Goal: Information Seeking & Learning: Learn about a topic

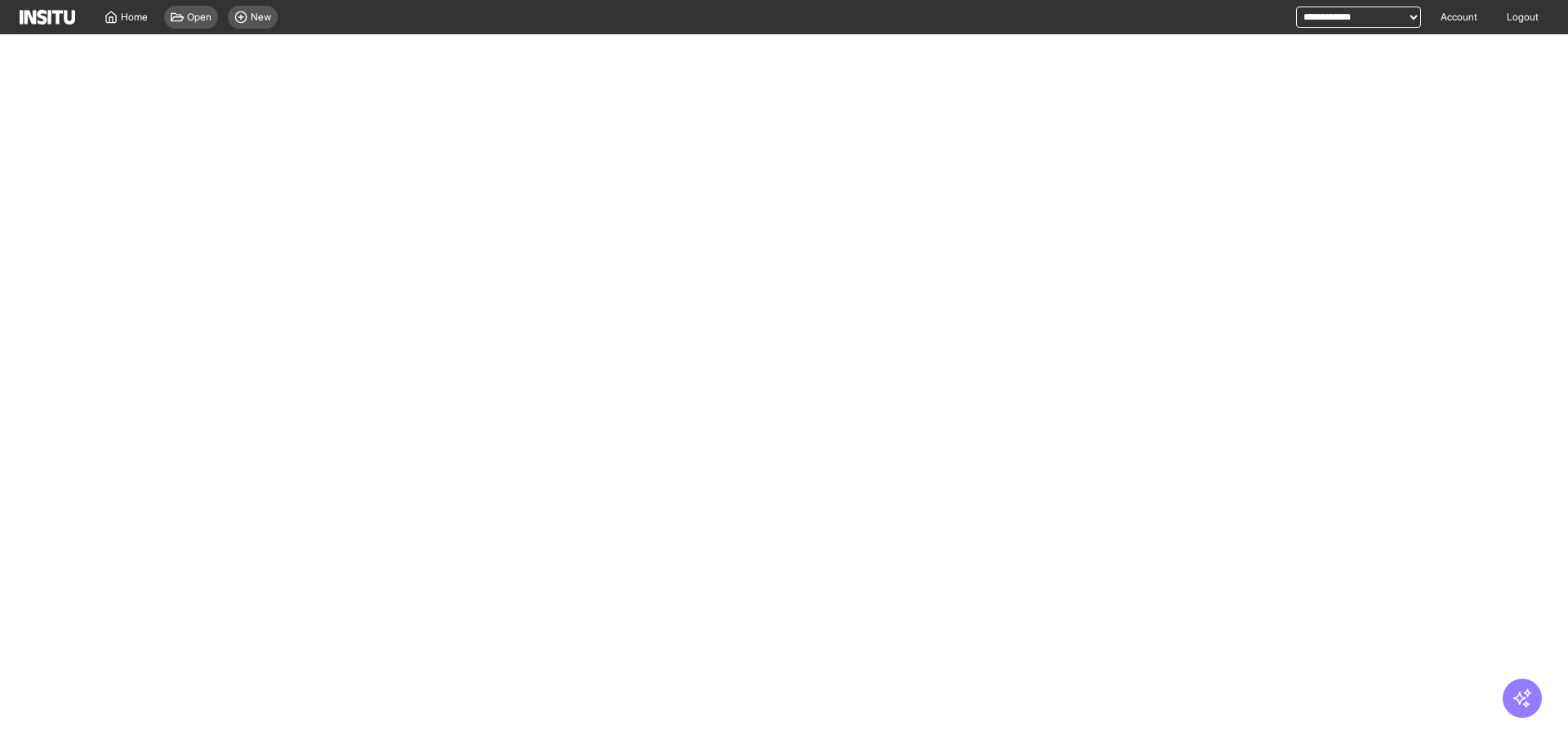
select select "**"
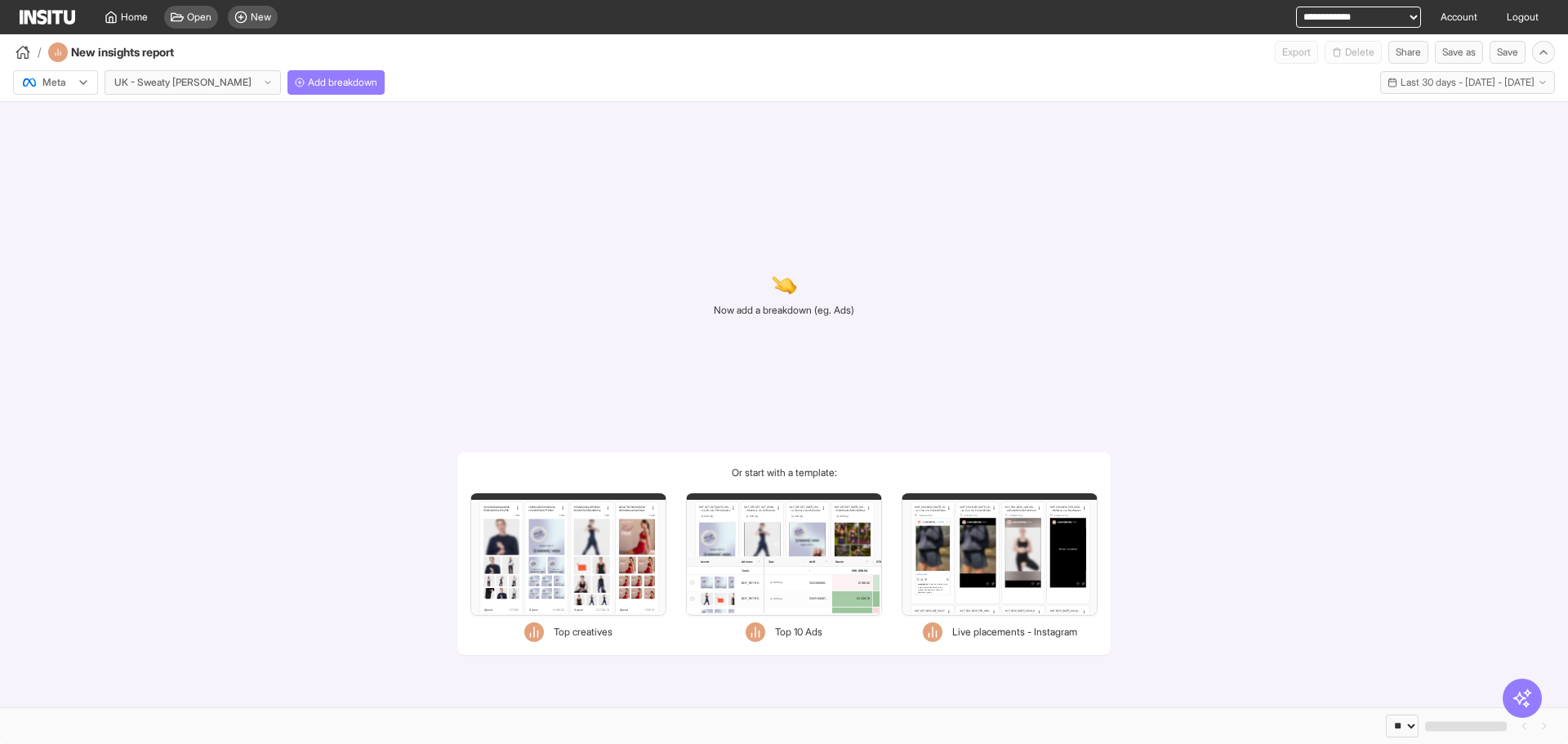
click at [78, 81] on icon at bounding box center [83, 82] width 13 height 13
click at [96, 140] on div "TikTok" at bounding box center [56, 144] width 84 height 27
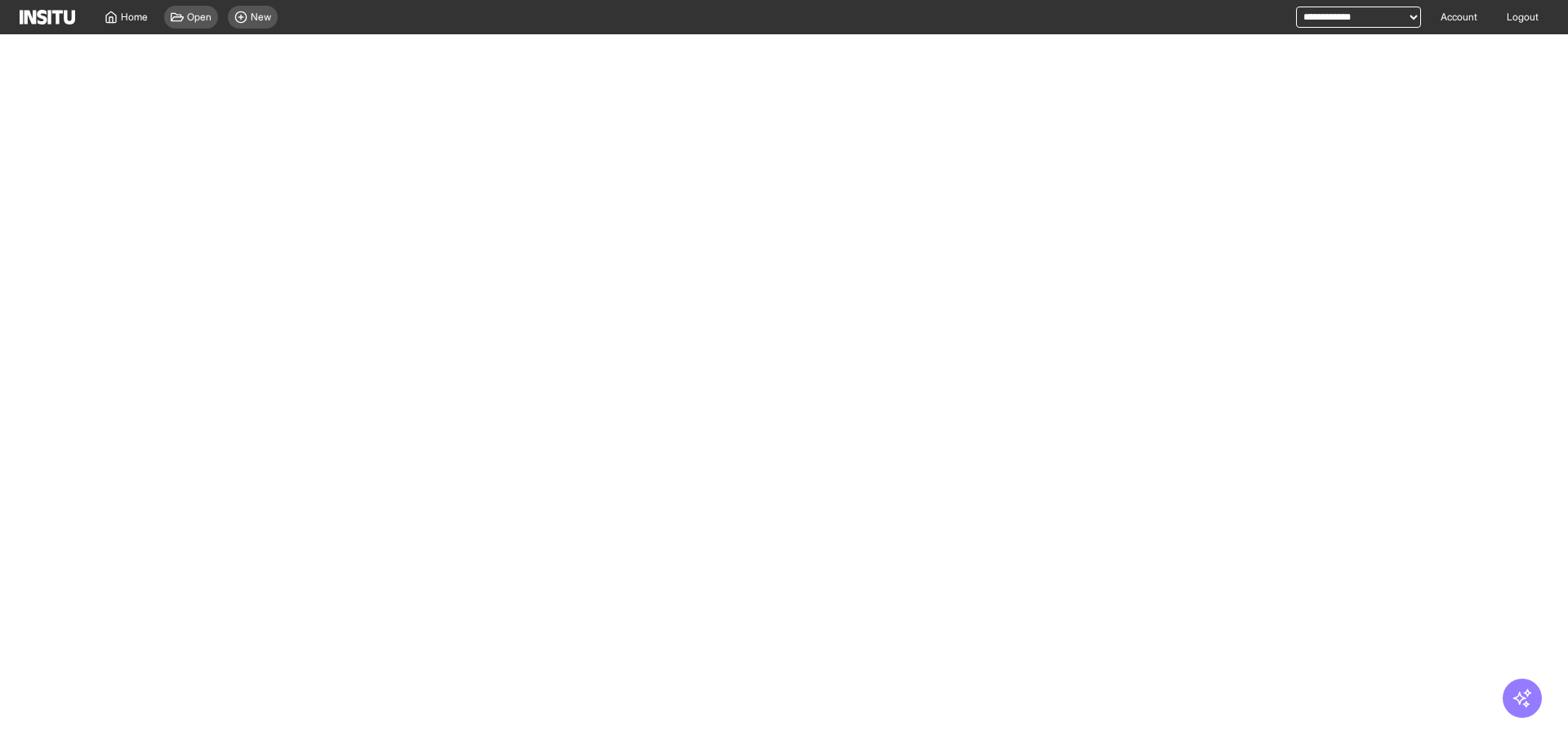
select select "**"
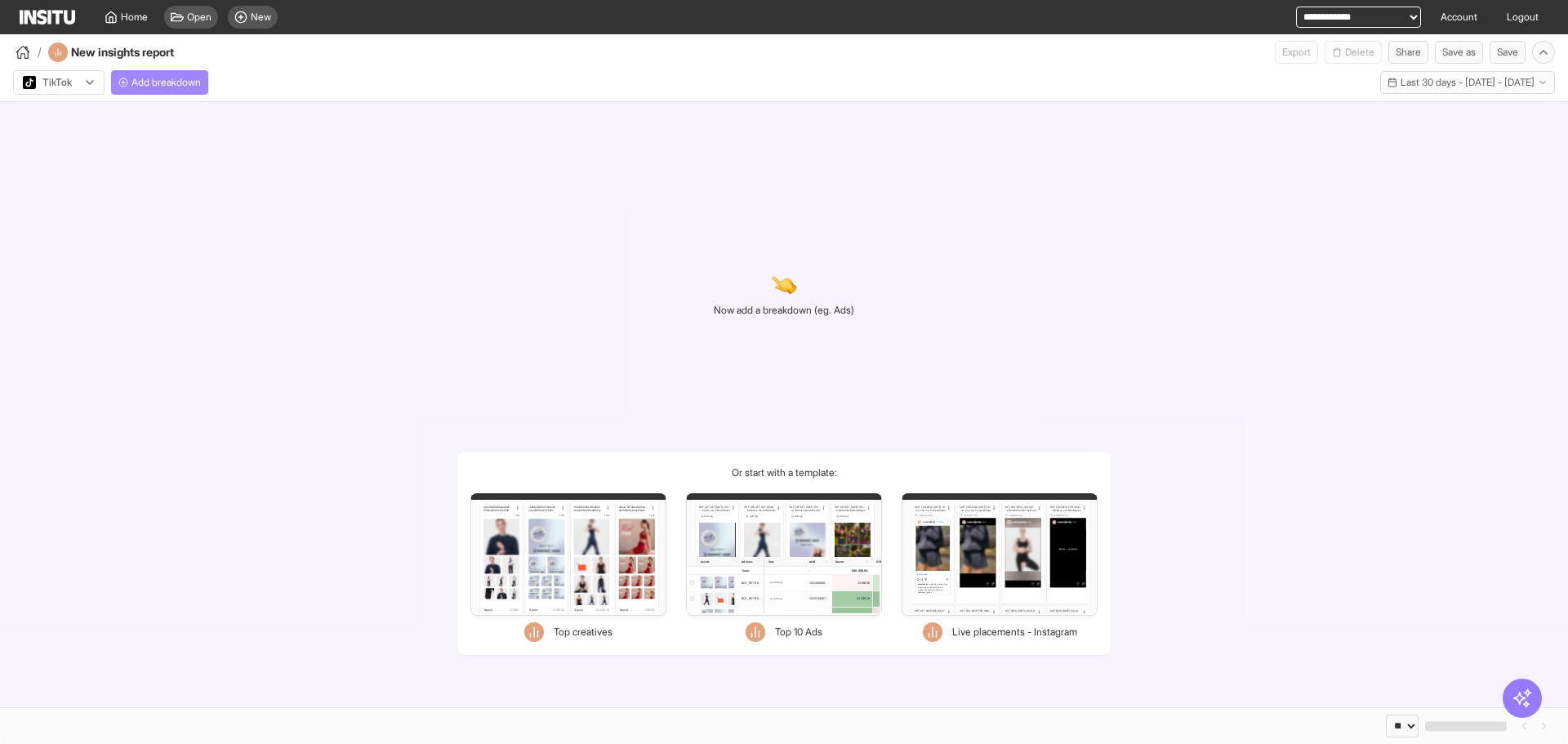
click at [188, 85] on span "Add breakdown" at bounding box center [166, 82] width 69 height 13
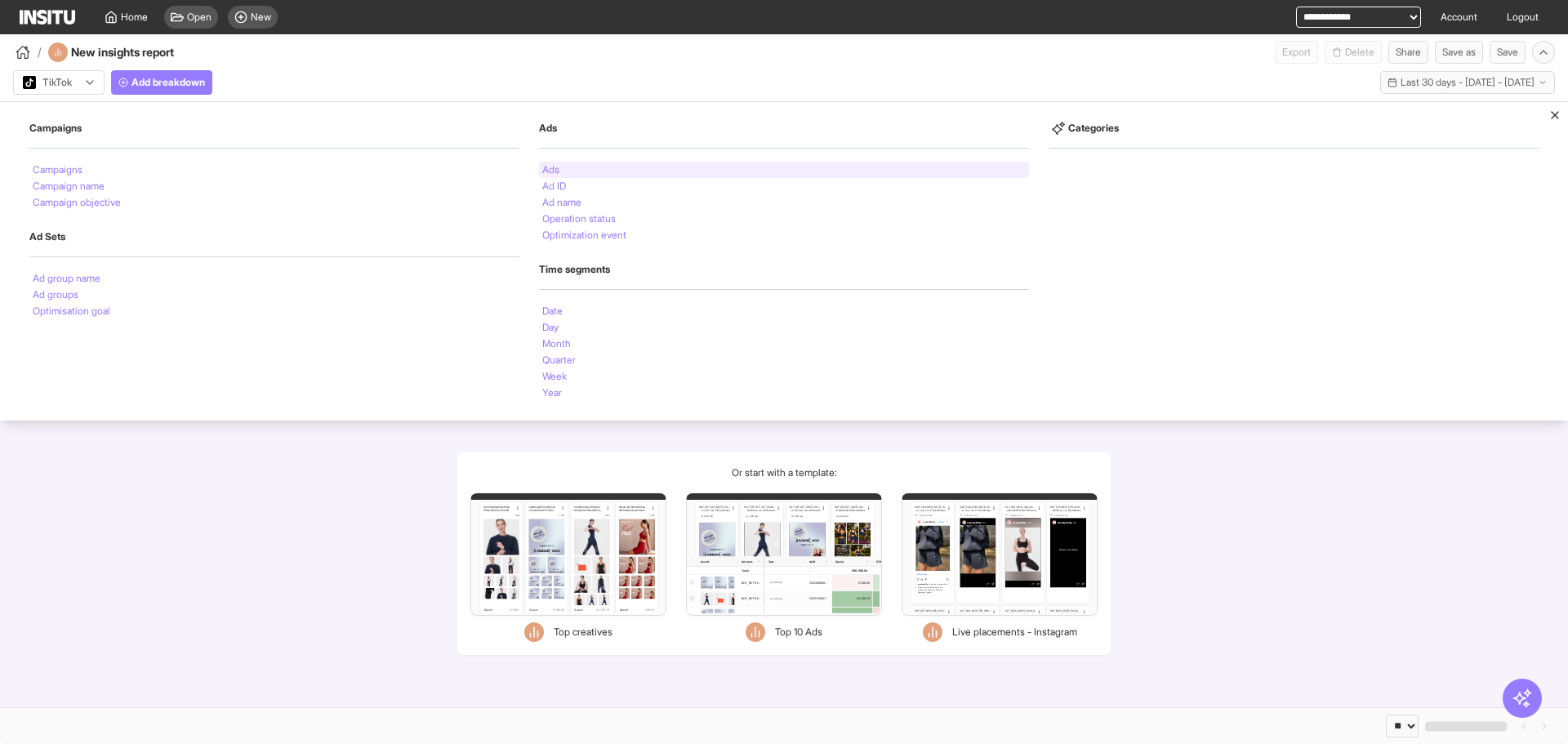
click at [546, 168] on li "Ads" at bounding box center [550, 169] width 17 height 10
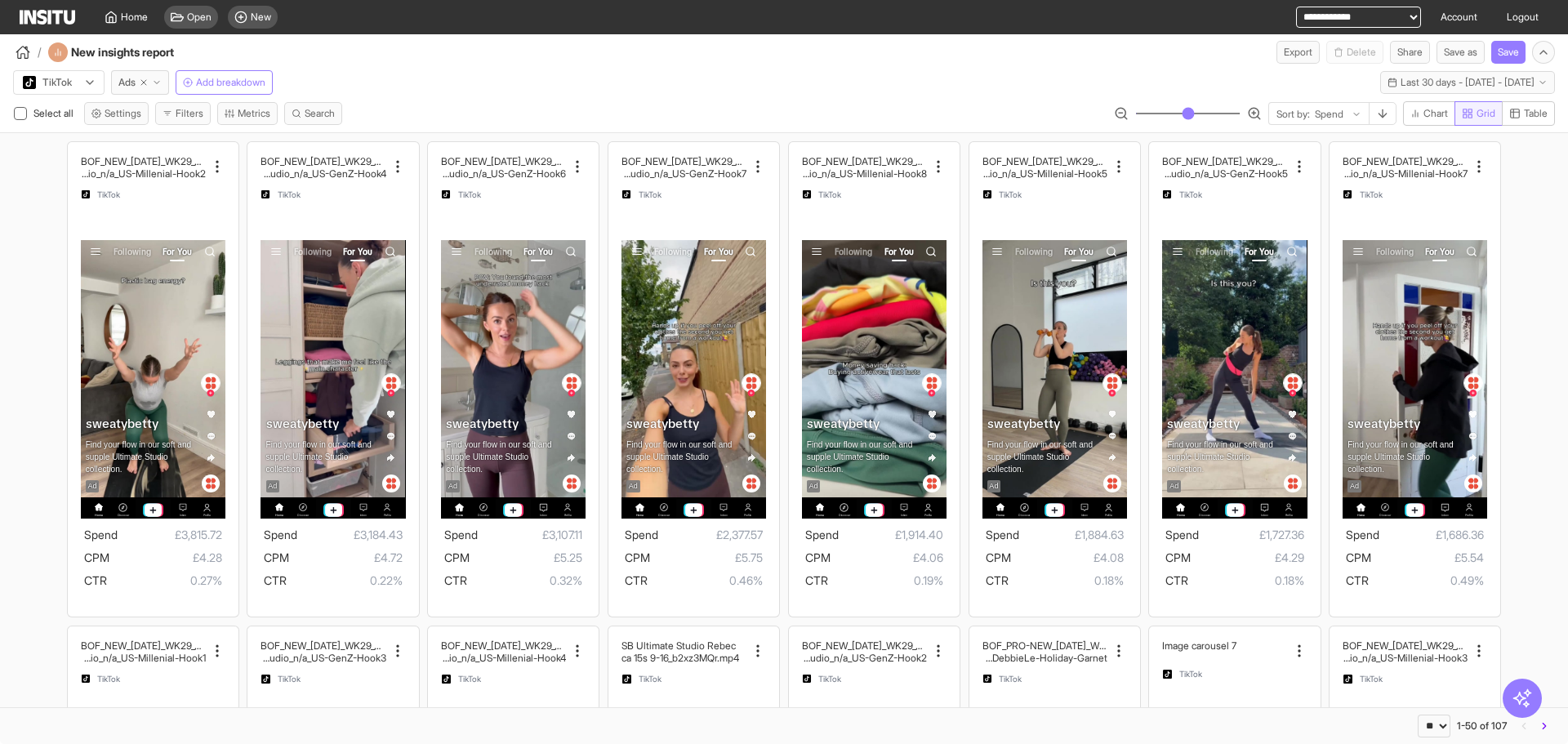
click at [1490, 115] on span "Grid" at bounding box center [1485, 113] width 19 height 13
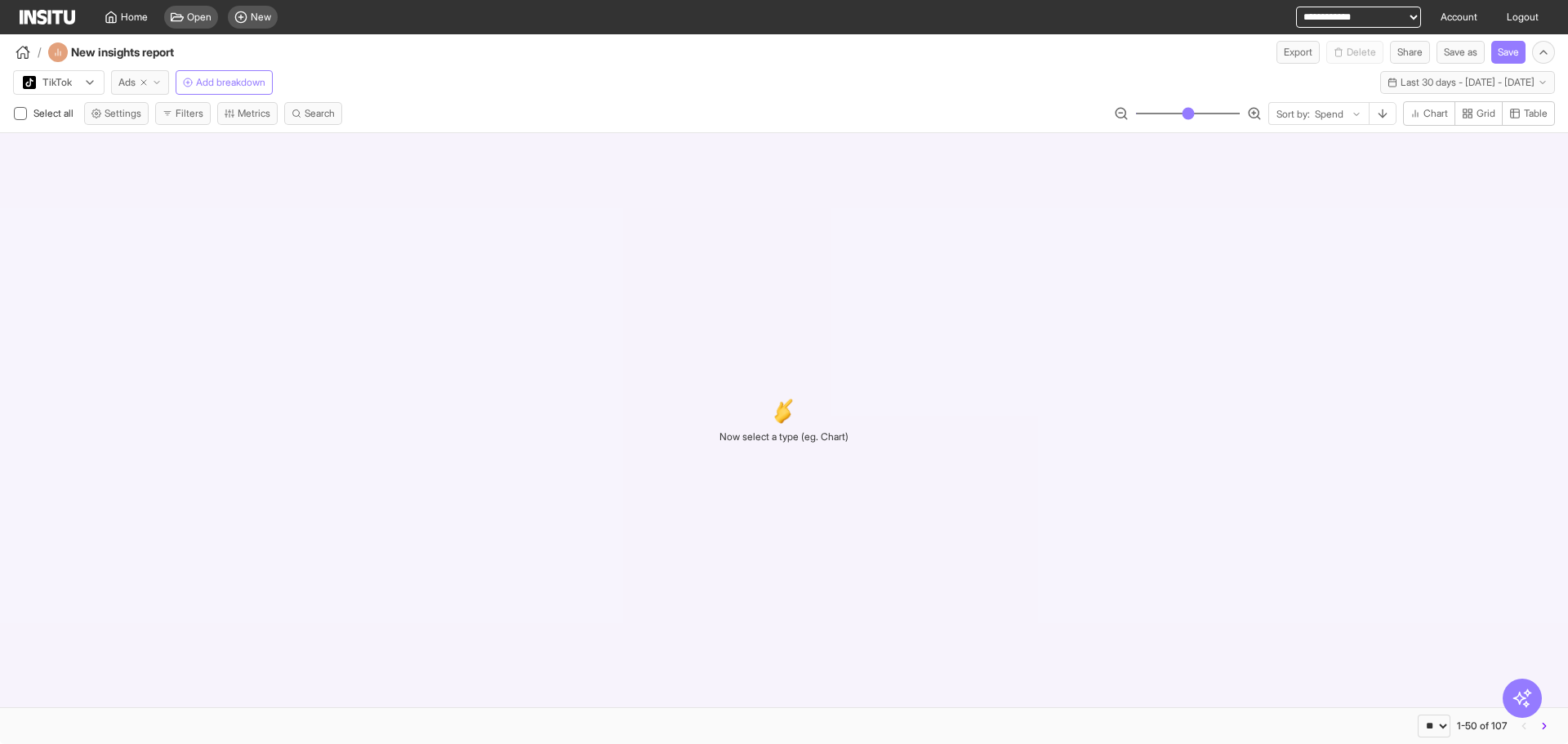
click at [144, 81] on icon "button" at bounding box center [144, 82] width 10 height 10
select select "**"
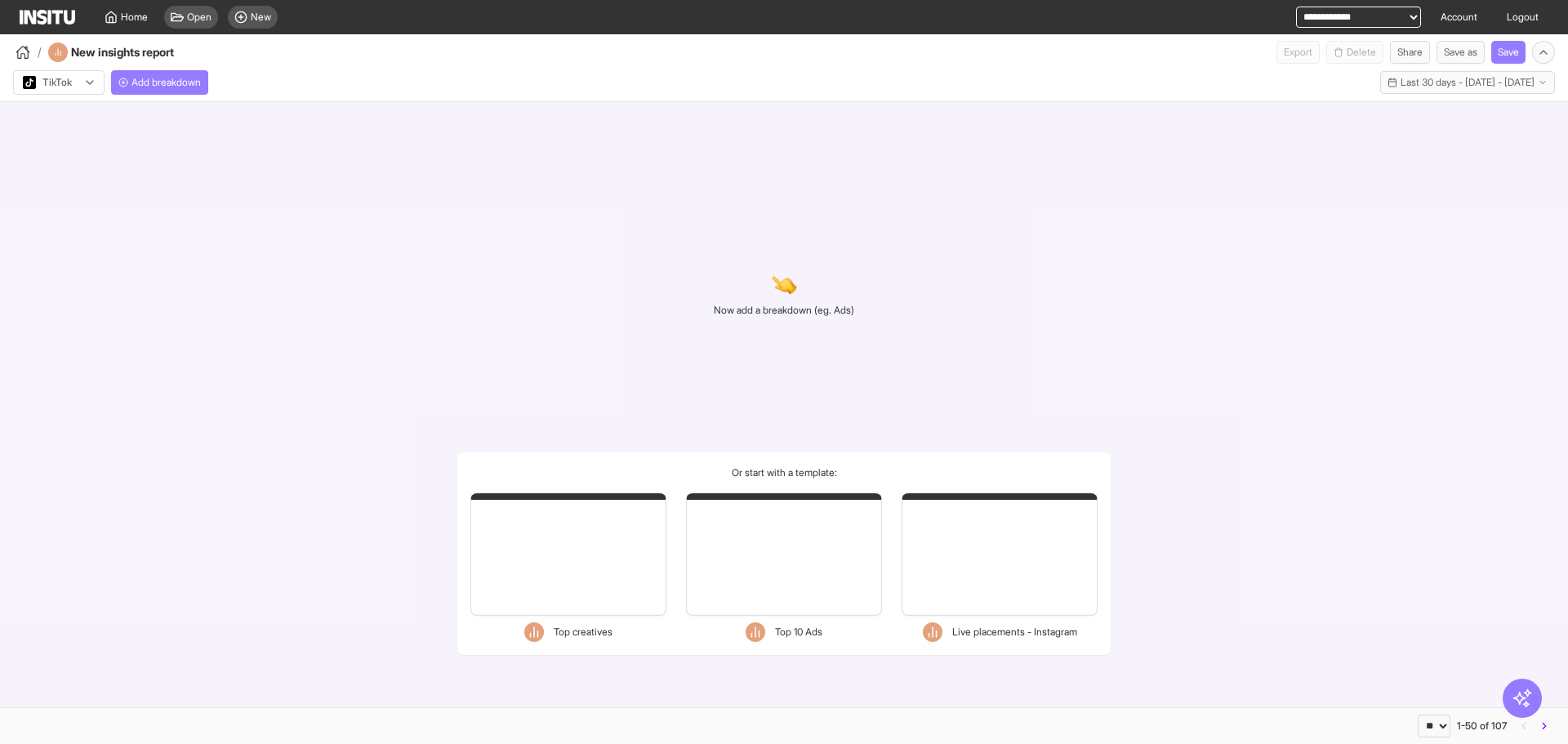
click at [1486, 111] on div "Now add a breakdown (eg. Ads) Or start with a template: Filters Format Static V…" at bounding box center [784, 404] width 1568 height 605
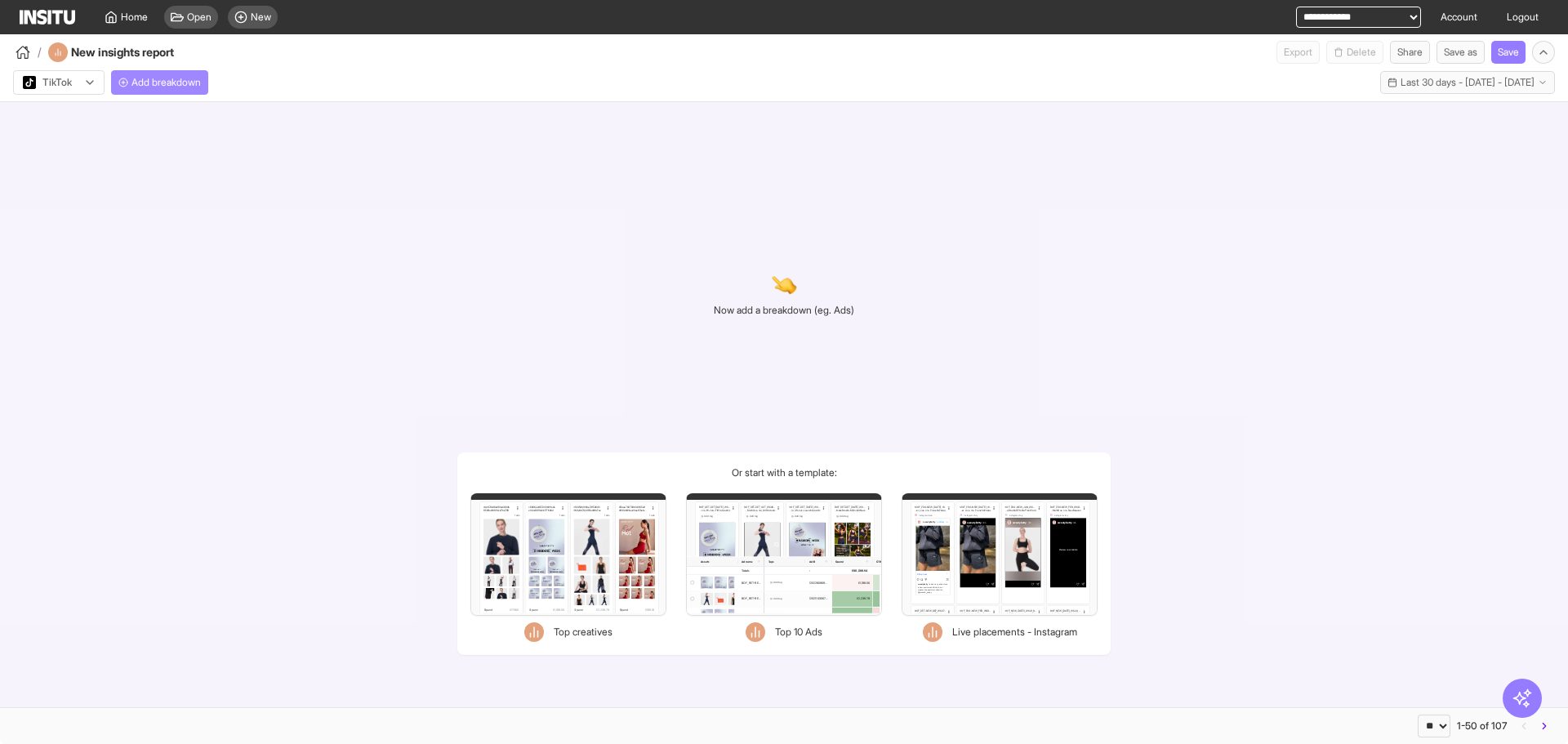
click at [200, 71] on button "Add breakdown" at bounding box center [159, 82] width 97 height 25
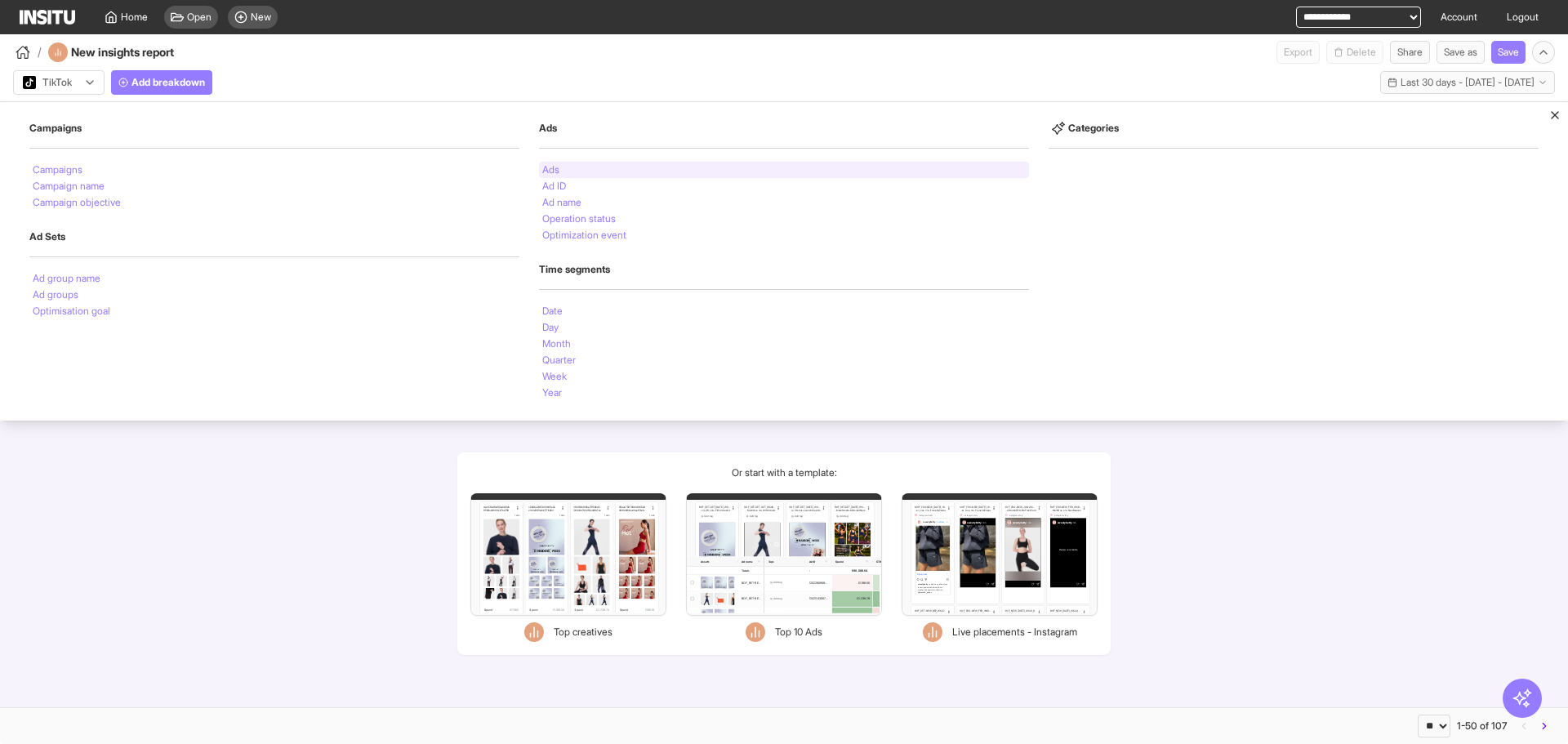
click at [603, 169] on div "Ads" at bounding box center [783, 170] width 490 height 16
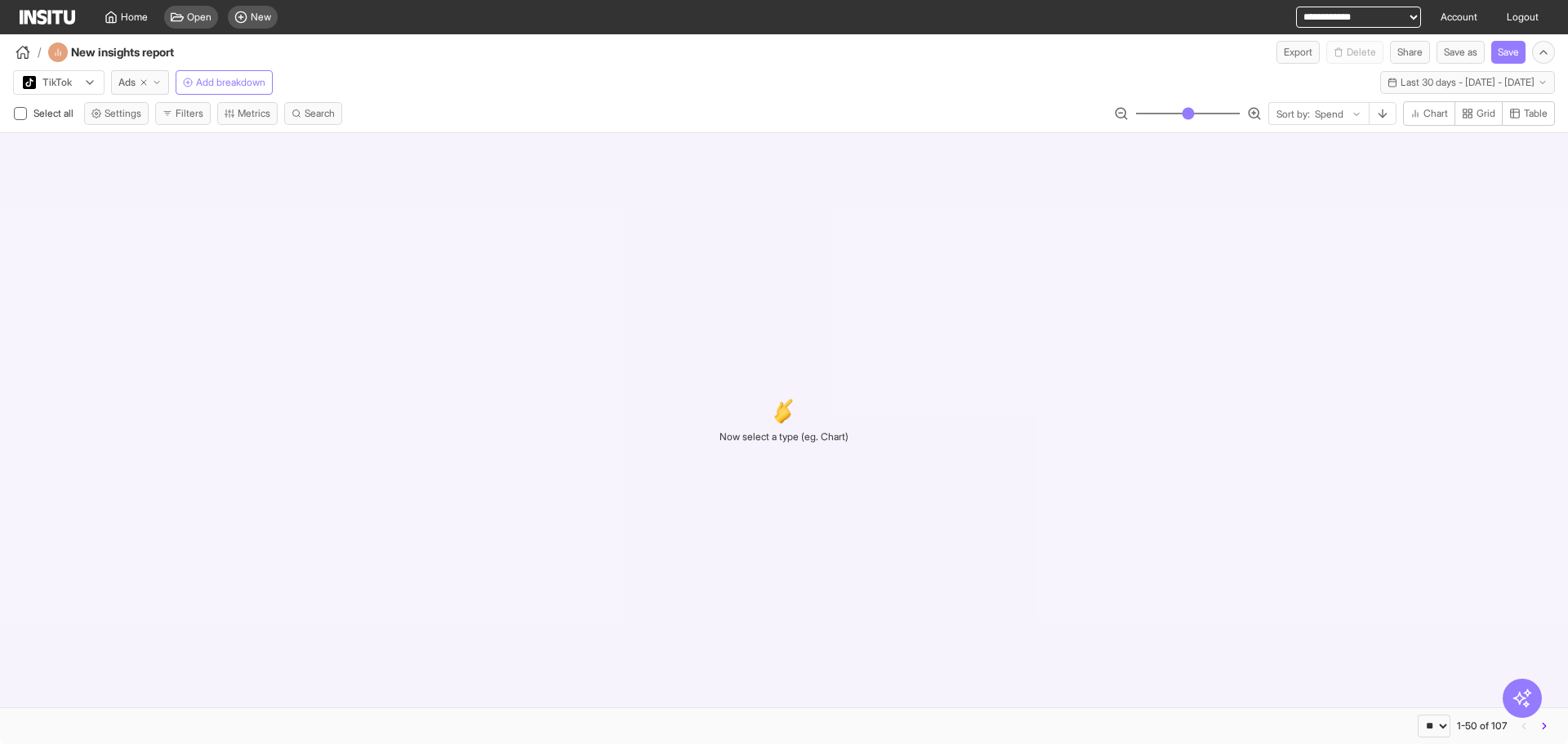
click at [773, 439] on h2 "Now select a type (eg. Chart)" at bounding box center [784, 437] width 129 height 15
click at [1534, 113] on span "Table" at bounding box center [1535, 113] width 24 height 13
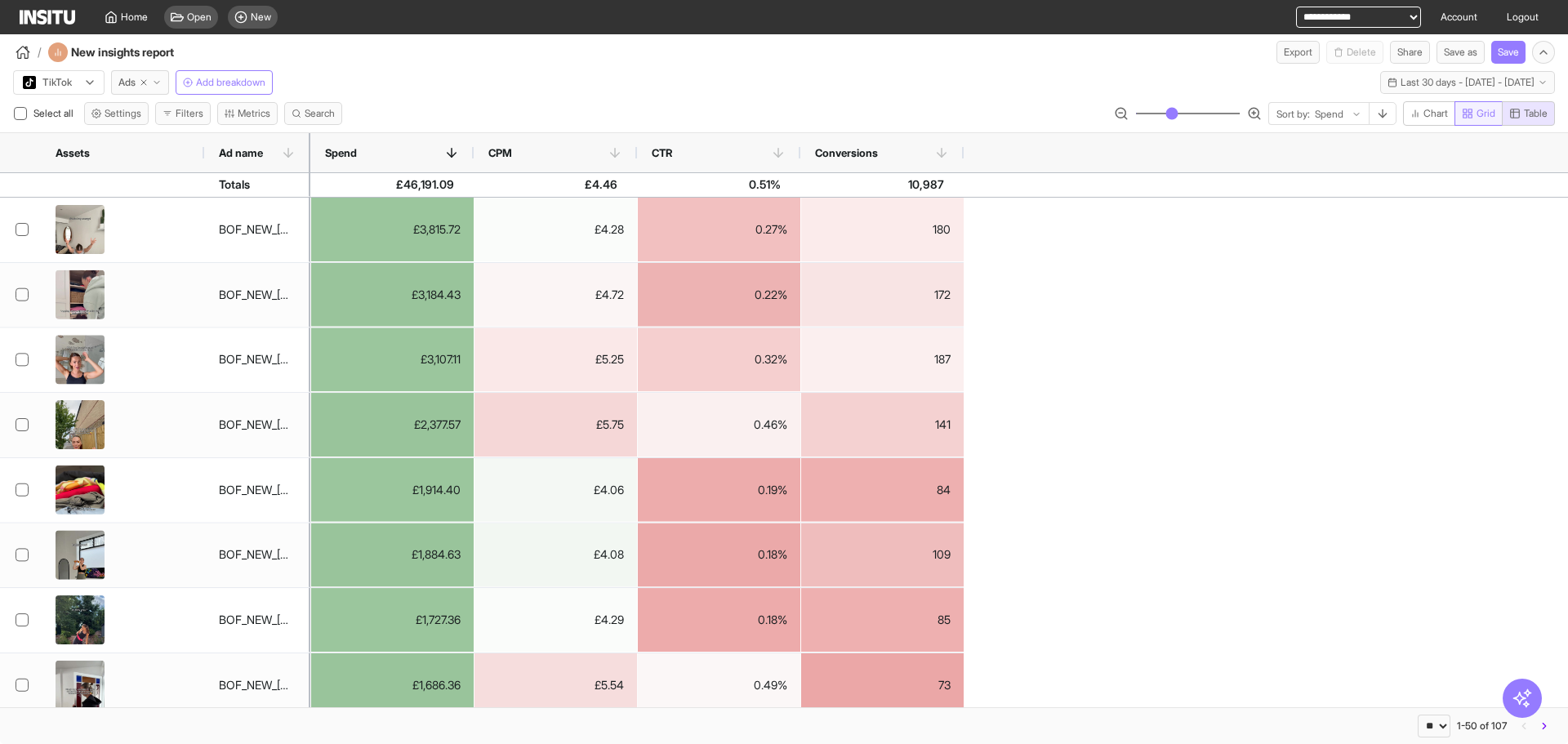
click at [1457, 117] on button "Grid" at bounding box center [1479, 113] width 48 height 25
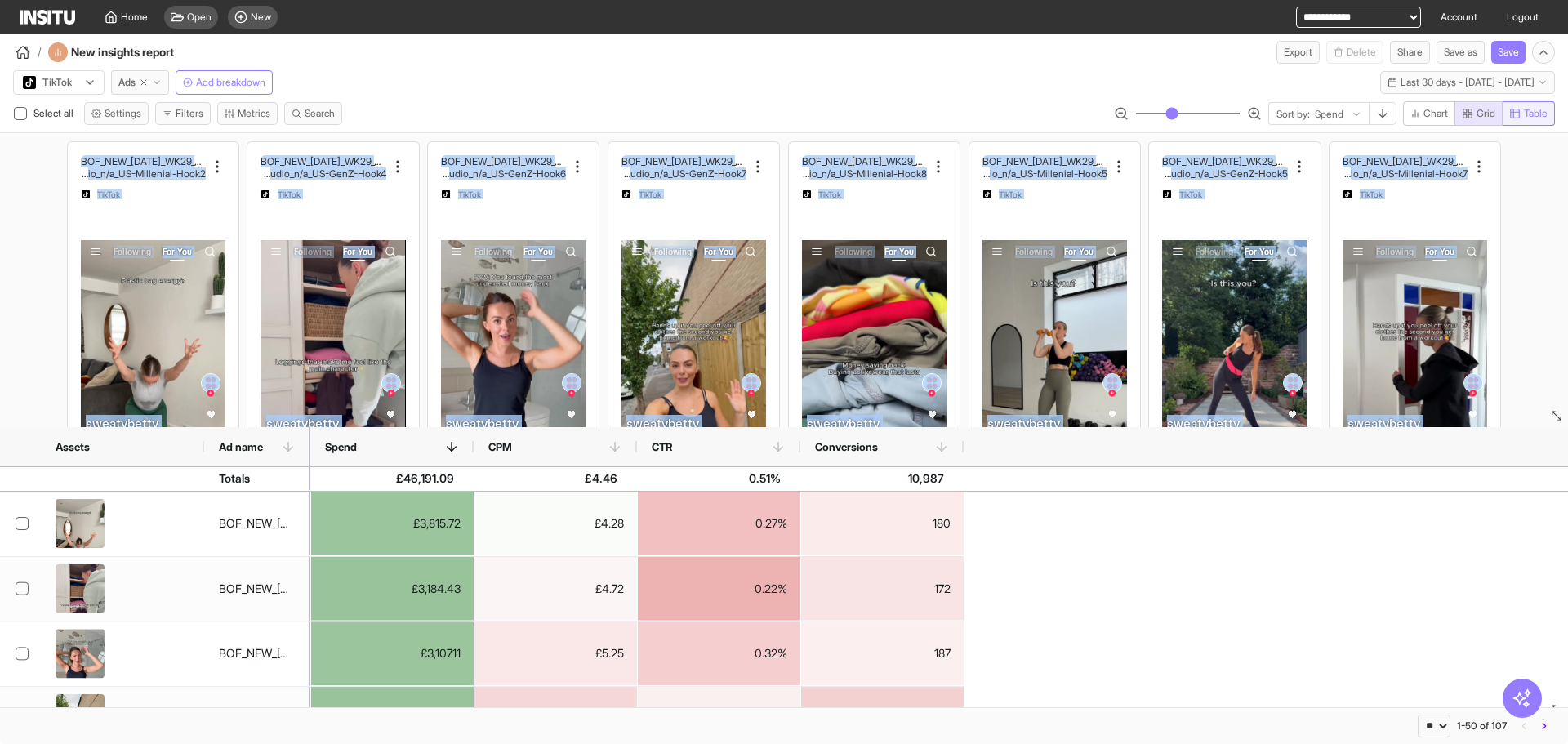
click at [1527, 110] on span "Table" at bounding box center [1535, 113] width 24 height 13
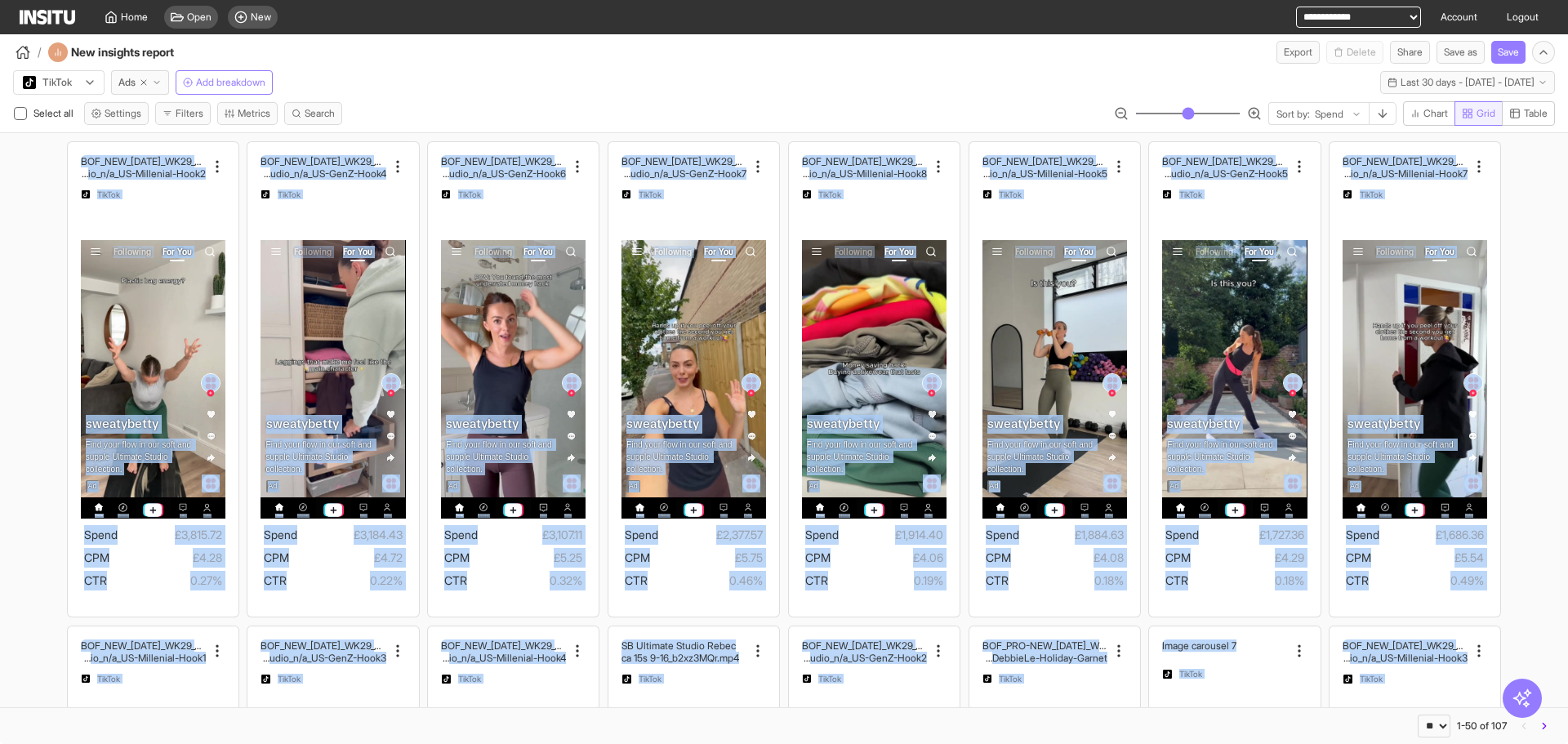
click at [1457, 114] on button "Grid" at bounding box center [1479, 113] width 48 height 25
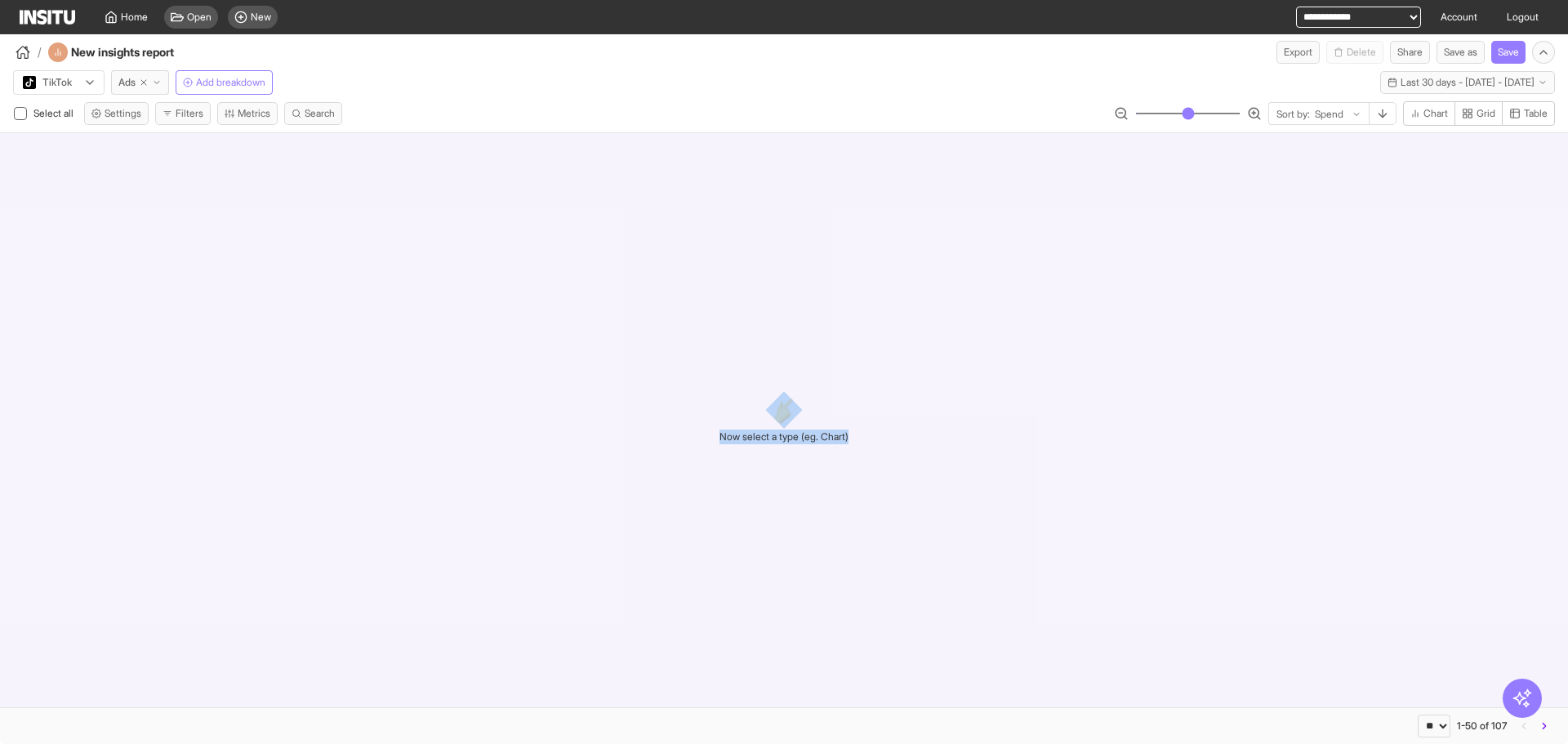
click at [766, 461] on div "Now select a type (eg. Chart)" at bounding box center [784, 420] width 129 height 469
click at [770, 436] on h2 "Now select a type (eg. Chart)" at bounding box center [784, 437] width 129 height 15
copy h2 "Now select a type (eg. Chart)"
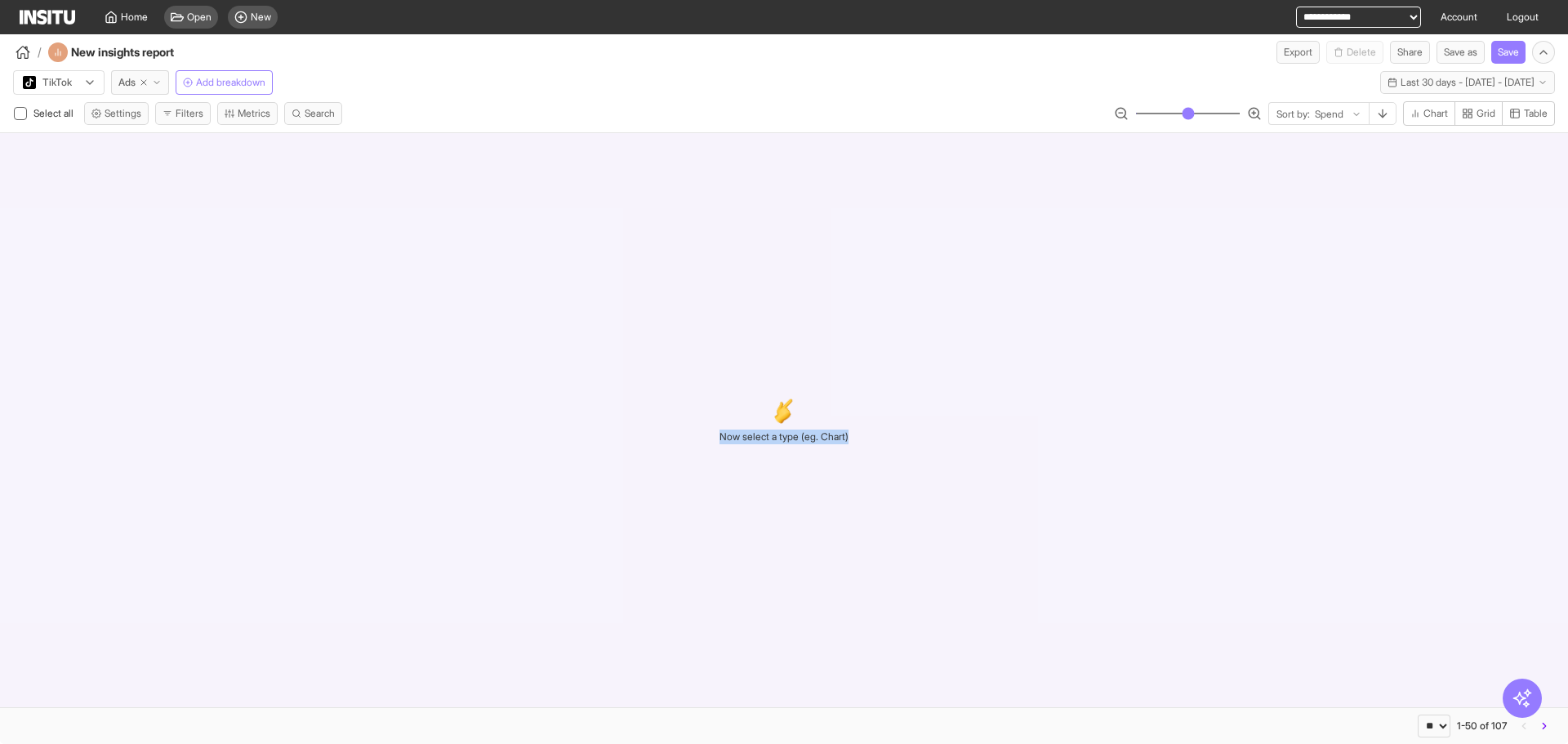
click at [200, 105] on button "Filters" at bounding box center [182, 113] width 56 height 23
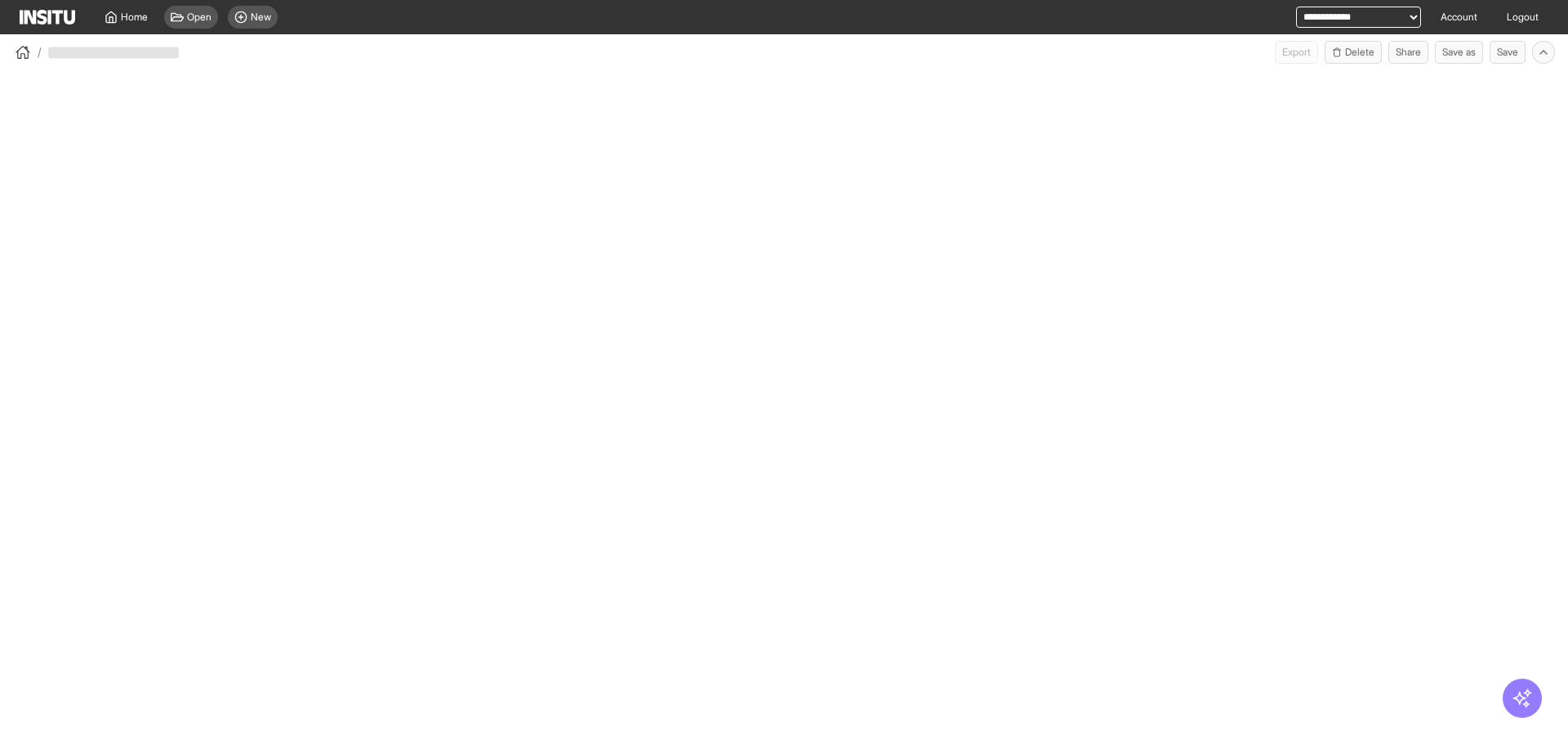
select select "**"
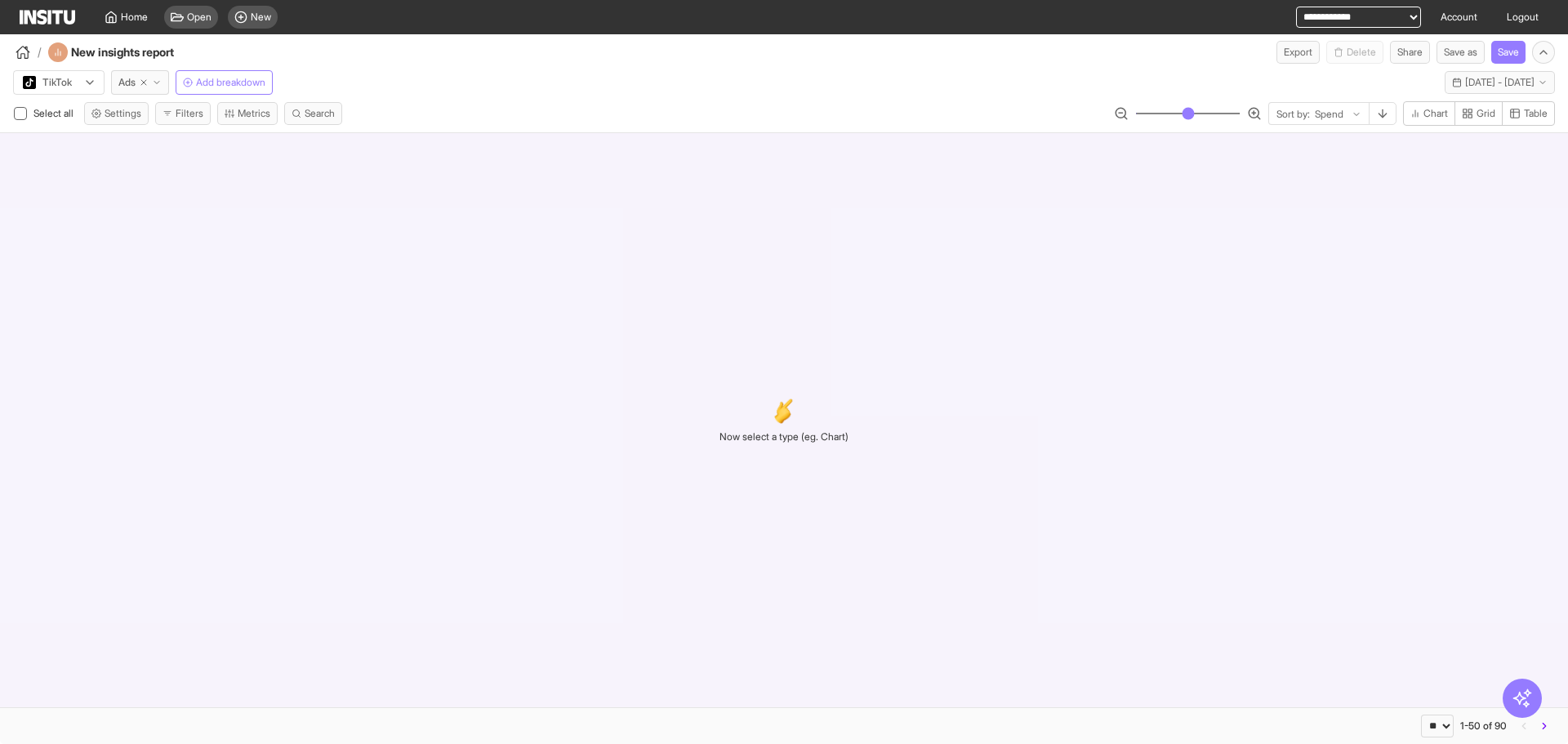
click at [1469, 112] on rect "button" at bounding box center [1470, 112] width 4 height 4
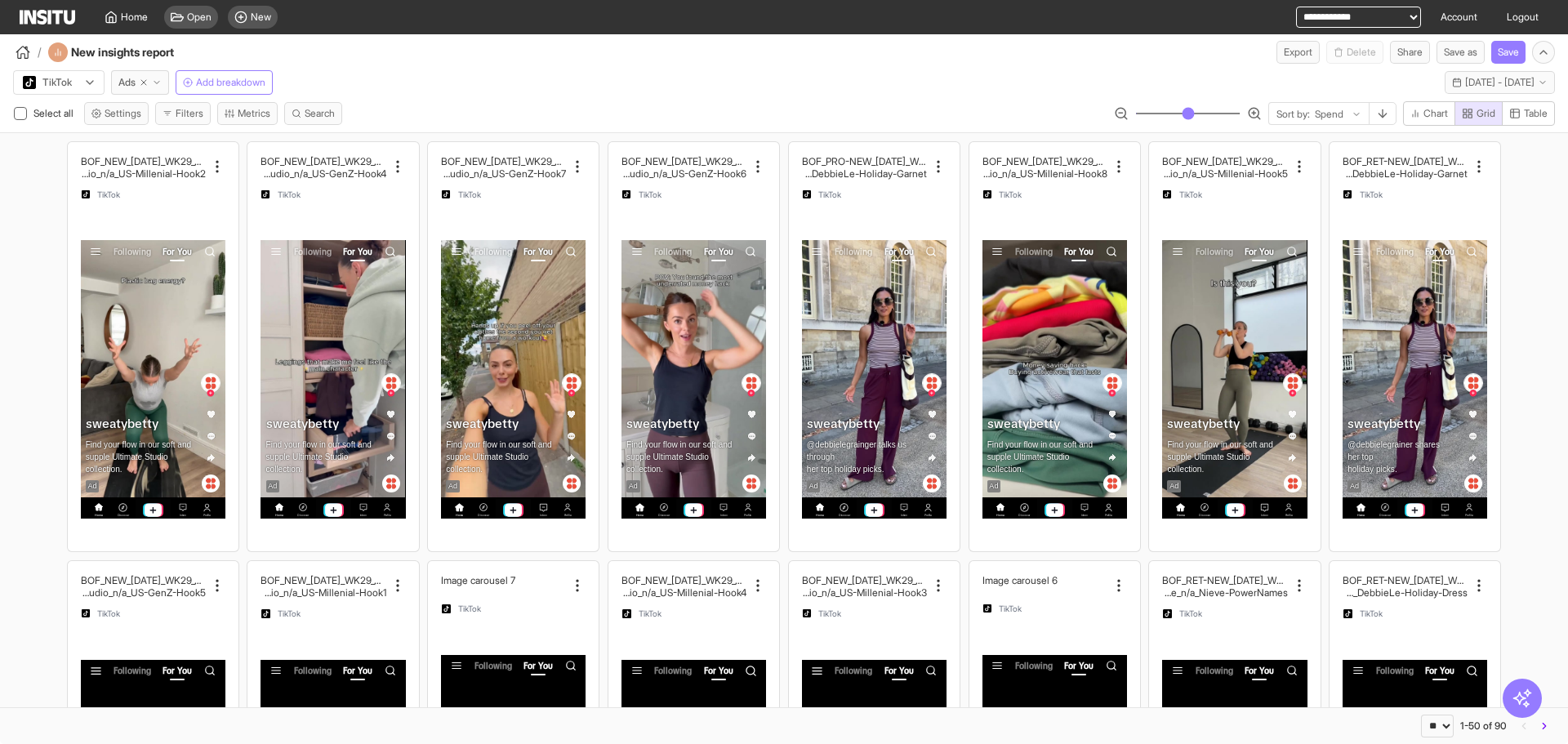
click at [579, 58] on div "/ New insights report Export Delete Share Save as Save" at bounding box center [784, 49] width 1568 height 29
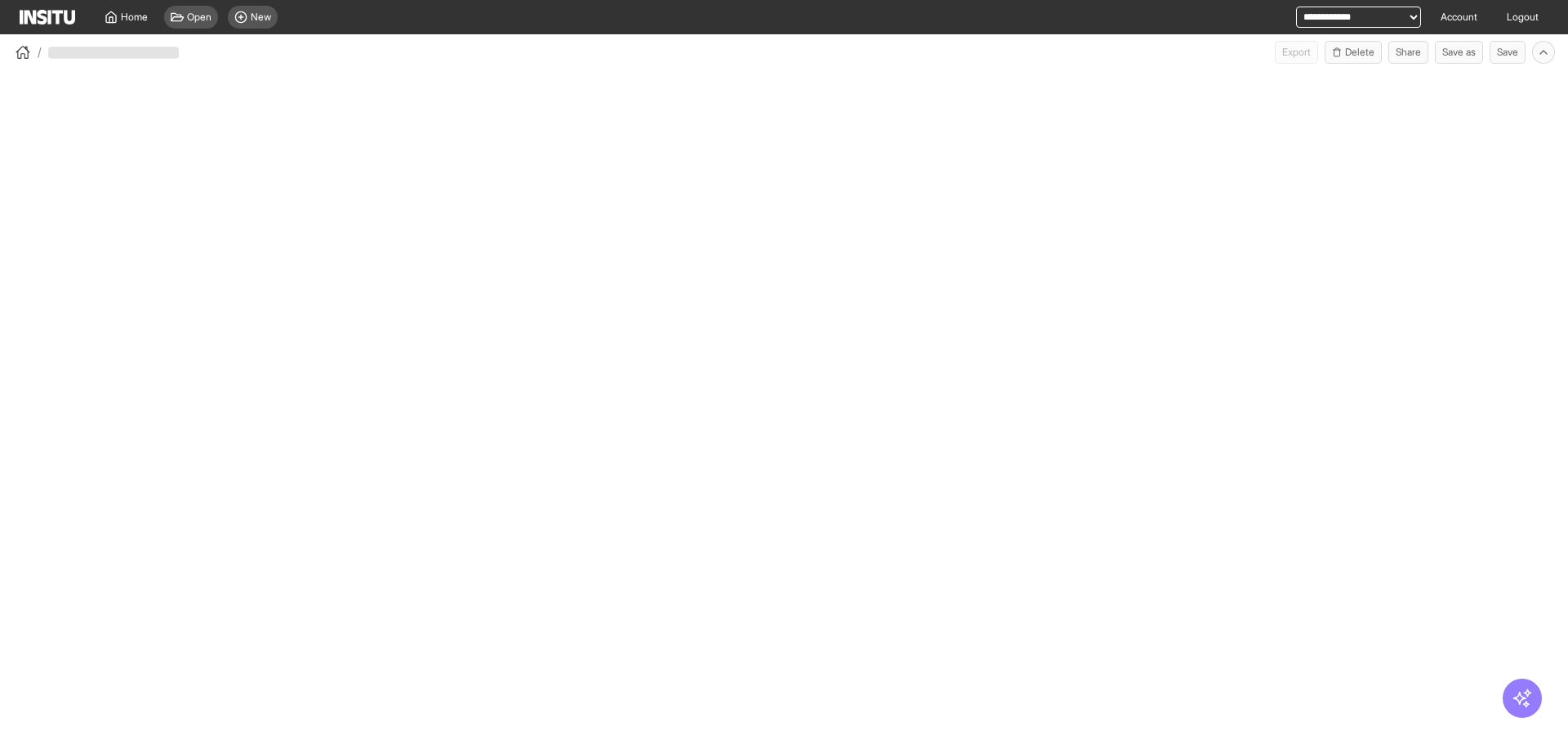
select select "**"
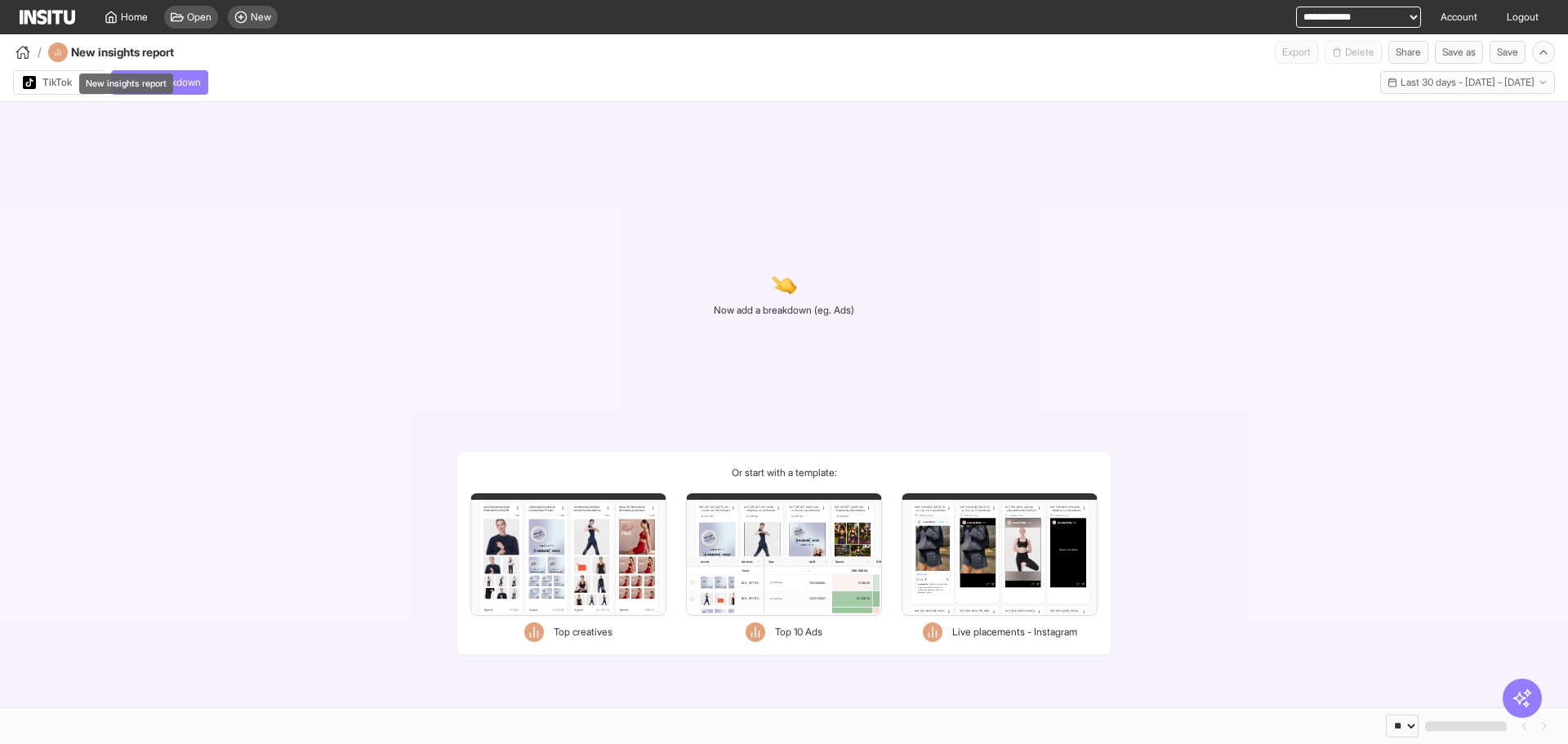
click at [144, 69] on div "New insights report" at bounding box center [127, 79] width 97 height 34
click at [190, 81] on span "Add breakdown" at bounding box center [166, 82] width 69 height 13
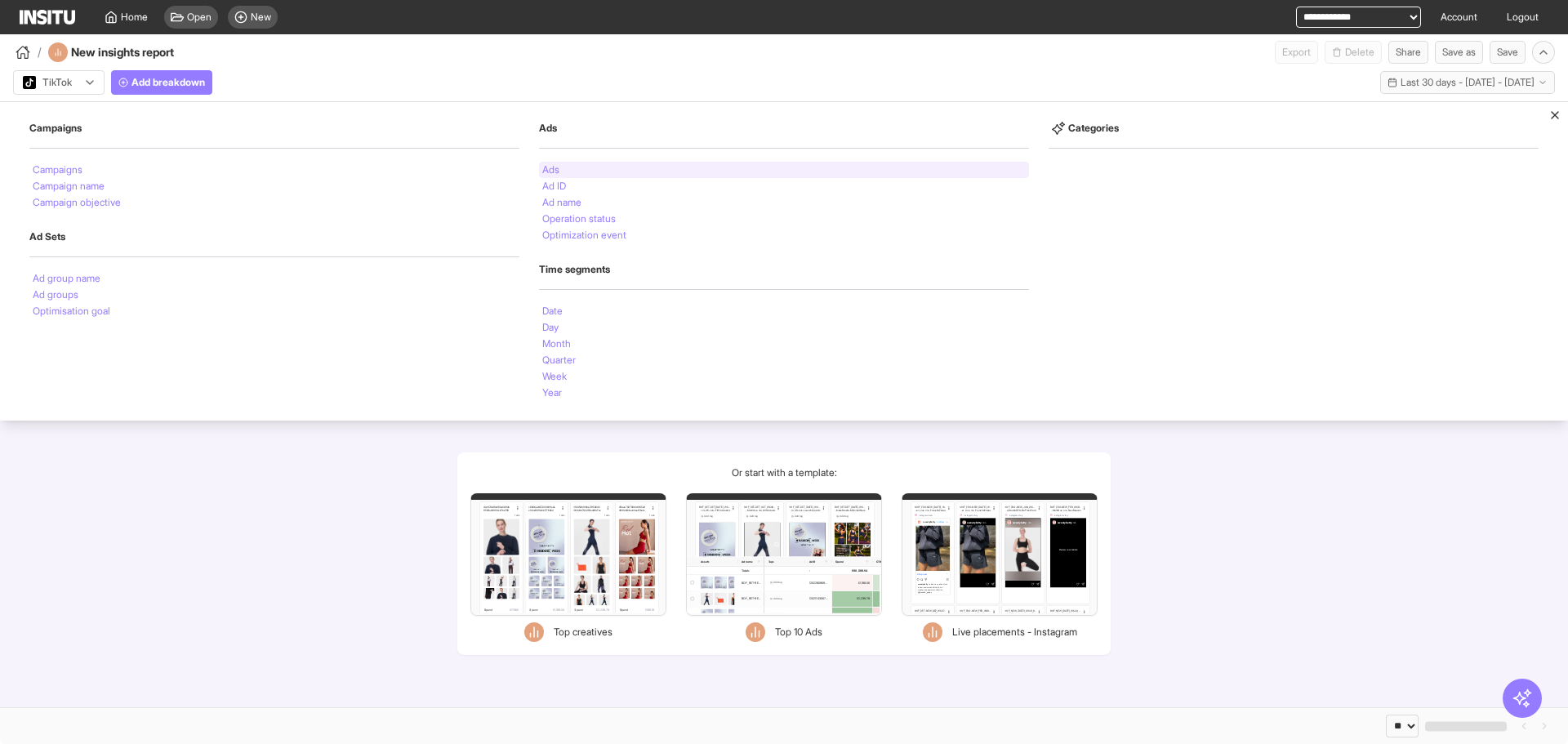
click at [609, 167] on div "Ads" at bounding box center [783, 170] width 490 height 16
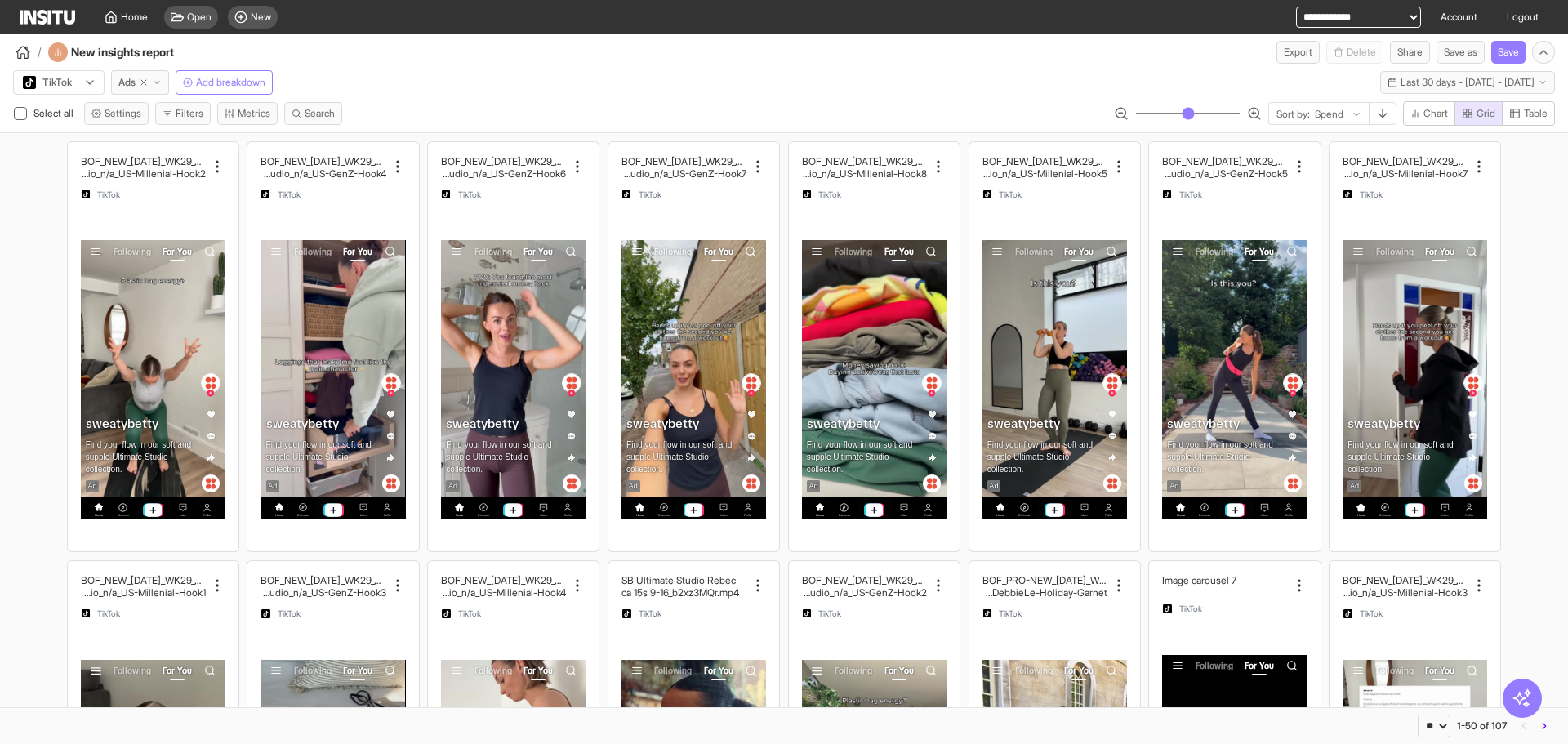
click at [371, 94] on div "TikTok Ads Add breakdown Last 30 days - Sat 12 Jul - Sun 10 Aug, 2025 12 Jul 25…" at bounding box center [784, 79] width 1568 height 31
click at [264, 109] on button "Metrics" at bounding box center [247, 113] width 60 height 23
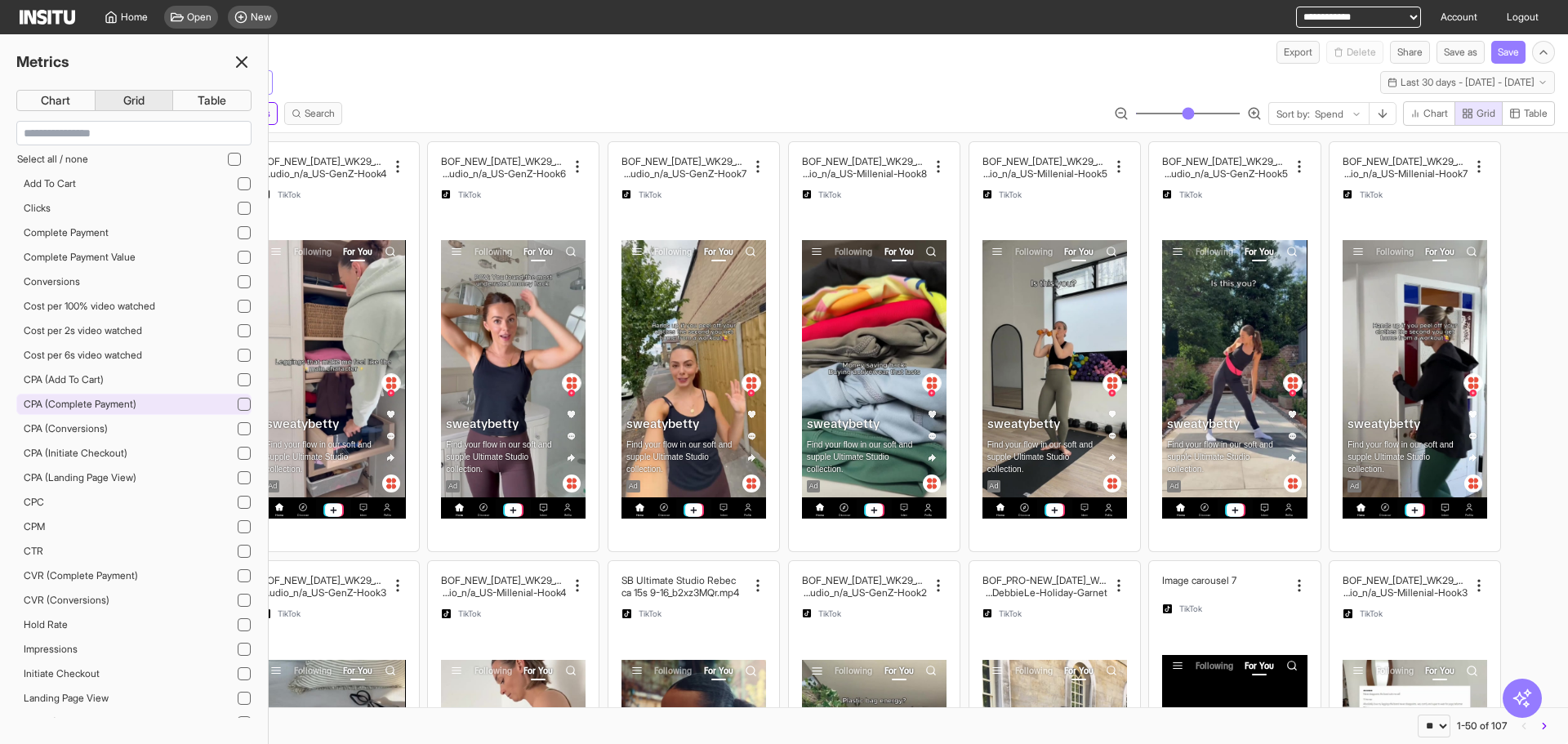
click at [151, 411] on div "CPA (Complete Payment)" at bounding box center [133, 404] width 235 height 21
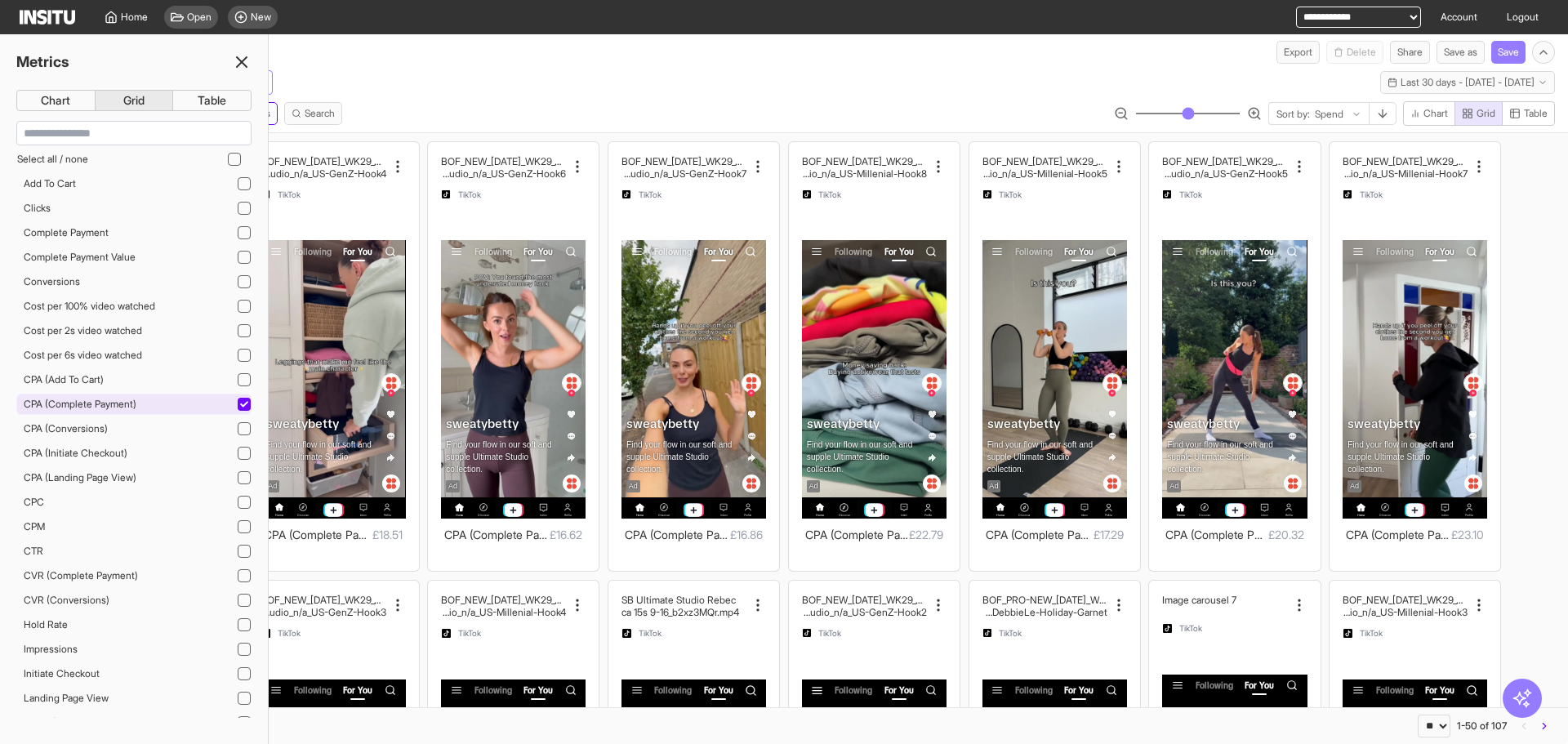
click at [152, 410] on div "CPA (Complete Payment)" at bounding box center [133, 404] width 235 height 21
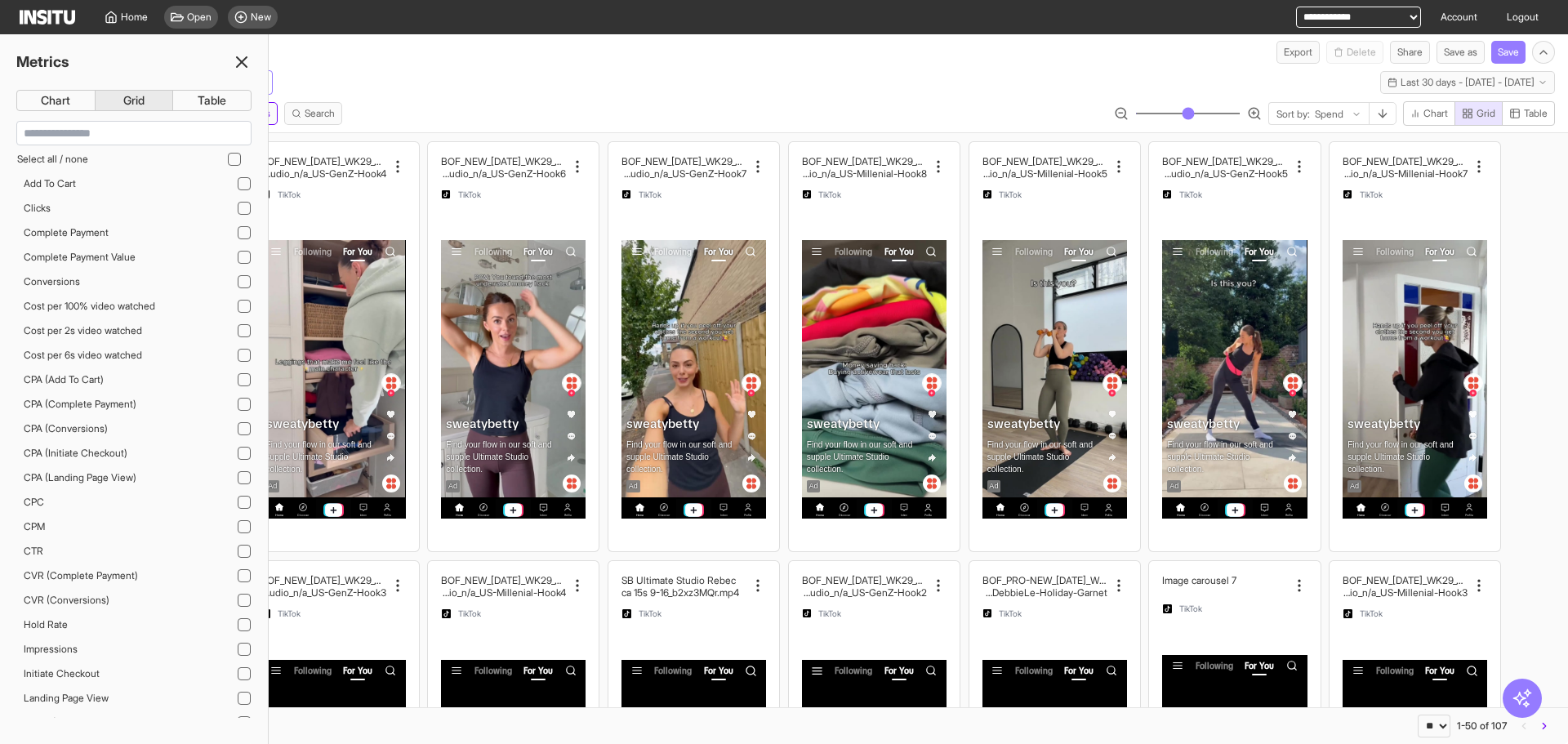
click at [235, 67] on icon at bounding box center [242, 62] width 19 height 19
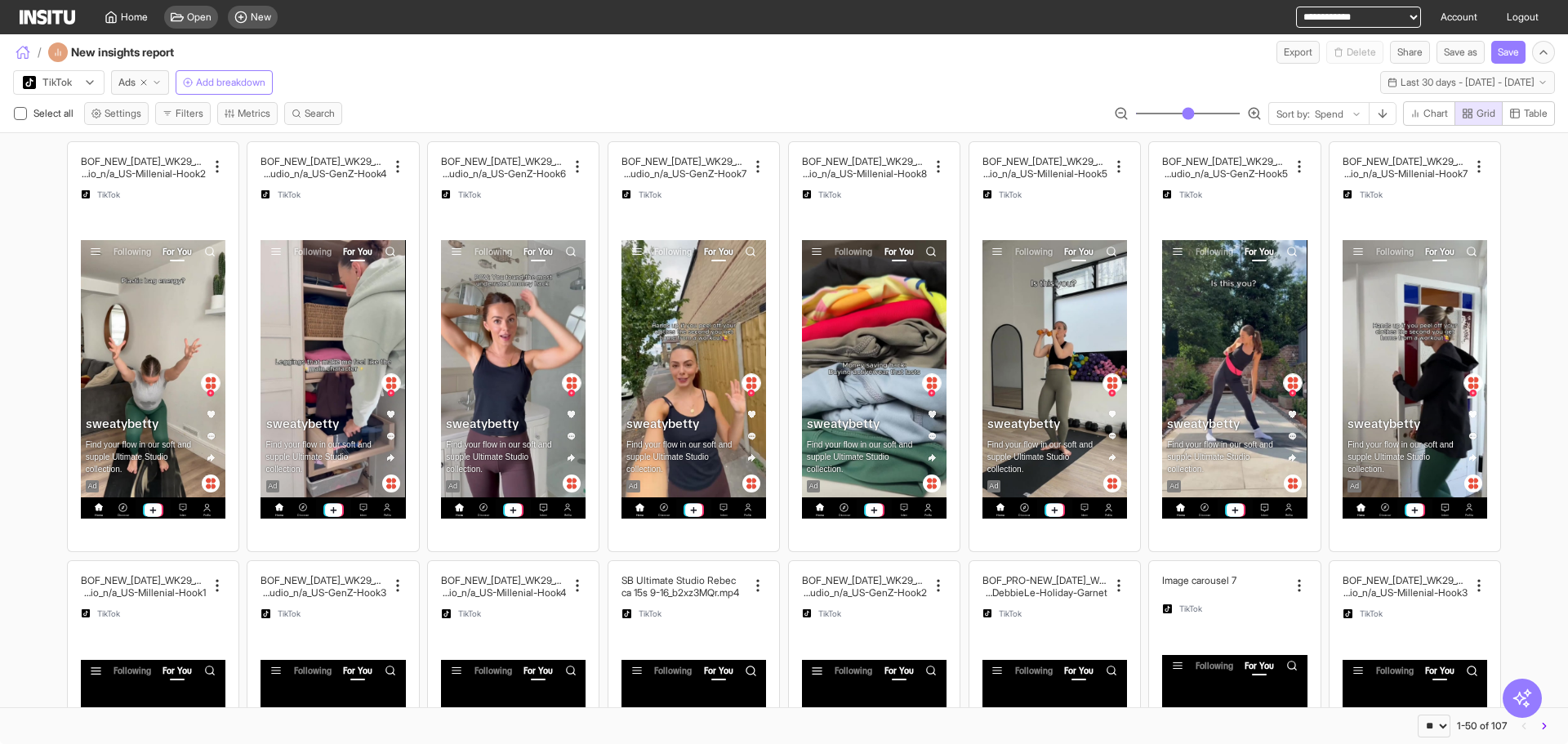
click at [26, 50] on icon "button" at bounding box center [23, 52] width 15 height 15
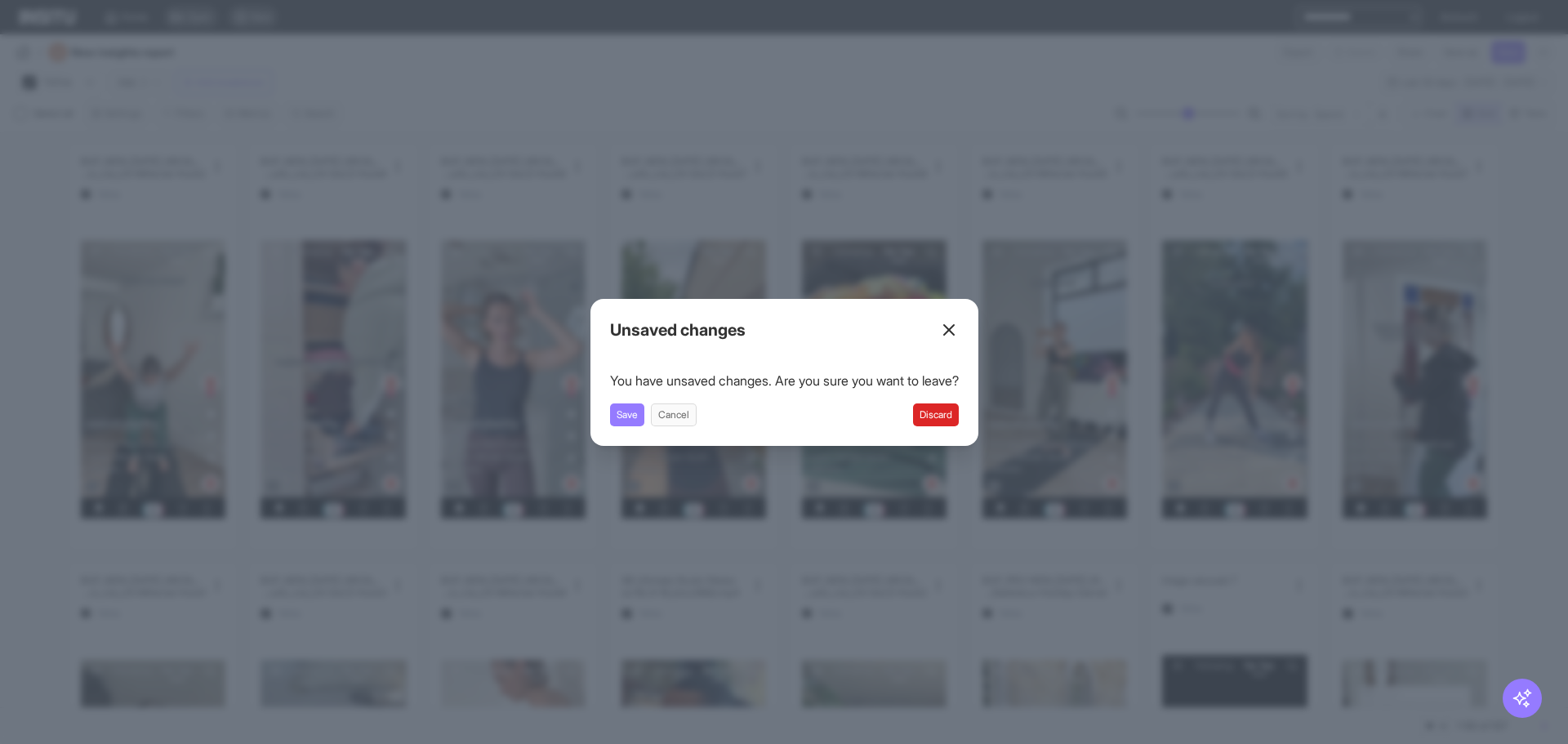
click at [922, 408] on button "Discard" at bounding box center [935, 415] width 46 height 23
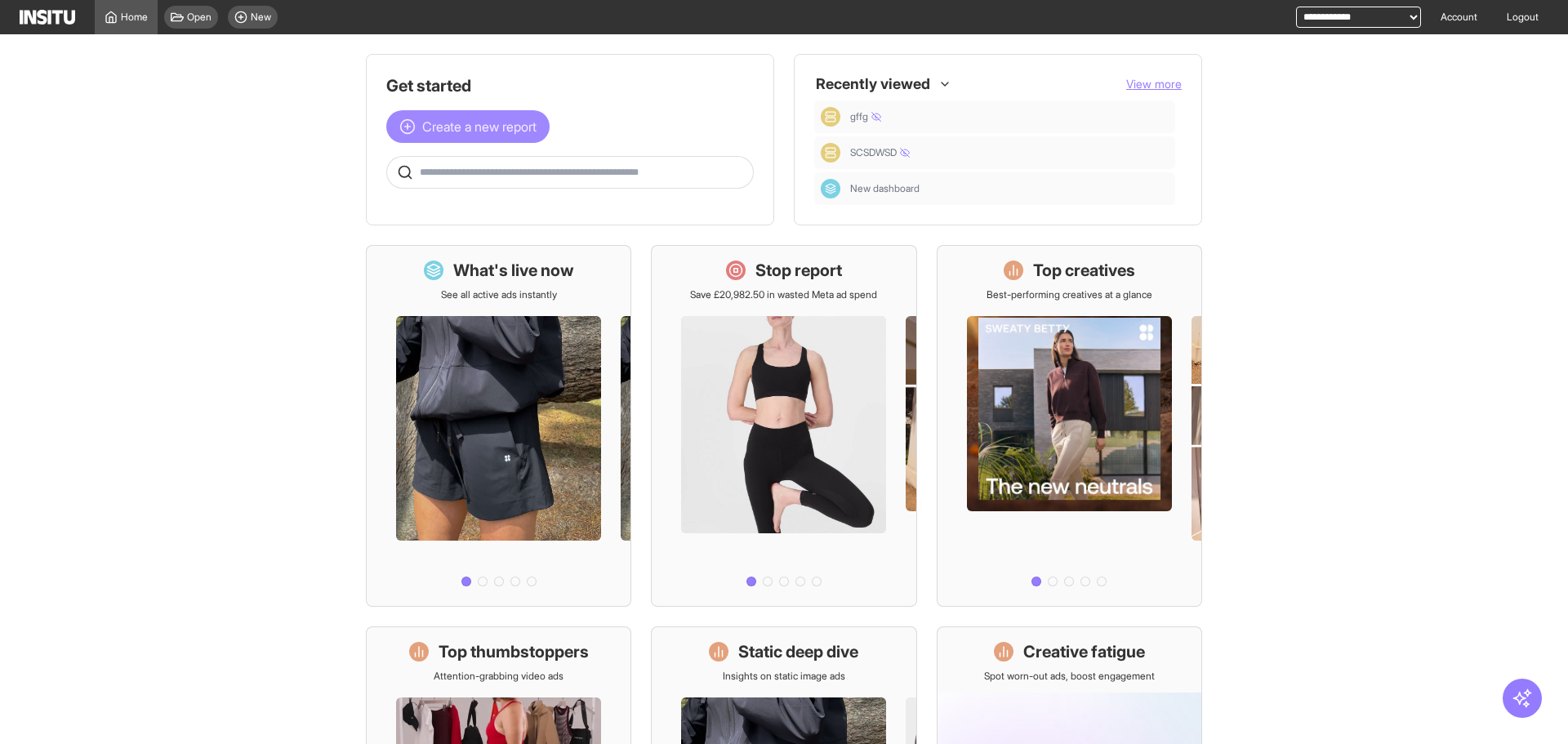
click at [522, 124] on span "Create a new report" at bounding box center [479, 127] width 114 height 19
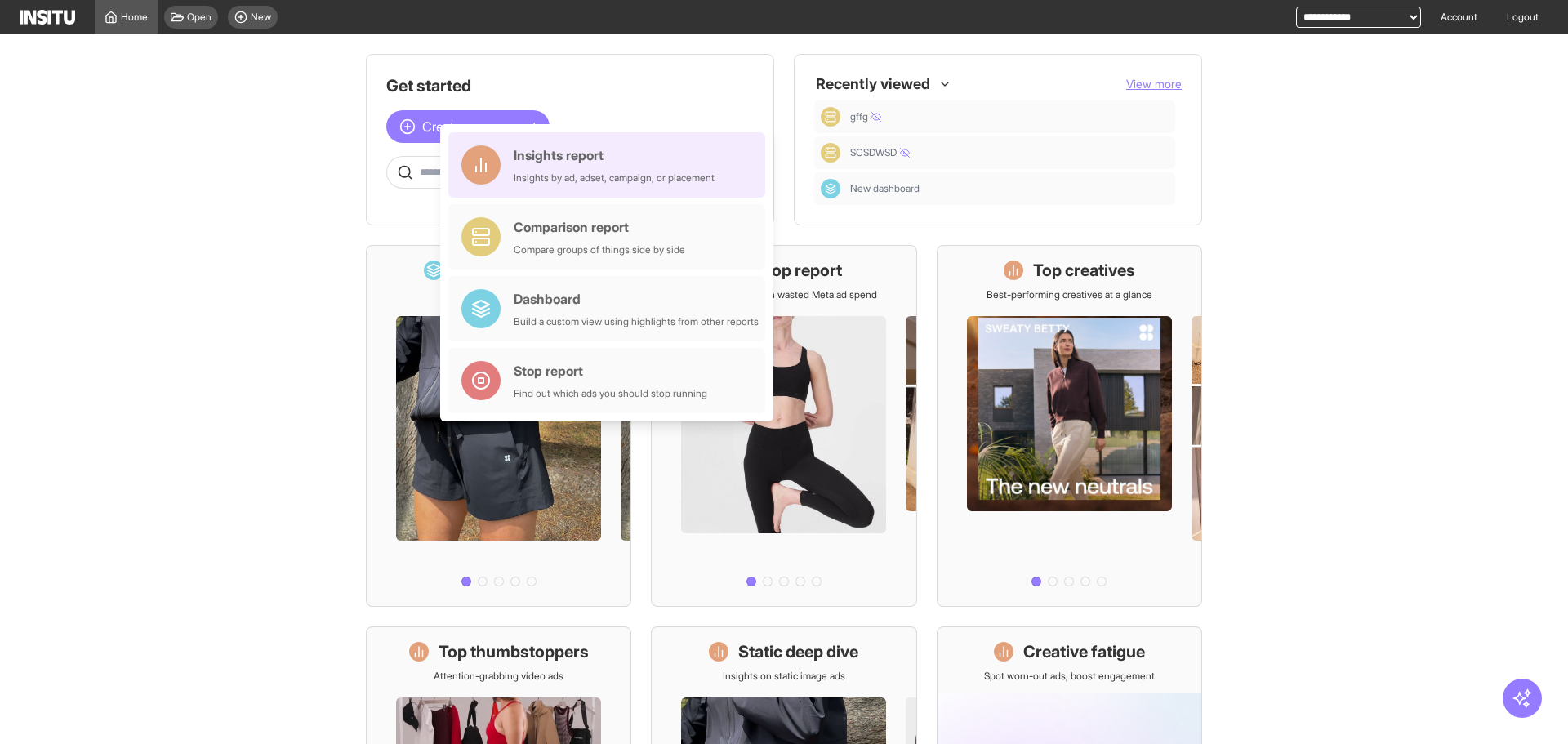
click at [638, 180] on div "Insights by ad, adset, campaign, or placement" at bounding box center [614, 178] width 201 height 13
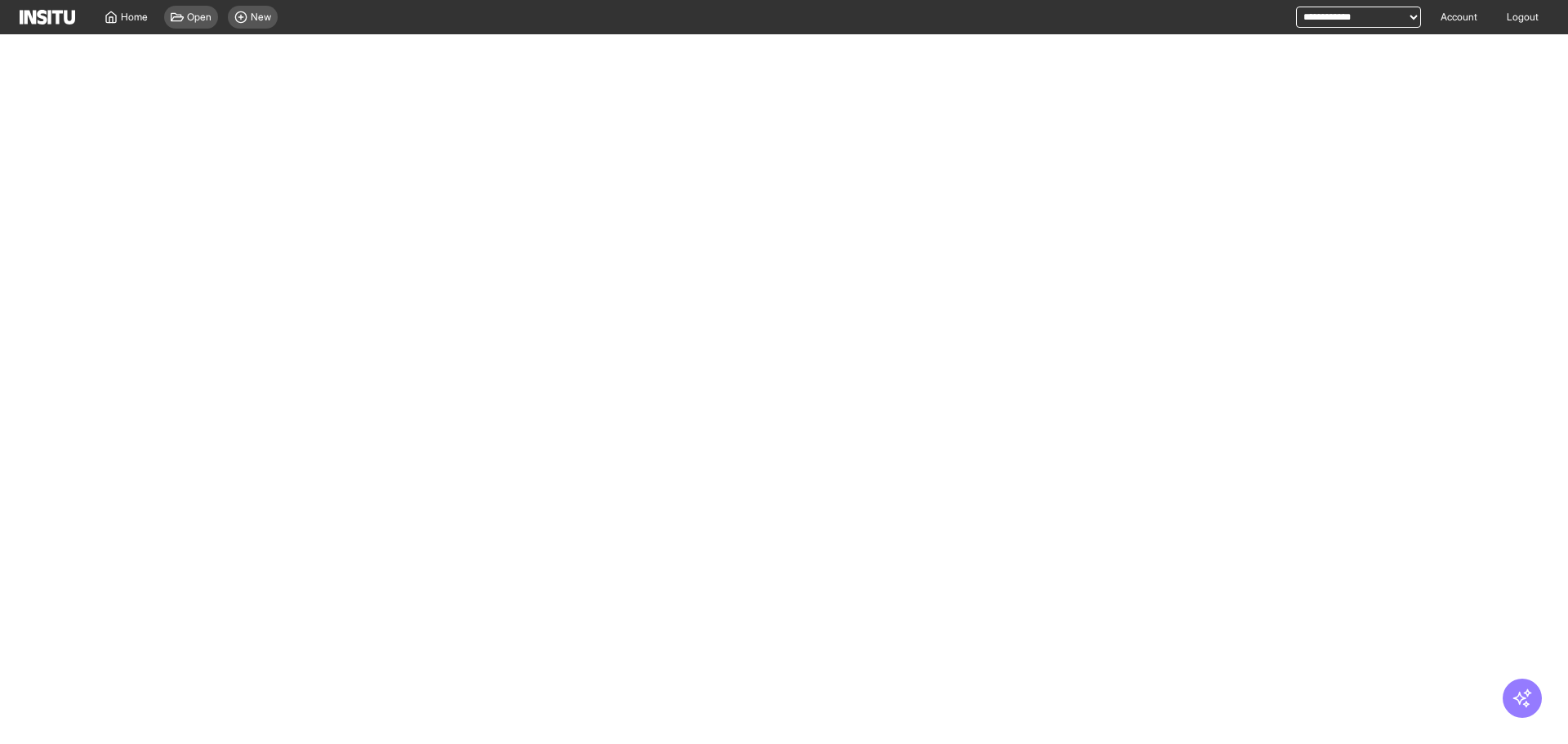
select select "**"
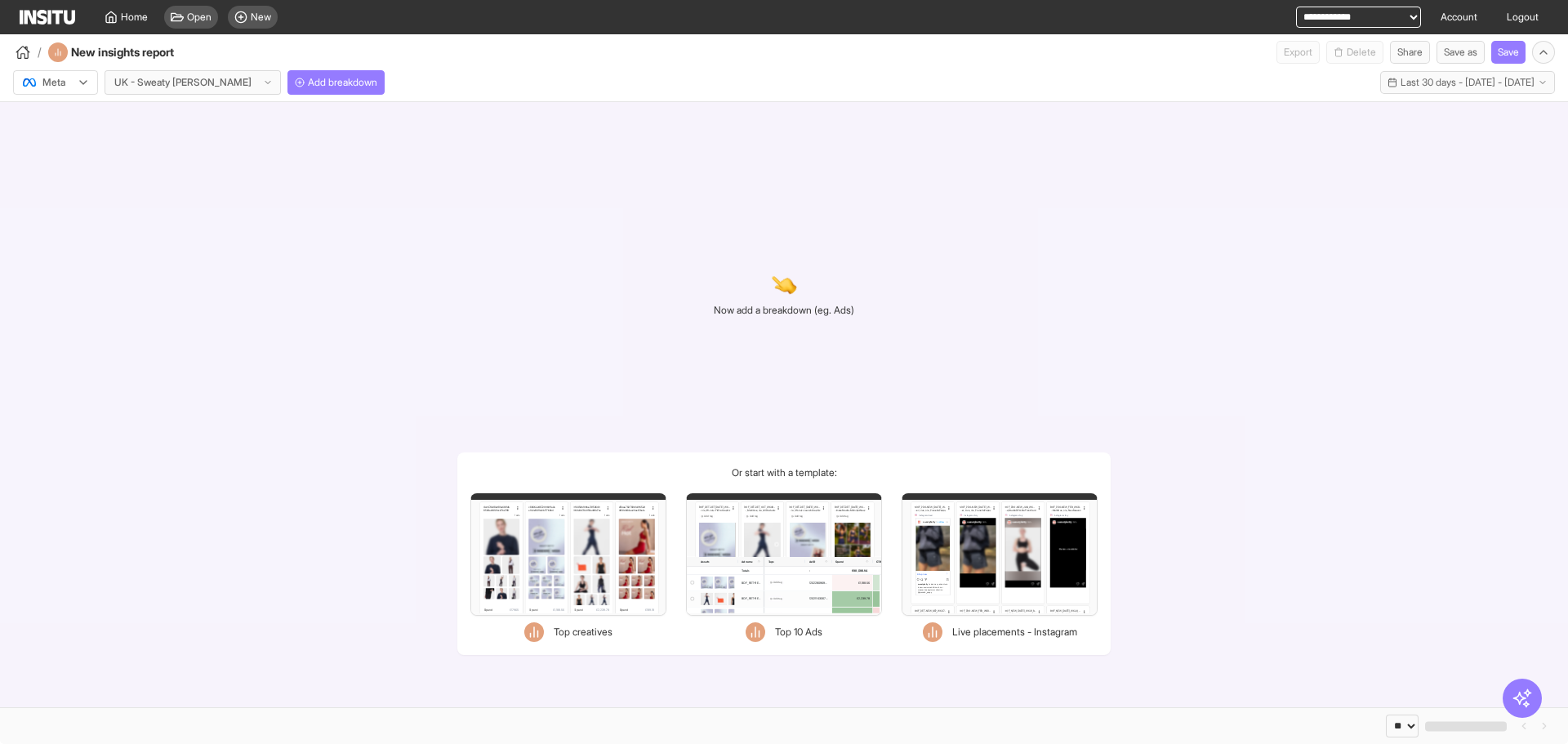
click at [54, 74] on div at bounding box center [44, 82] width 46 height 16
click at [65, 147] on span "TikTok" at bounding box center [57, 145] width 27 height 15
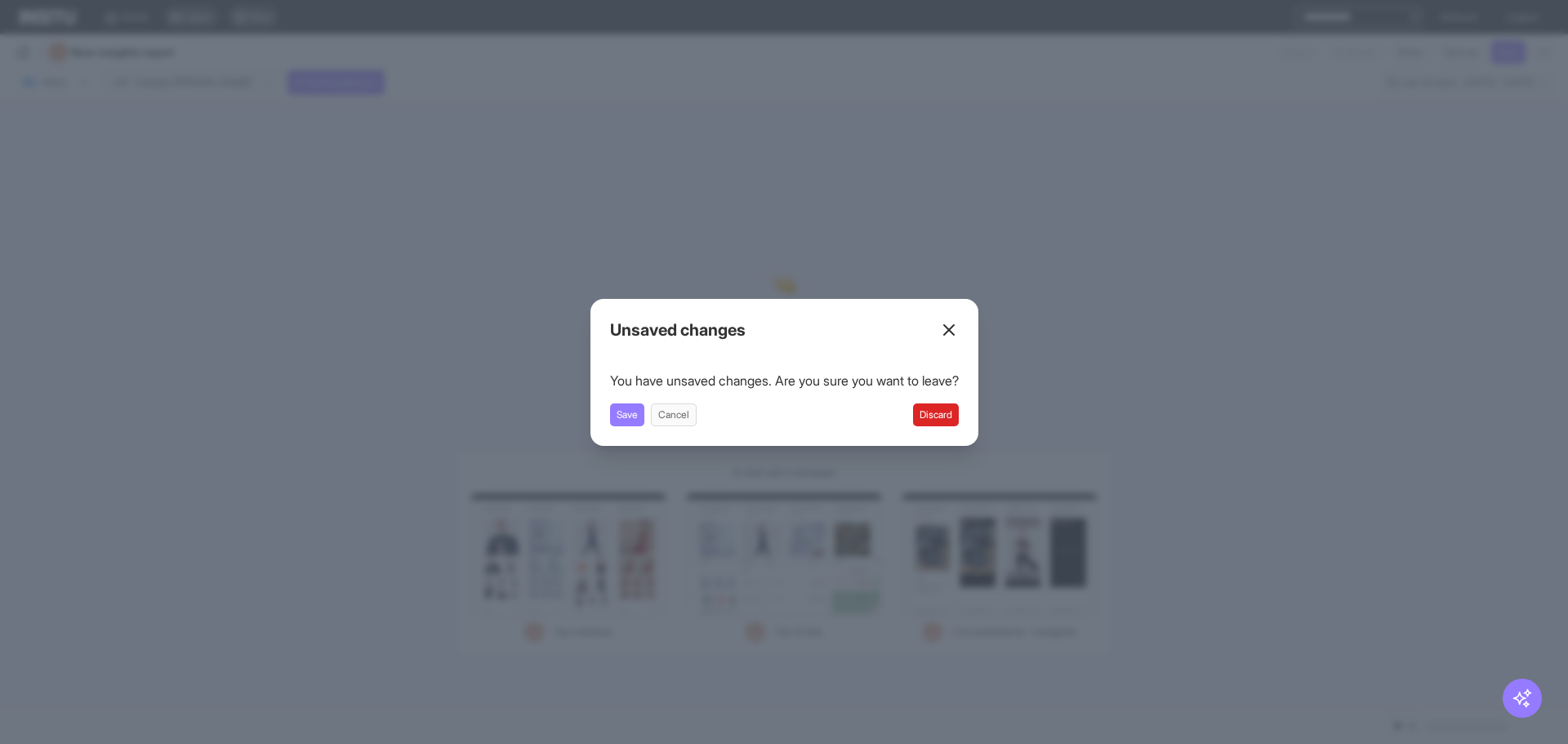
click at [952, 329] on icon at bounding box center [949, 329] width 19 height 19
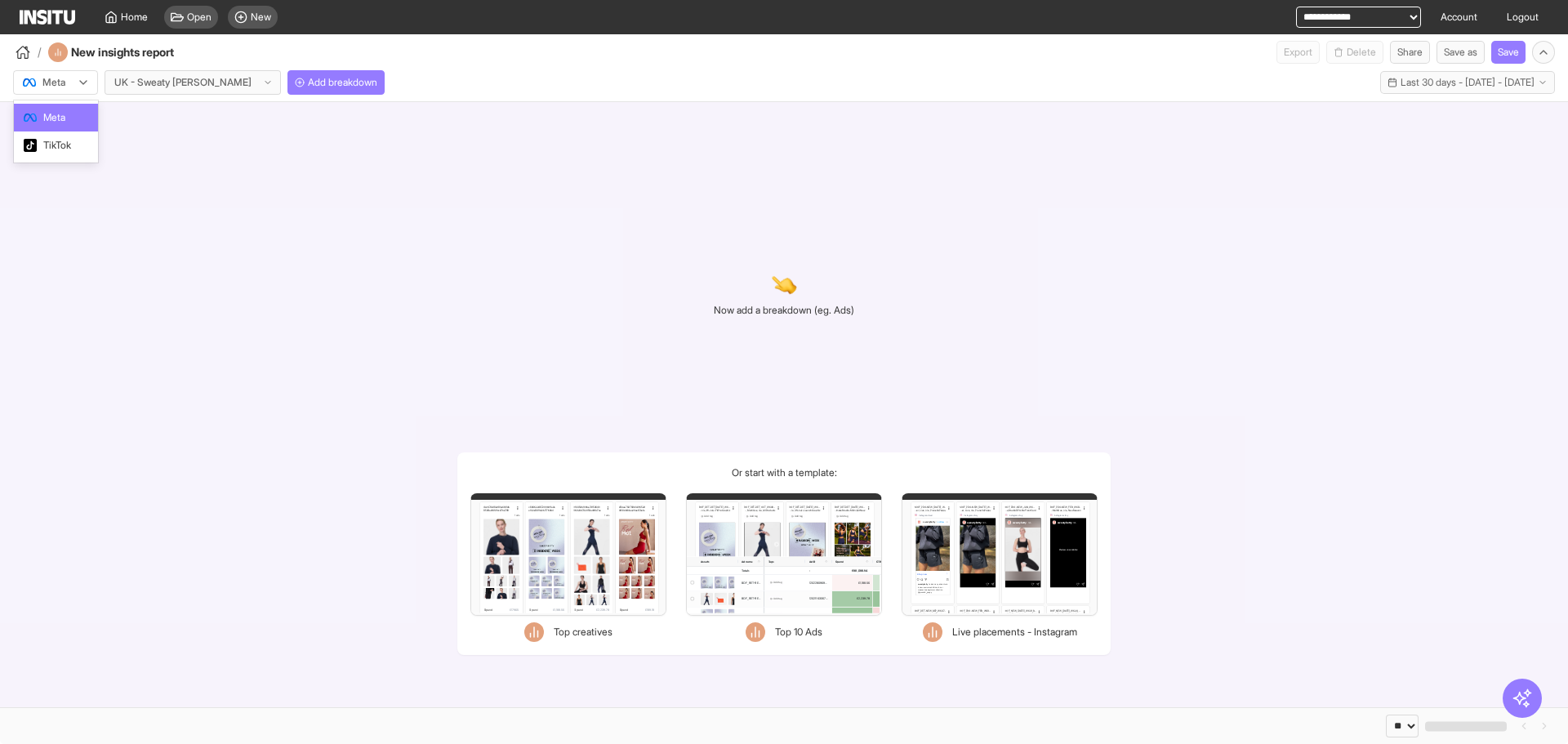
click at [41, 73] on div "Meta" at bounding box center [56, 82] width 83 height 23
click at [71, 133] on div "TikTok" at bounding box center [56, 144] width 84 height 27
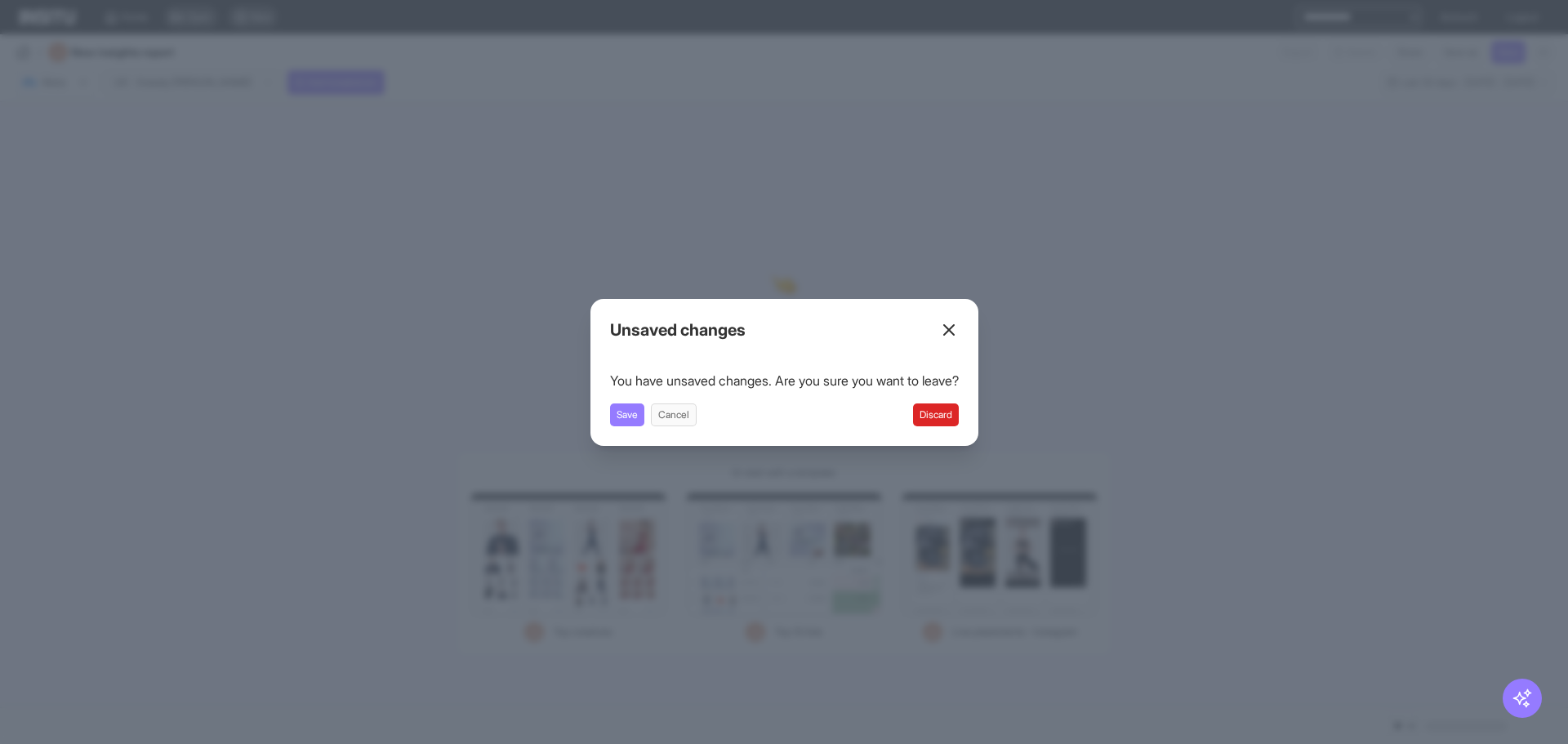
click at [955, 418] on button "Discard" at bounding box center [935, 415] width 46 height 23
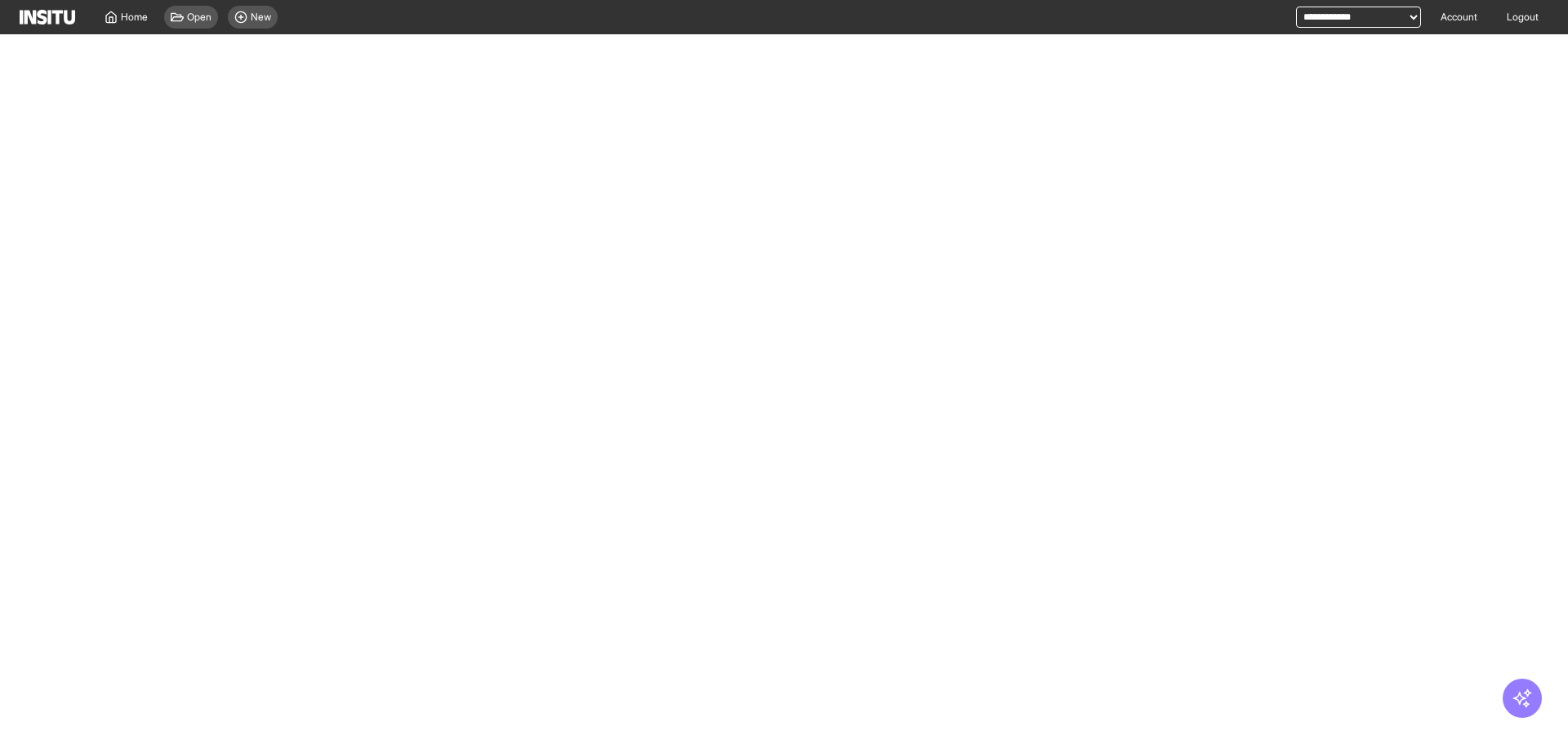
select select "**"
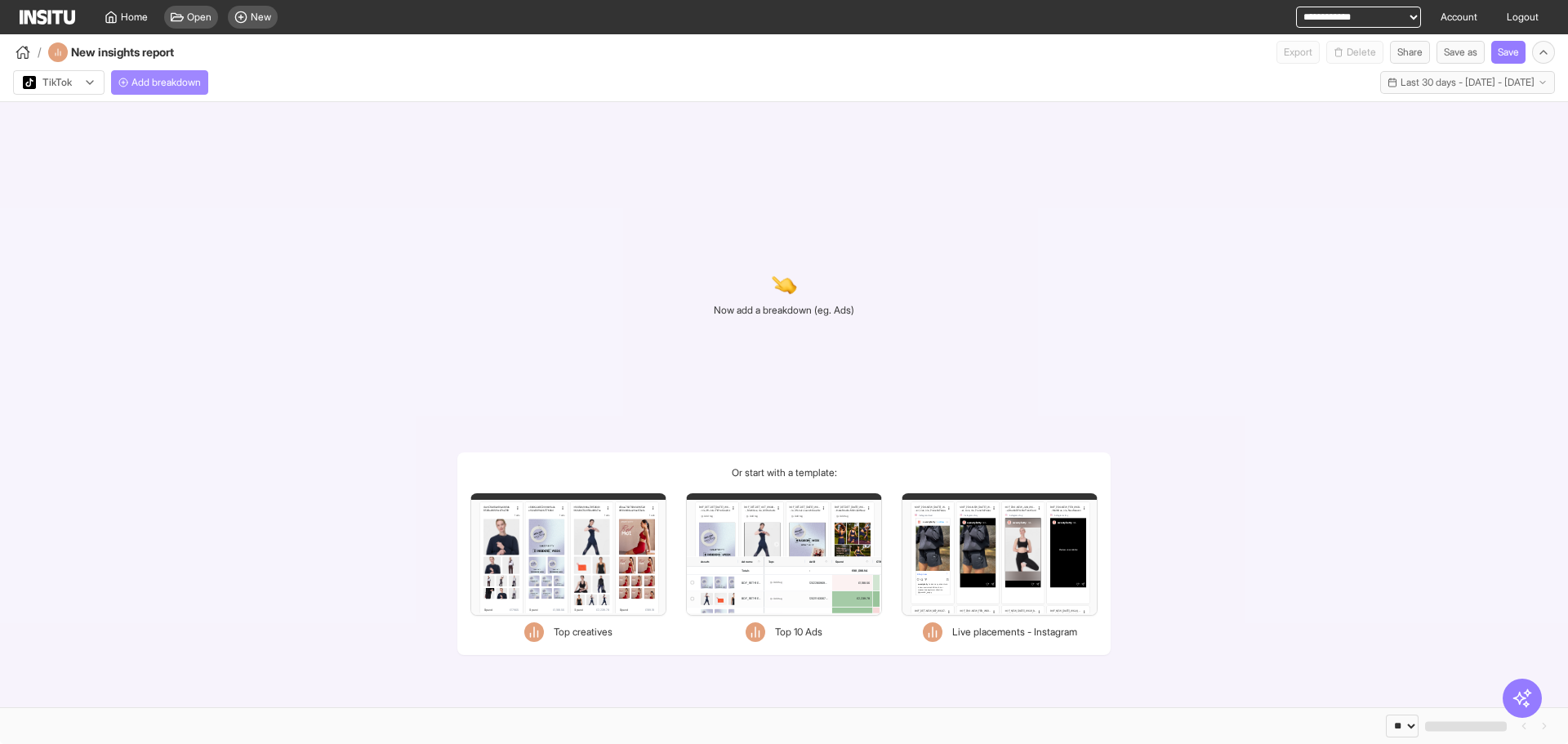
click at [177, 75] on button "Add breakdown" at bounding box center [159, 82] width 97 height 25
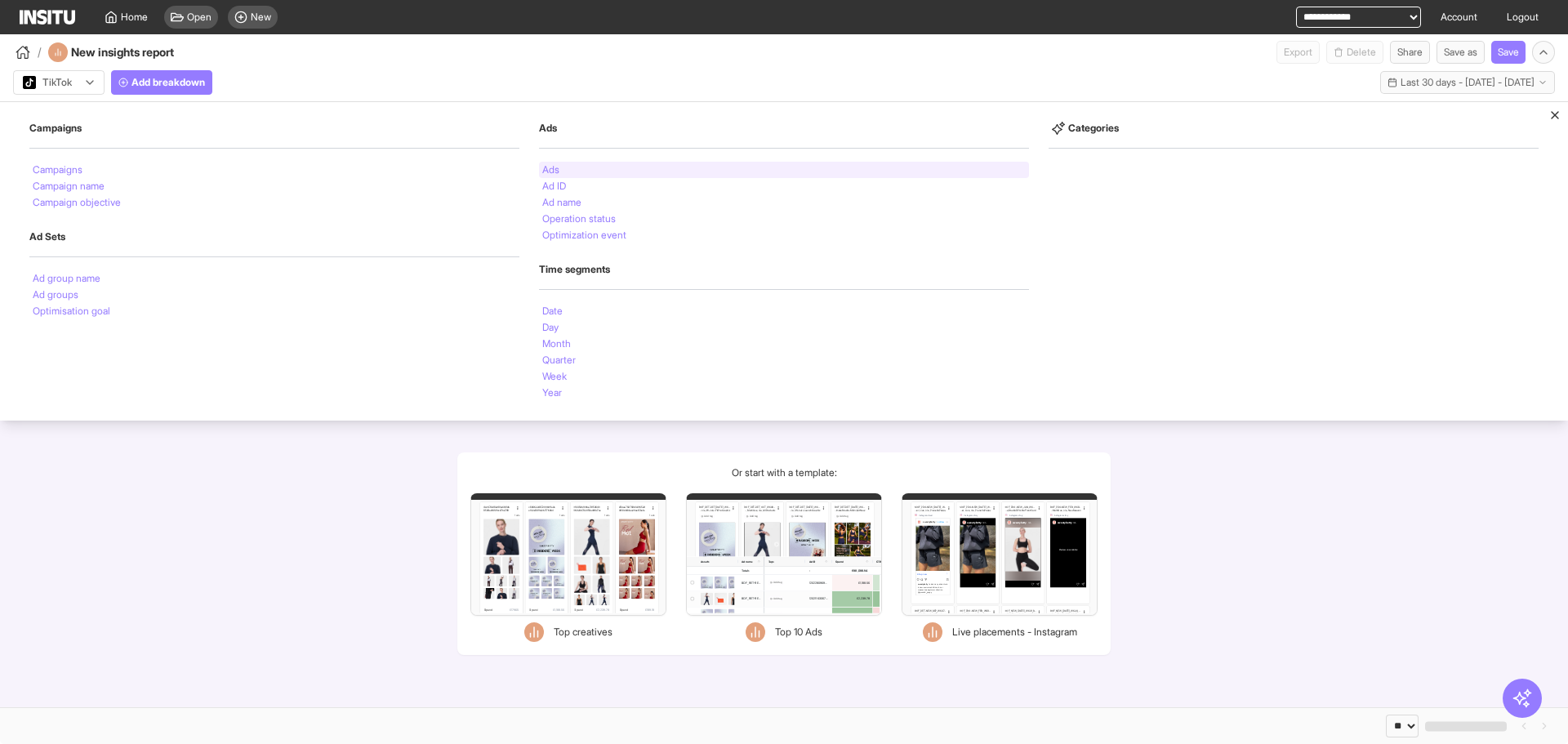
click at [570, 174] on div "Ads" at bounding box center [783, 170] width 490 height 16
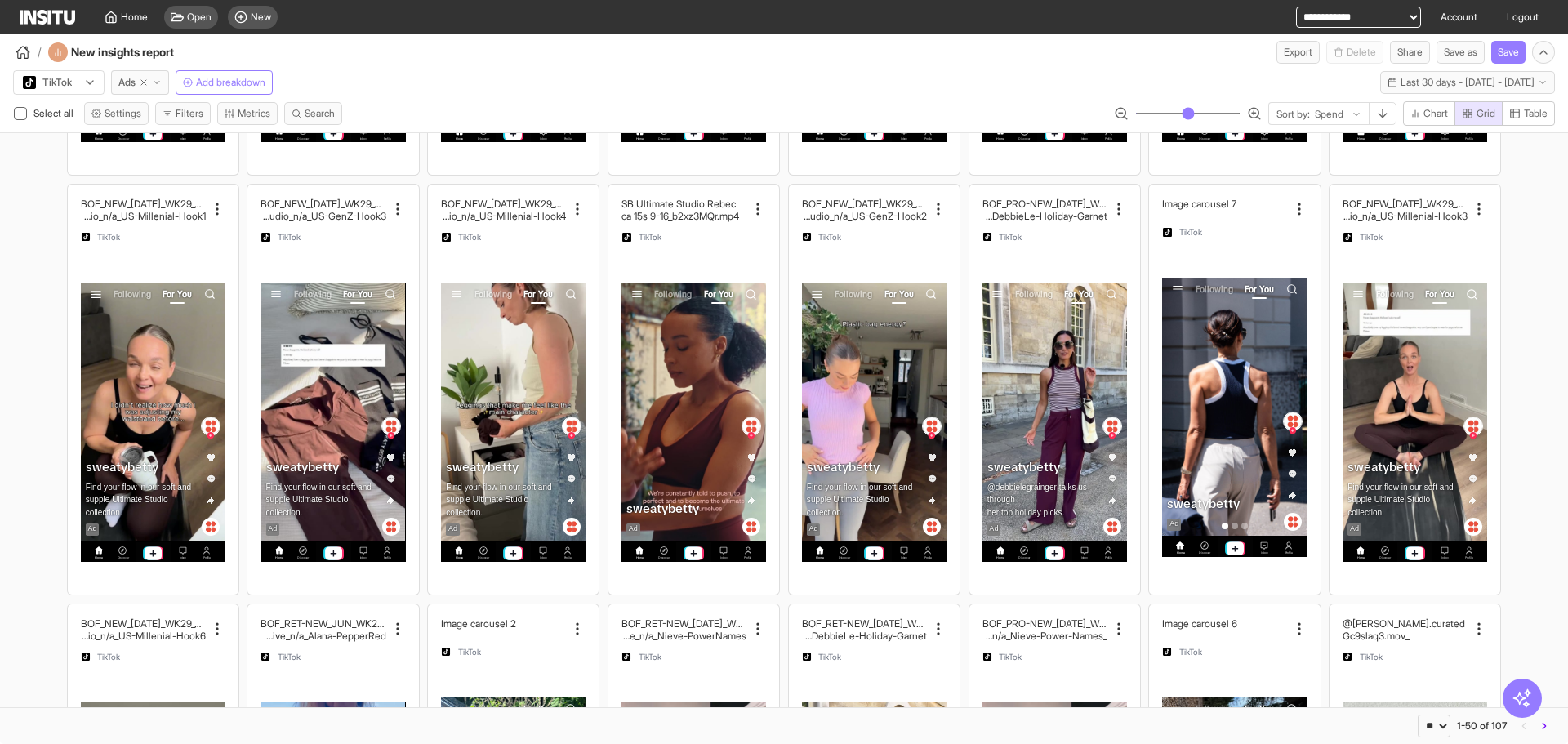
scroll to position [653, 0]
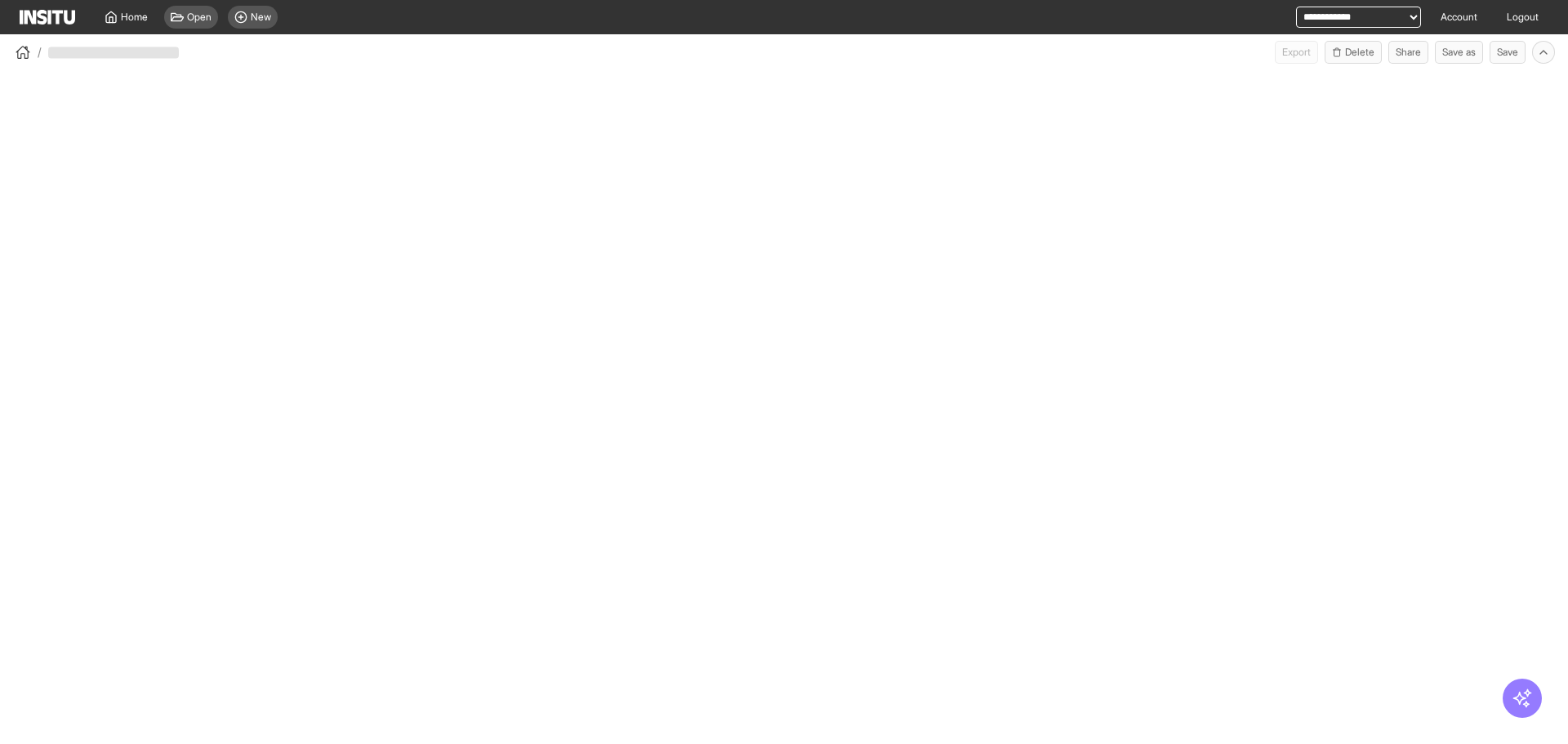
select select "**"
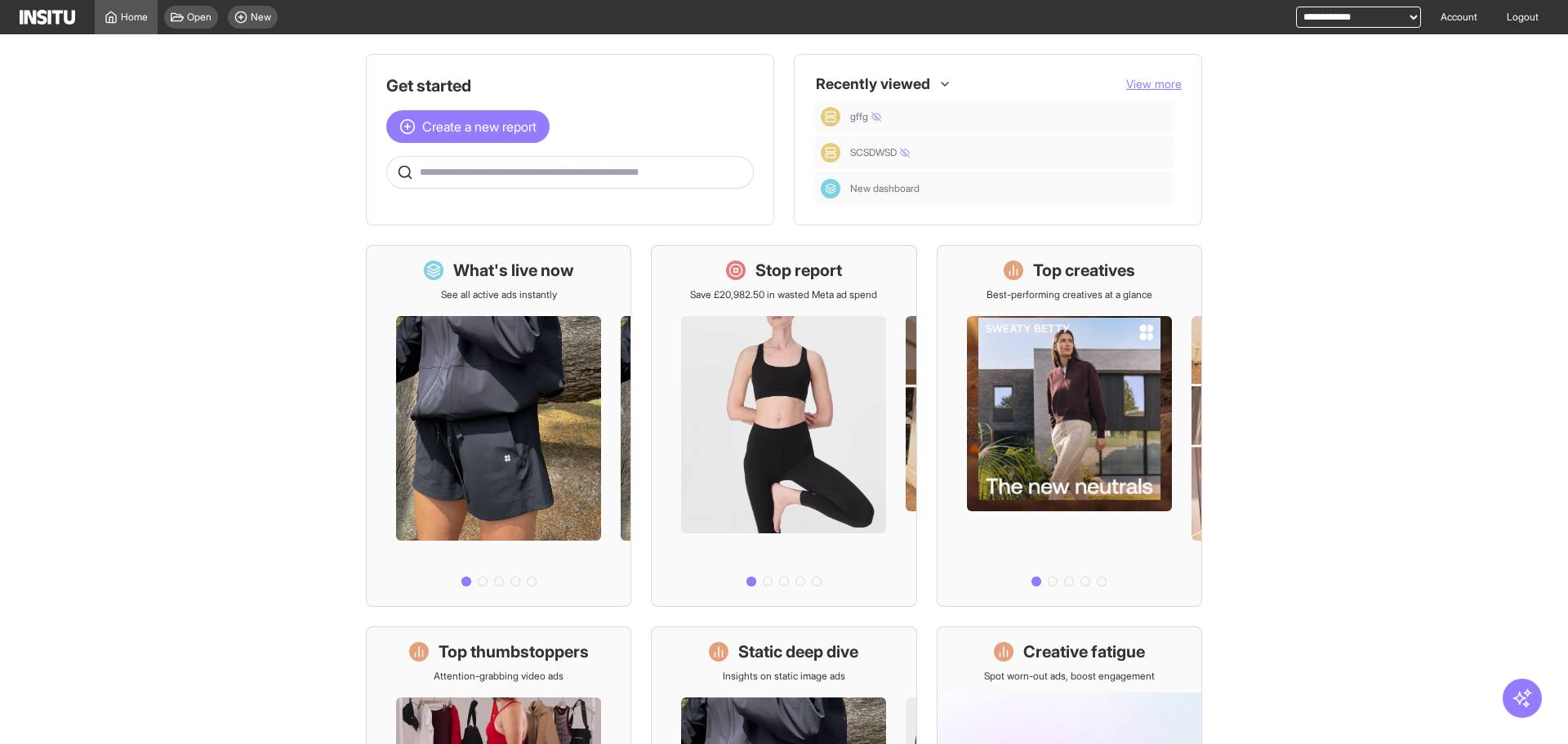
click at [515, 182] on div at bounding box center [570, 172] width 368 height 33
click at [516, 172] on input "text" at bounding box center [583, 172] width 327 height 13
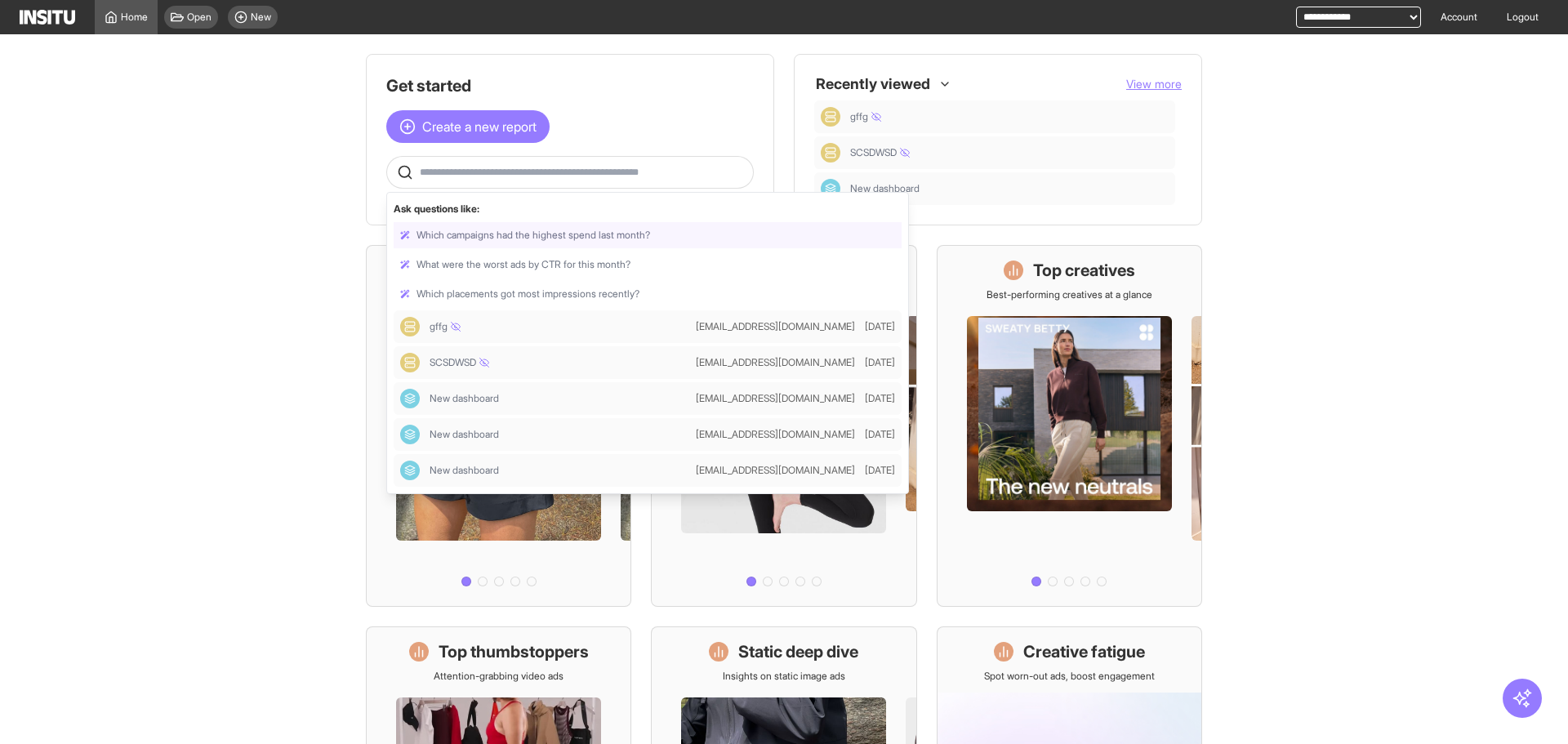
click at [574, 239] on div at bounding box center [647, 235] width 508 height 26
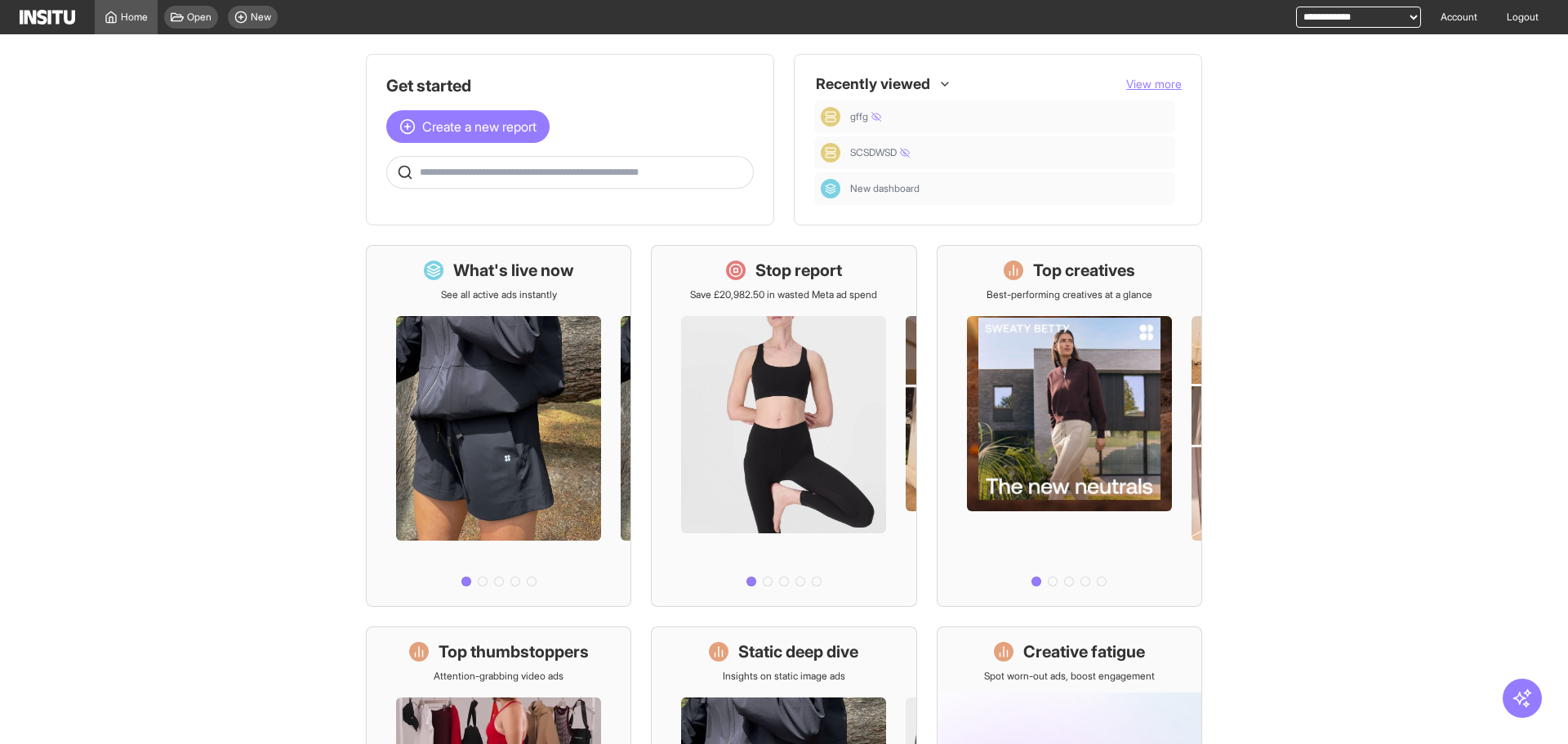
click at [506, 160] on div at bounding box center [570, 172] width 368 height 33
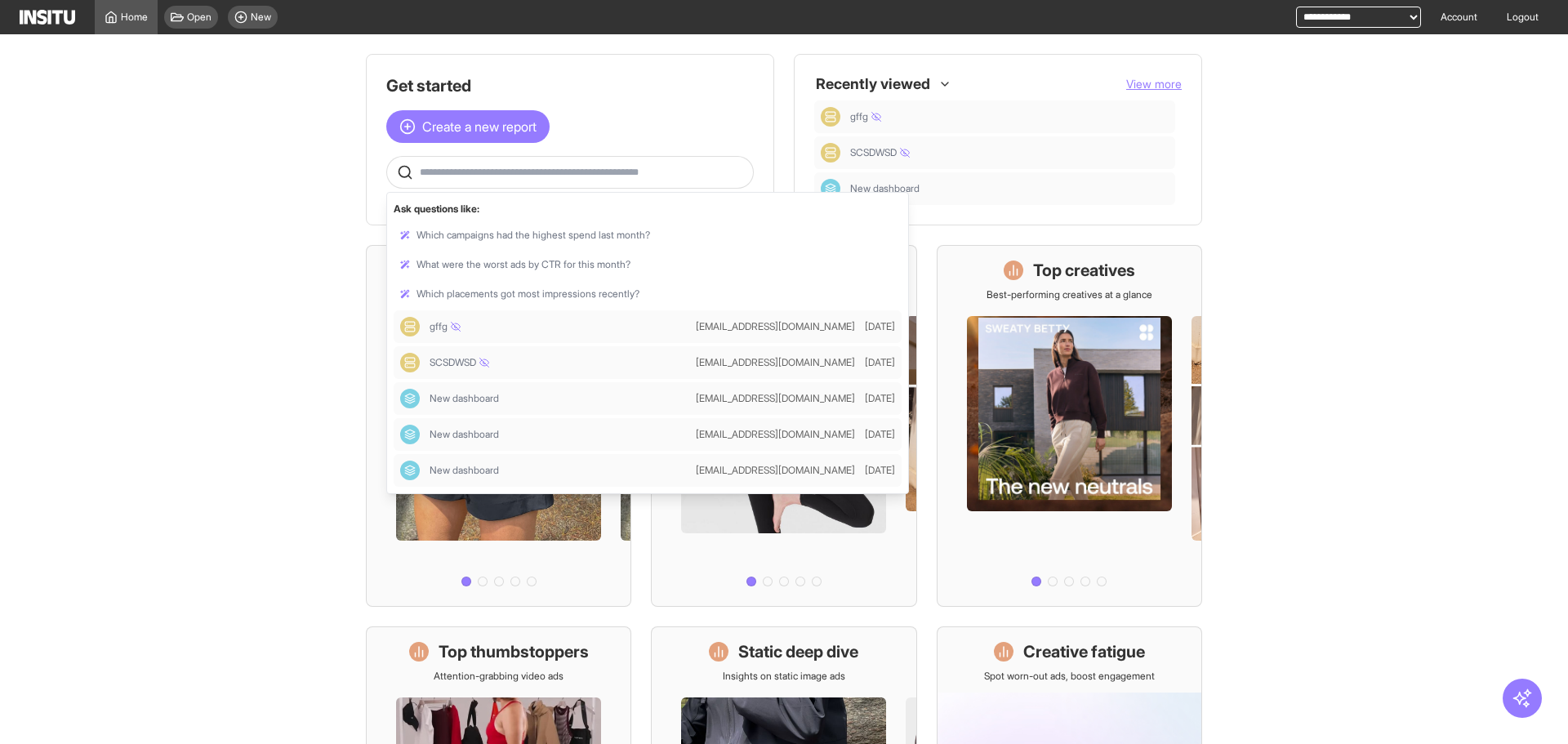
click at [504, 172] on input "text" at bounding box center [583, 172] width 327 height 13
click at [504, 240] on div at bounding box center [647, 235] width 508 height 26
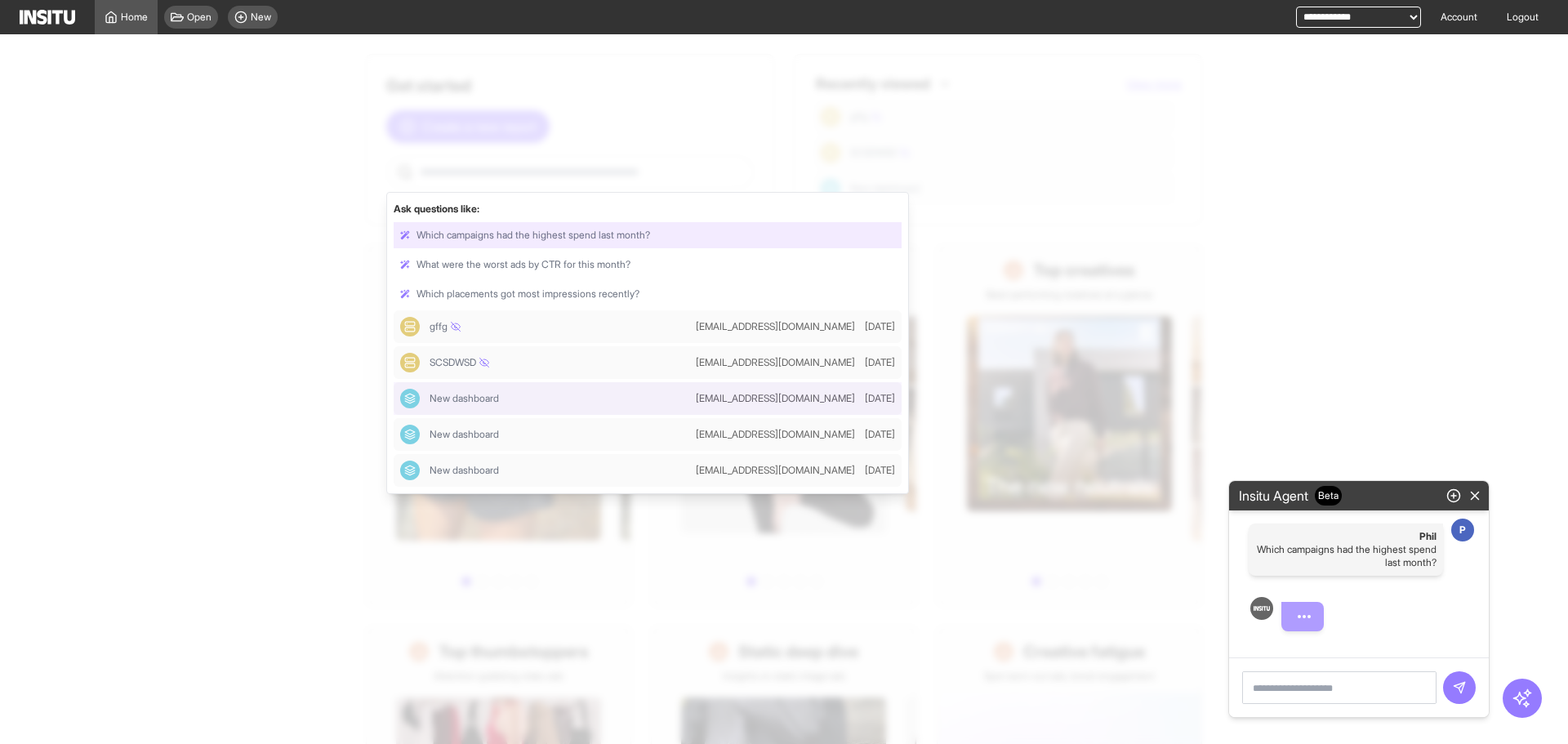
click at [566, 409] on div at bounding box center [647, 398] width 508 height 33
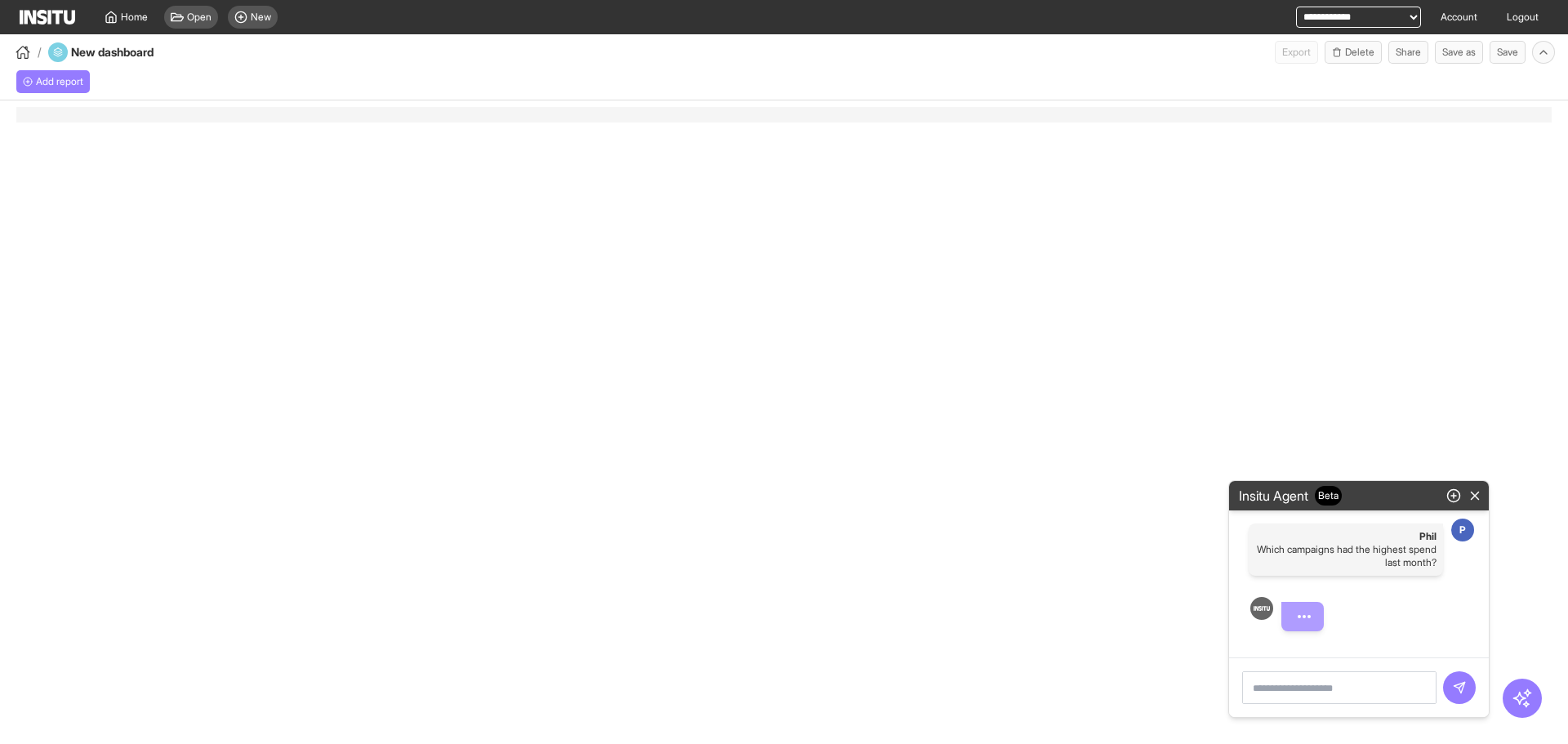
select select "**"
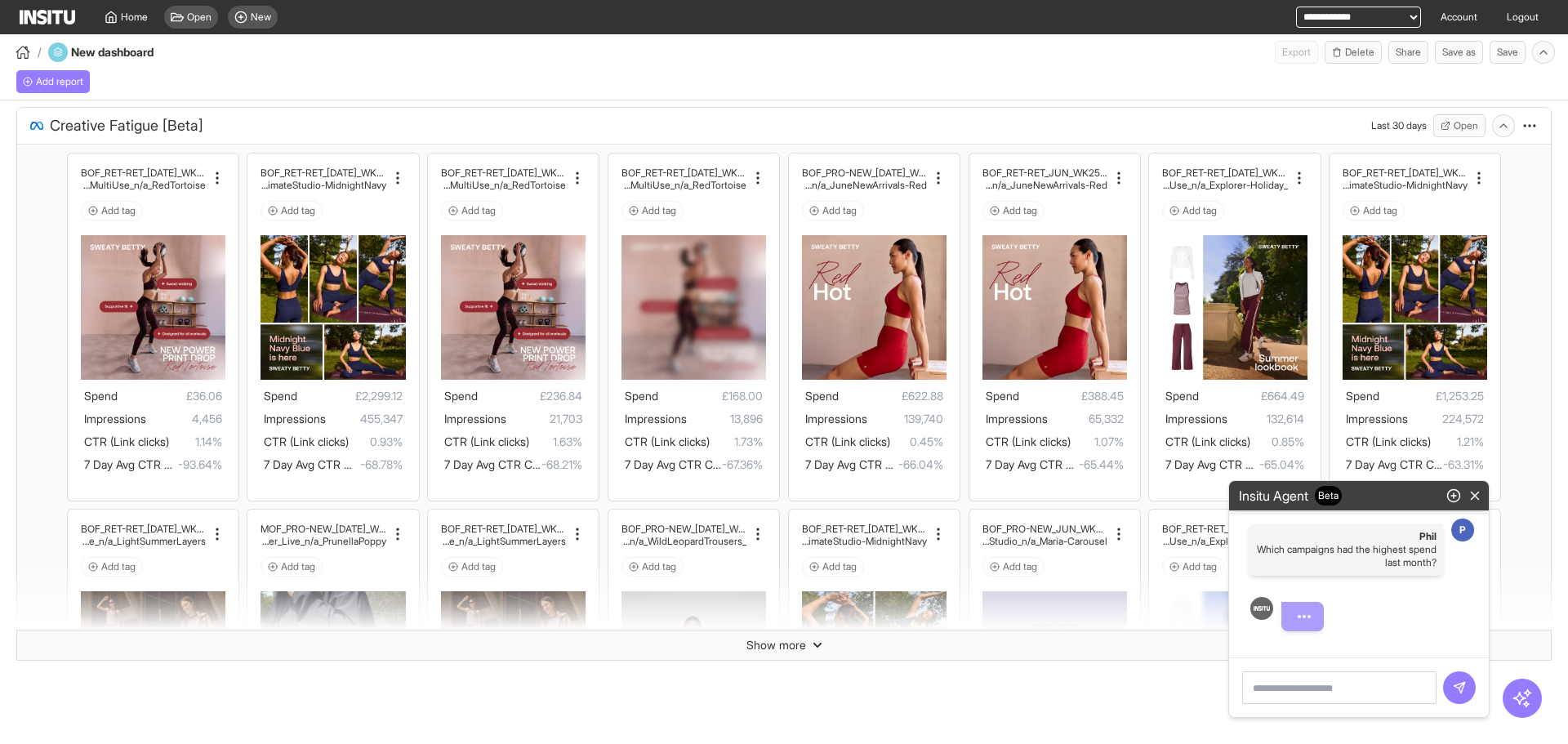
click at [870, 60] on div "/ New dashboard Export Delete Share Save as Save" at bounding box center [784, 49] width 1568 height 29
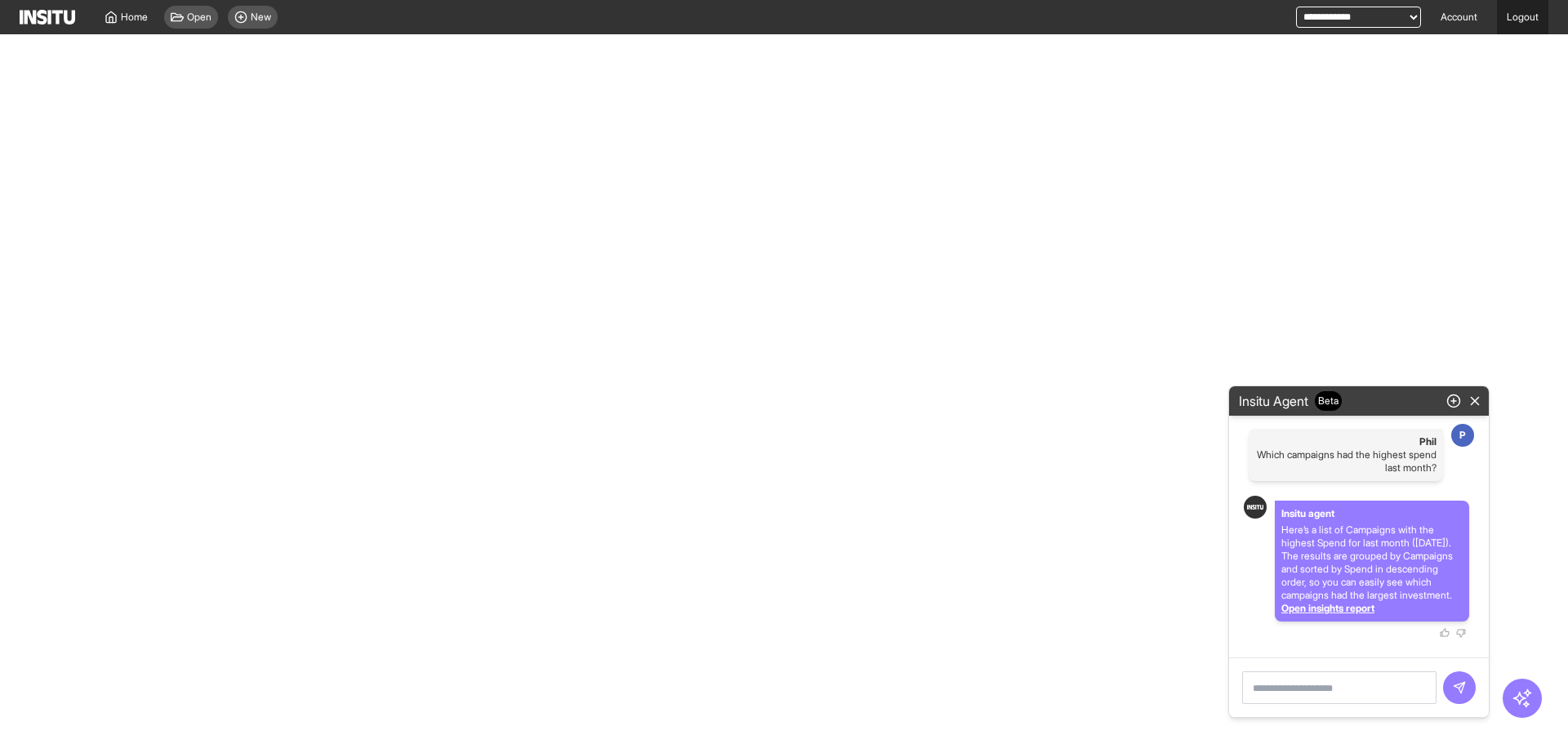
select select "**"
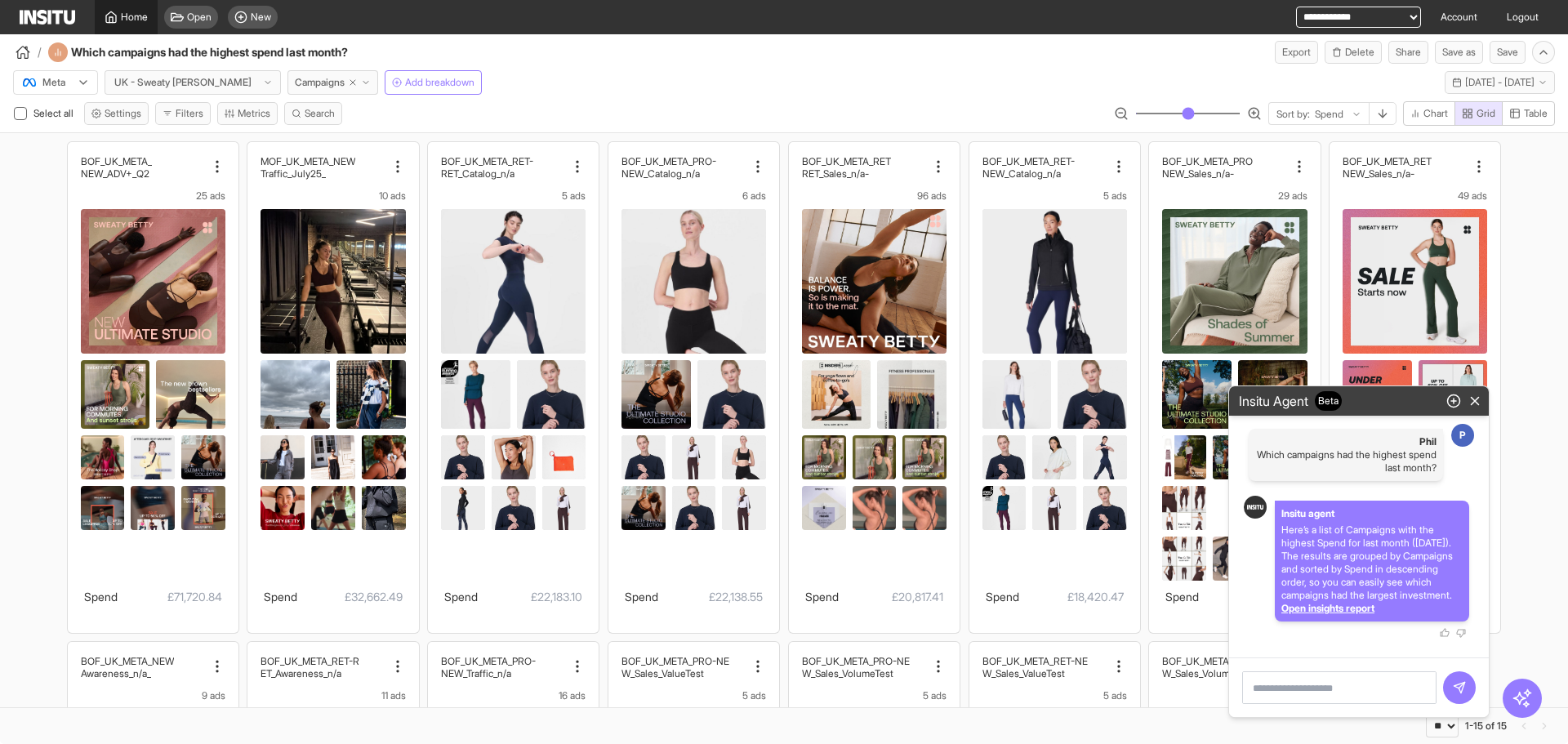
click at [107, 6] on link "Home" at bounding box center [126, 17] width 63 height 35
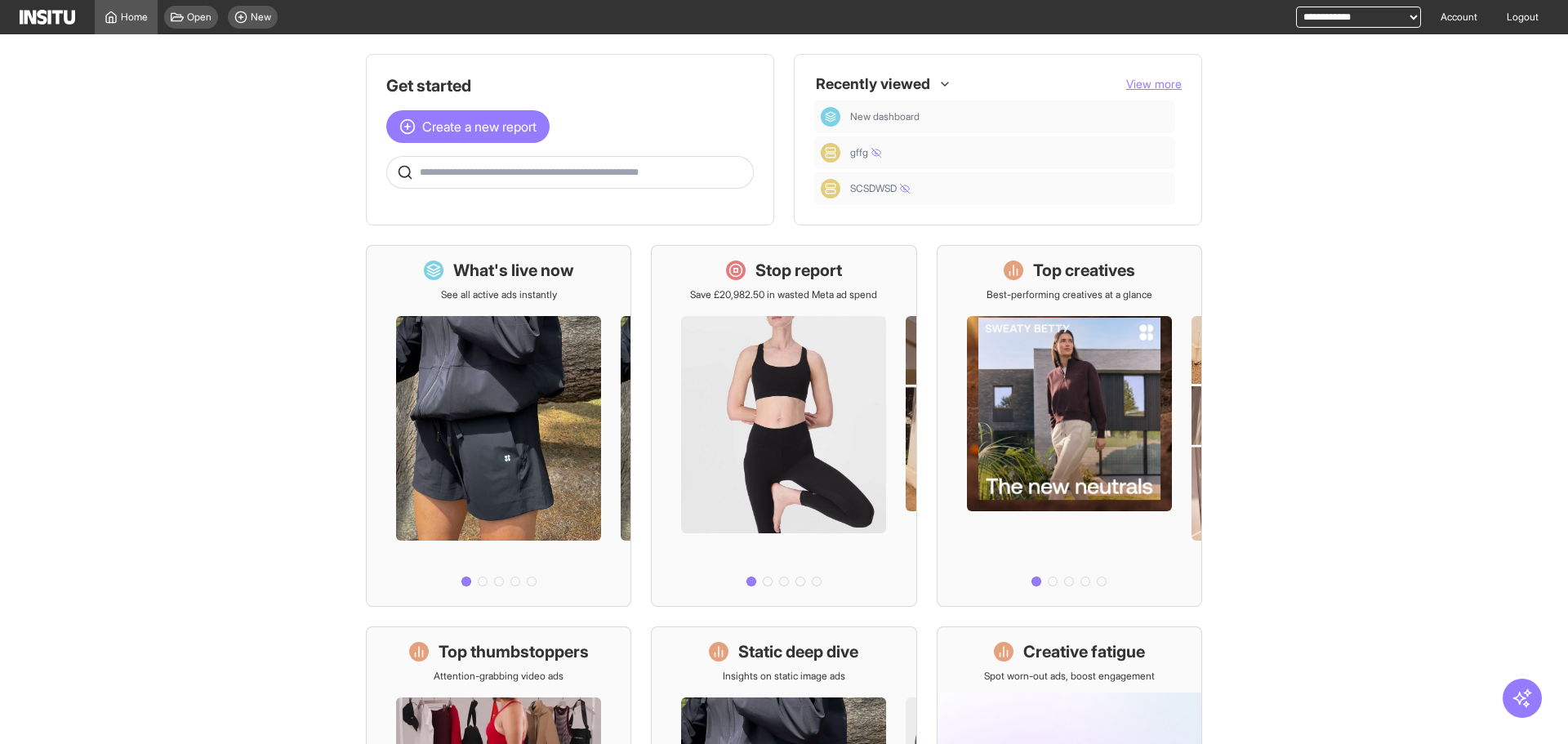
click at [599, 184] on div at bounding box center [570, 172] width 368 height 33
click at [596, 167] on input "text" at bounding box center [583, 172] width 327 height 13
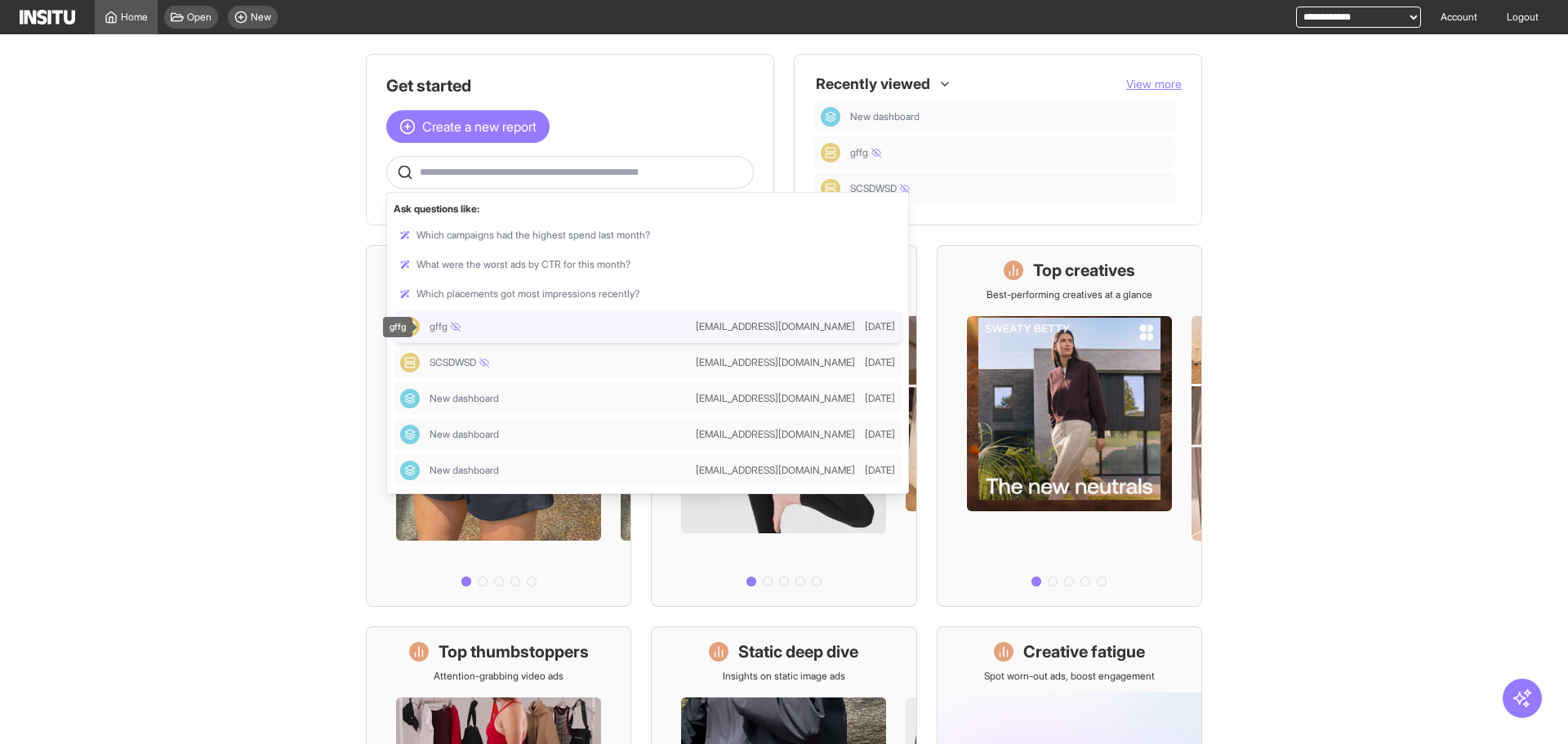
click at [621, 326] on div "gffg" at bounding box center [559, 326] width 260 height 13
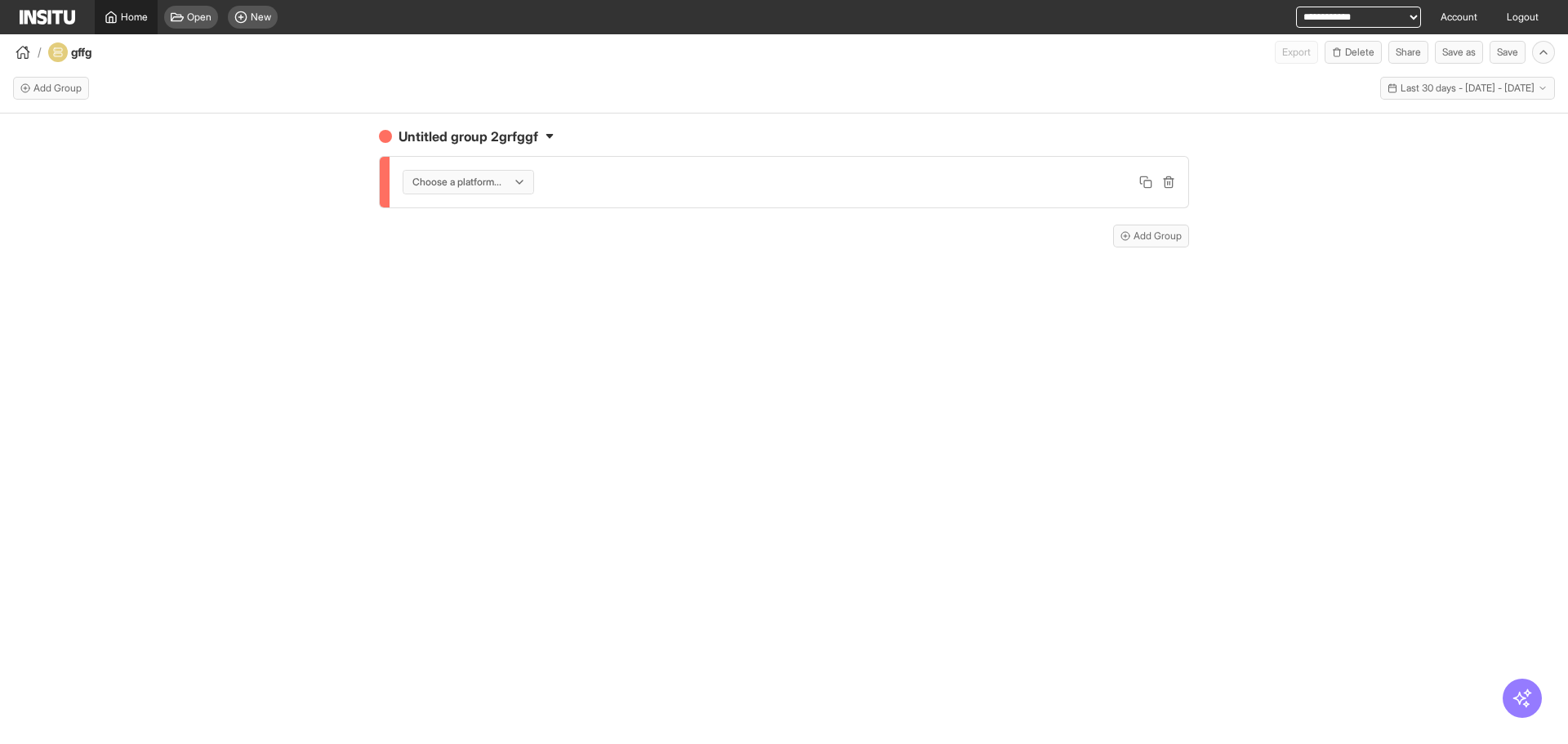
click at [132, 19] on span "Home" at bounding box center [134, 17] width 27 height 13
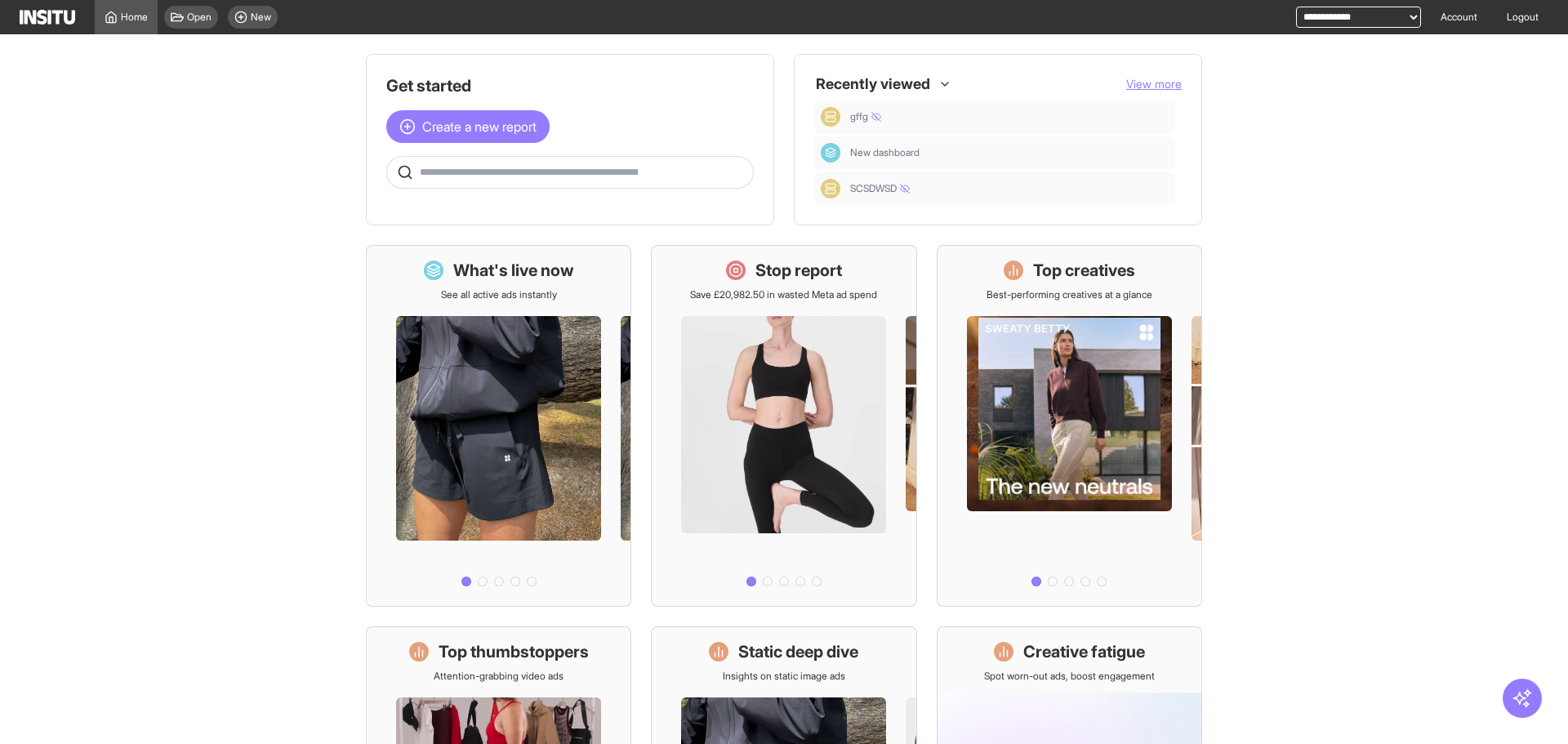
click at [1147, 83] on span "View more" at bounding box center [1153, 84] width 56 height 14
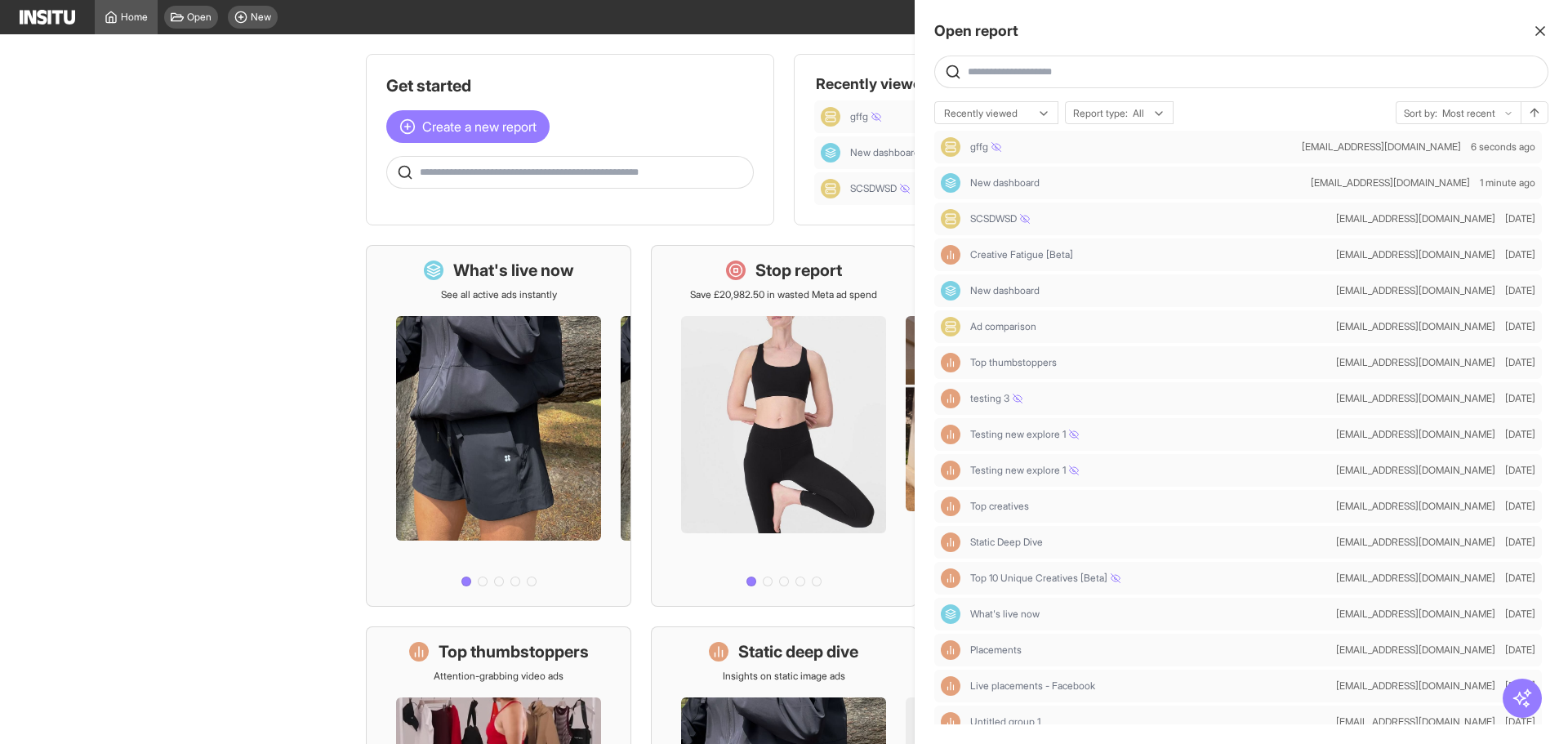
click at [617, 170] on div at bounding box center [784, 372] width 1568 height 744
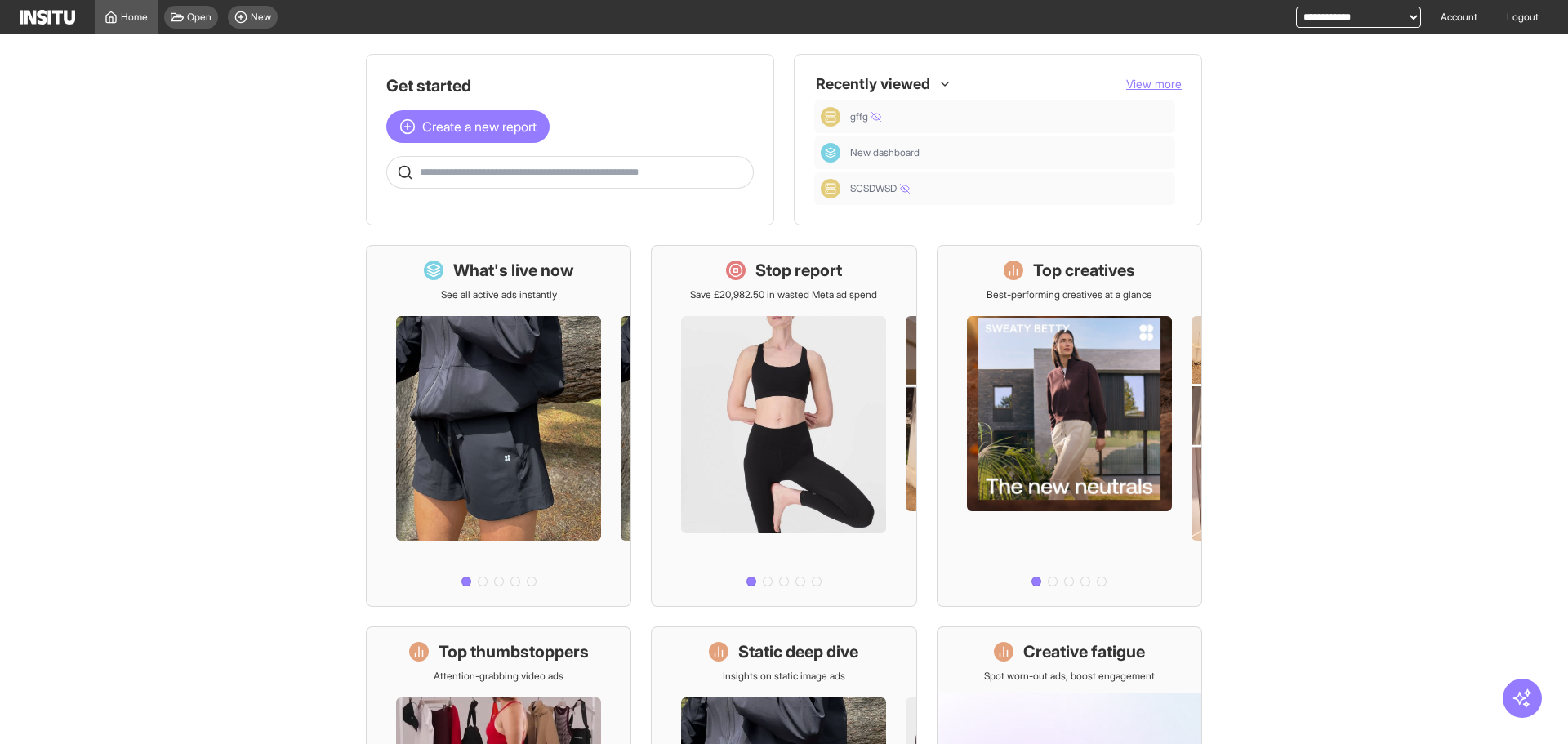
click at [617, 170] on input "text" at bounding box center [583, 172] width 327 height 13
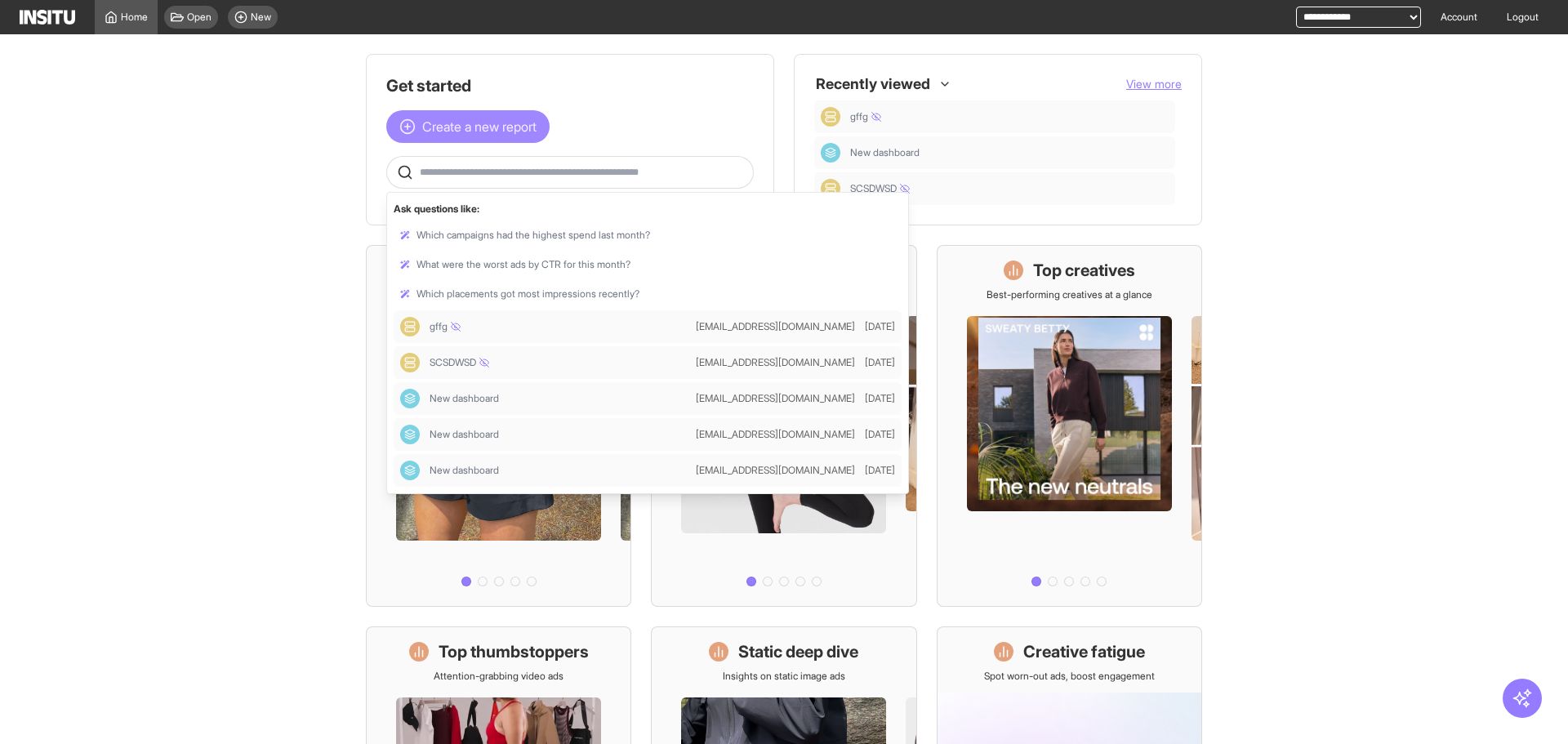
click at [443, 127] on span "Create a new report" at bounding box center [479, 127] width 114 height 19
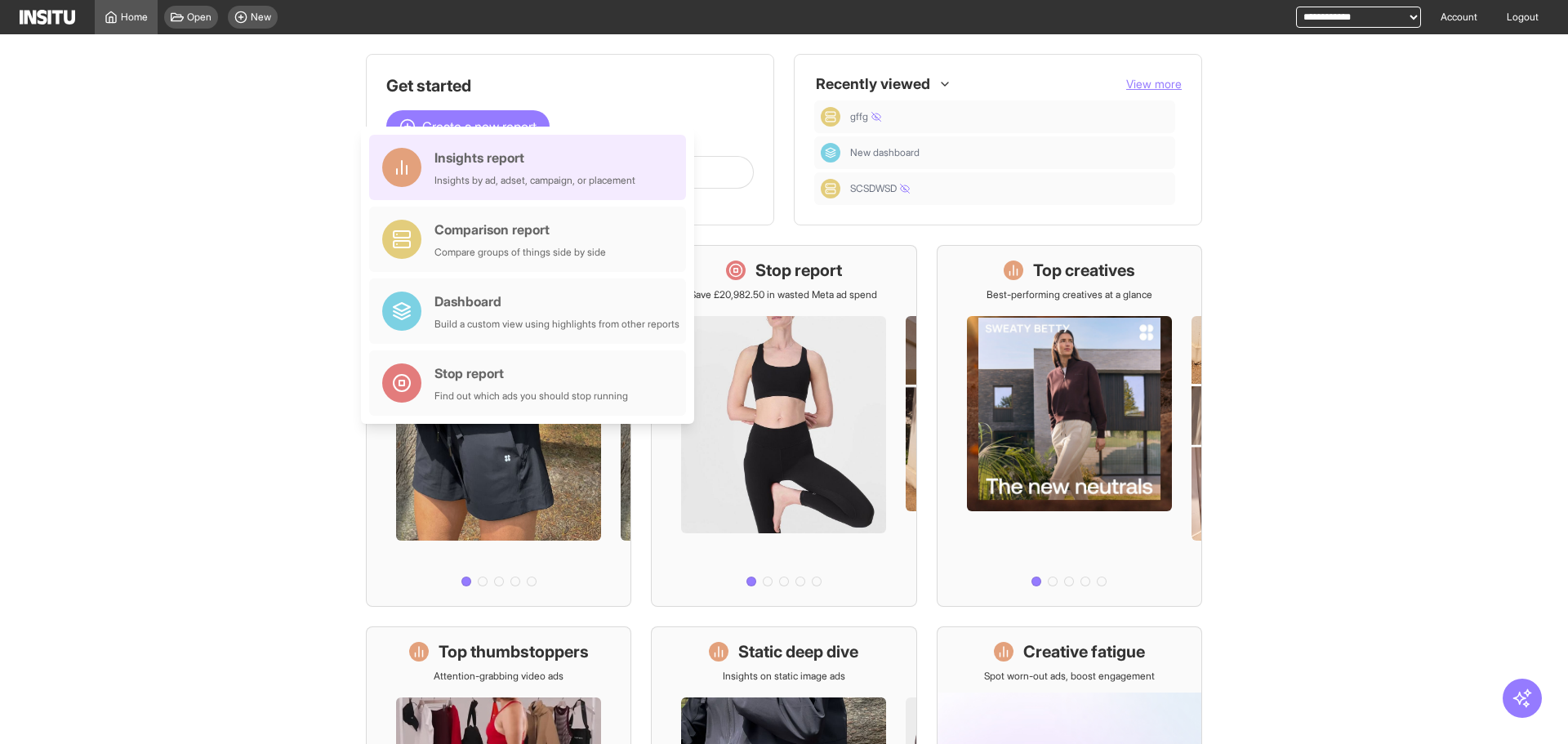
click at [570, 190] on div "Insights report Insights by ad, adset, campaign, or placement" at bounding box center [528, 167] width 317 height 66
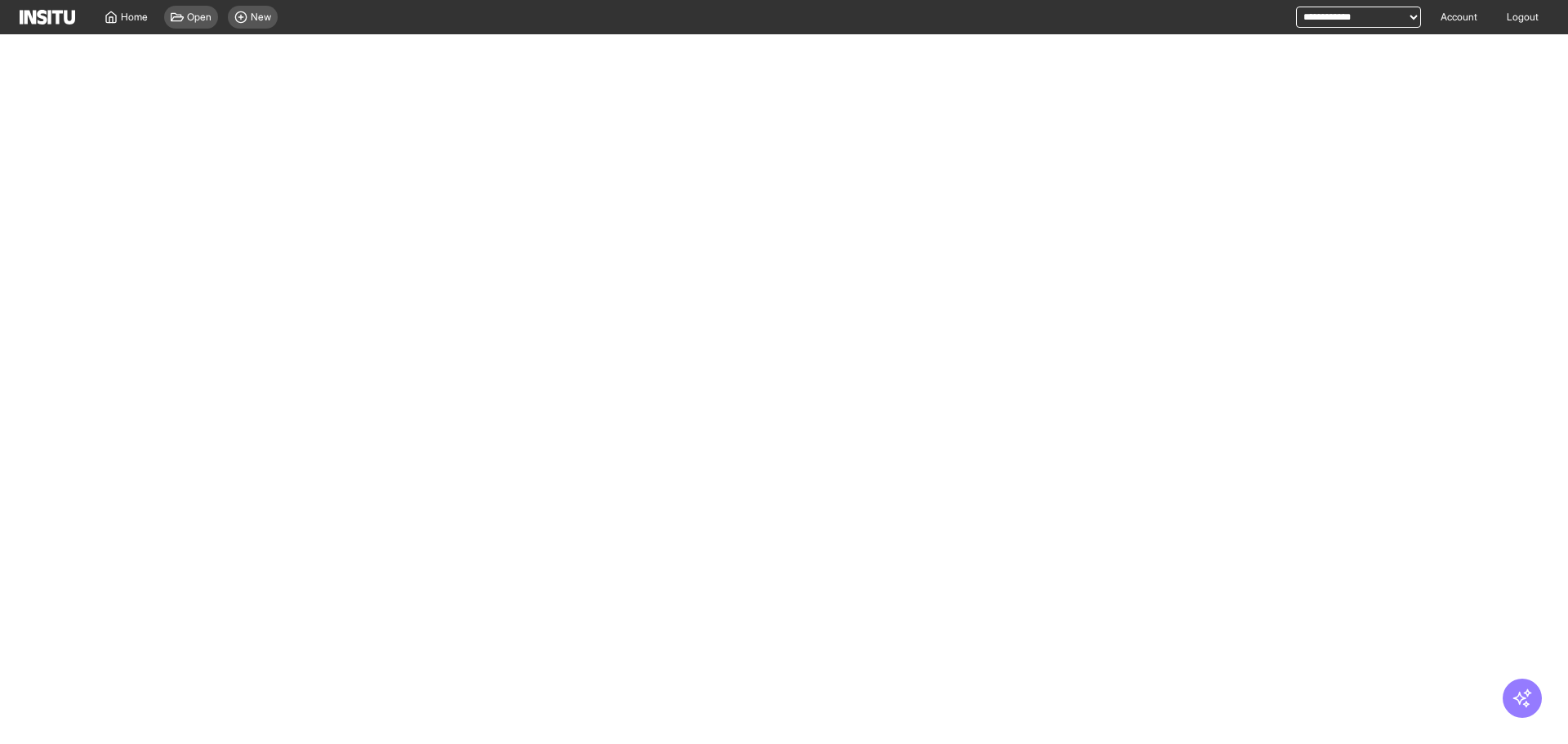
select select "**"
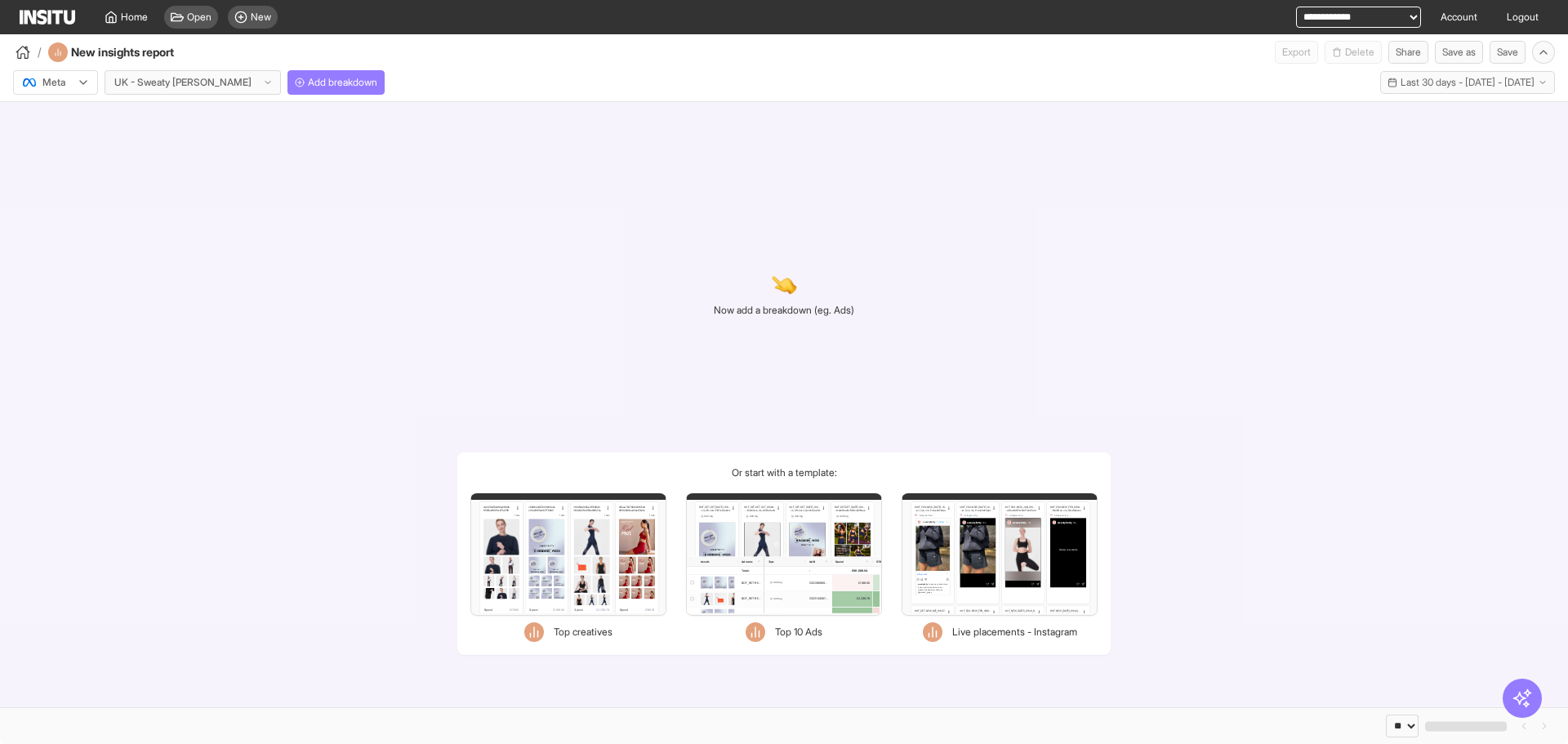
click at [732, 520] on div "Filters Format Static Video Static & Video Placement types Facebook Groups feed…" at bounding box center [783, 554] width 196 height 122
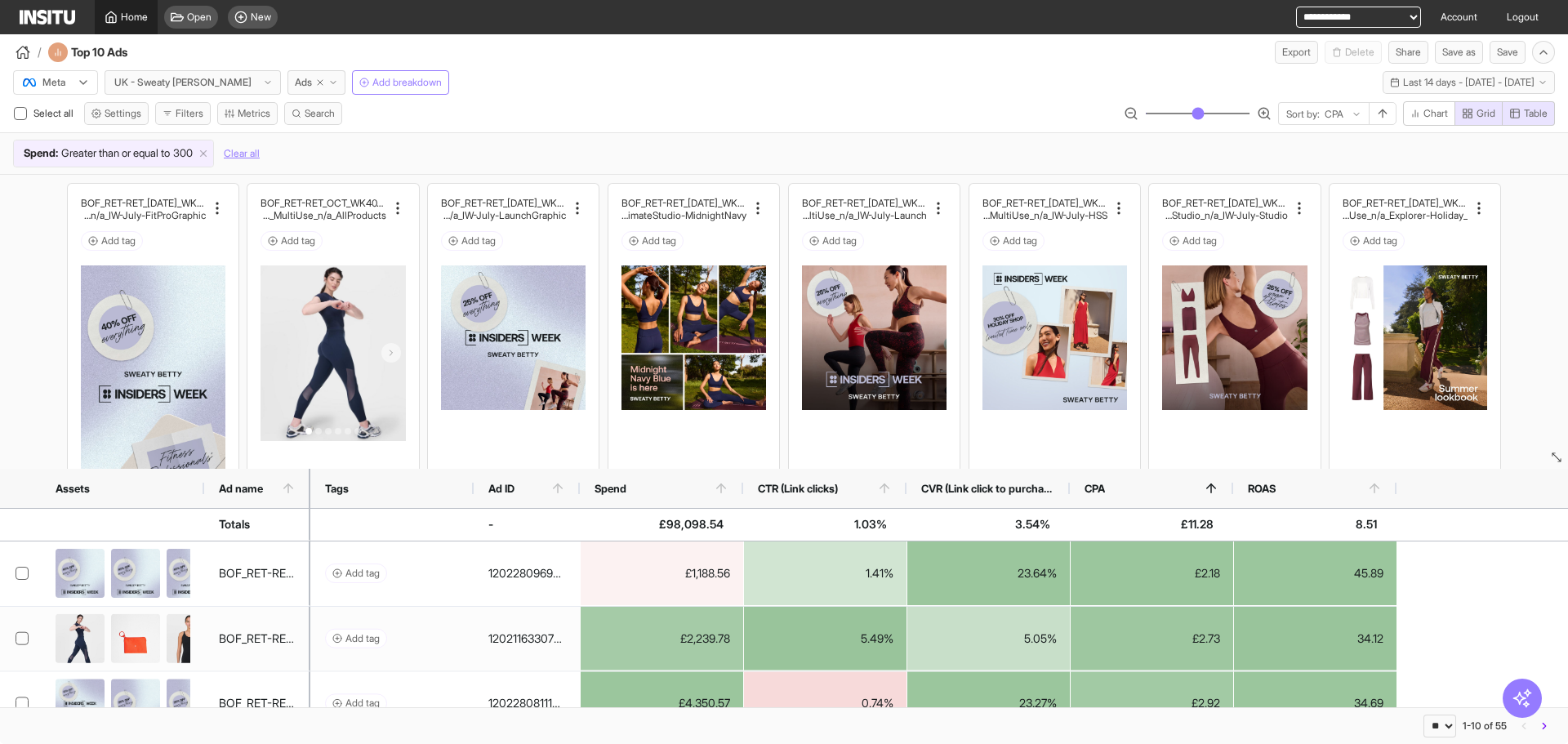
click at [128, 19] on span "Home" at bounding box center [134, 17] width 27 height 13
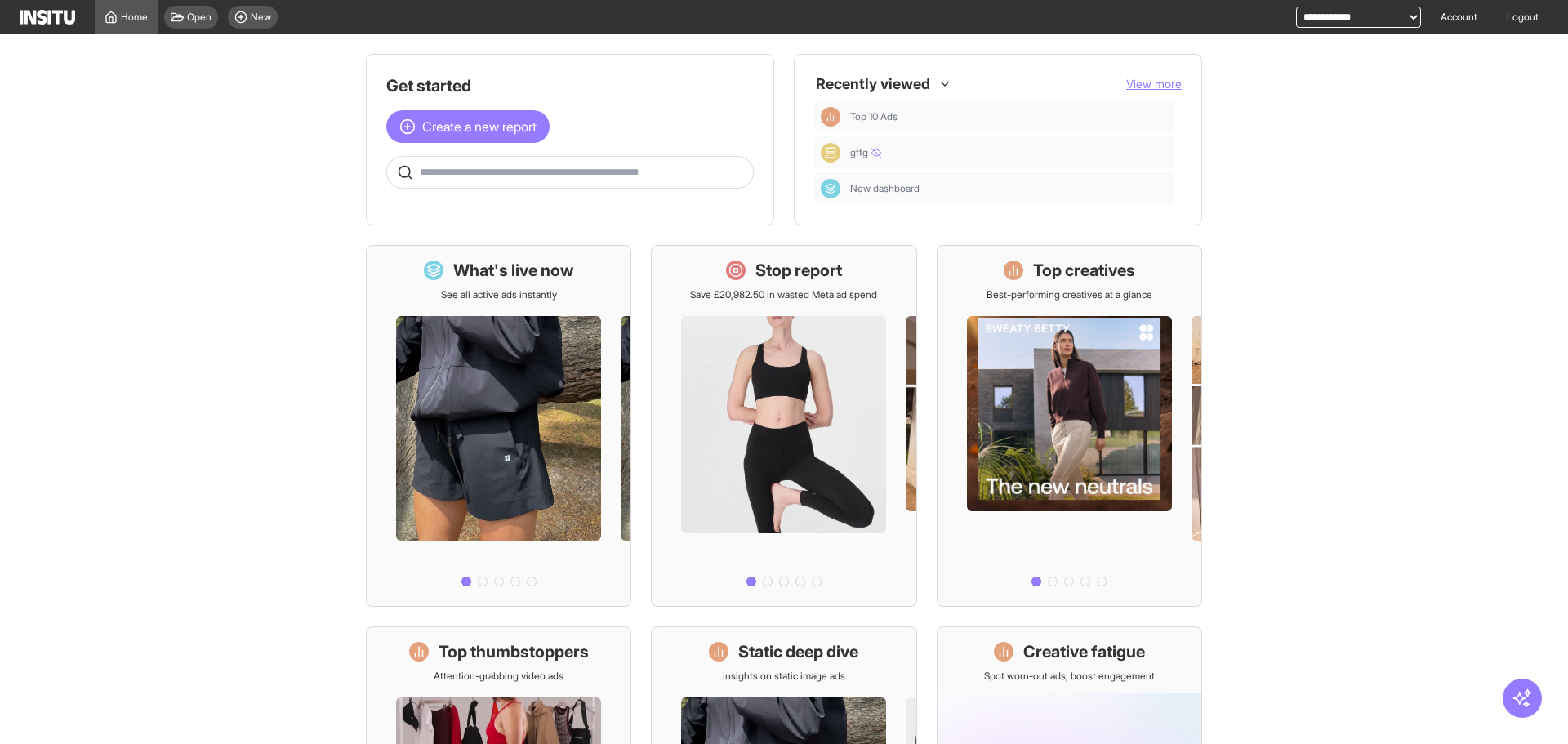
click at [1158, 77] on span "View more" at bounding box center [1153, 84] width 56 height 14
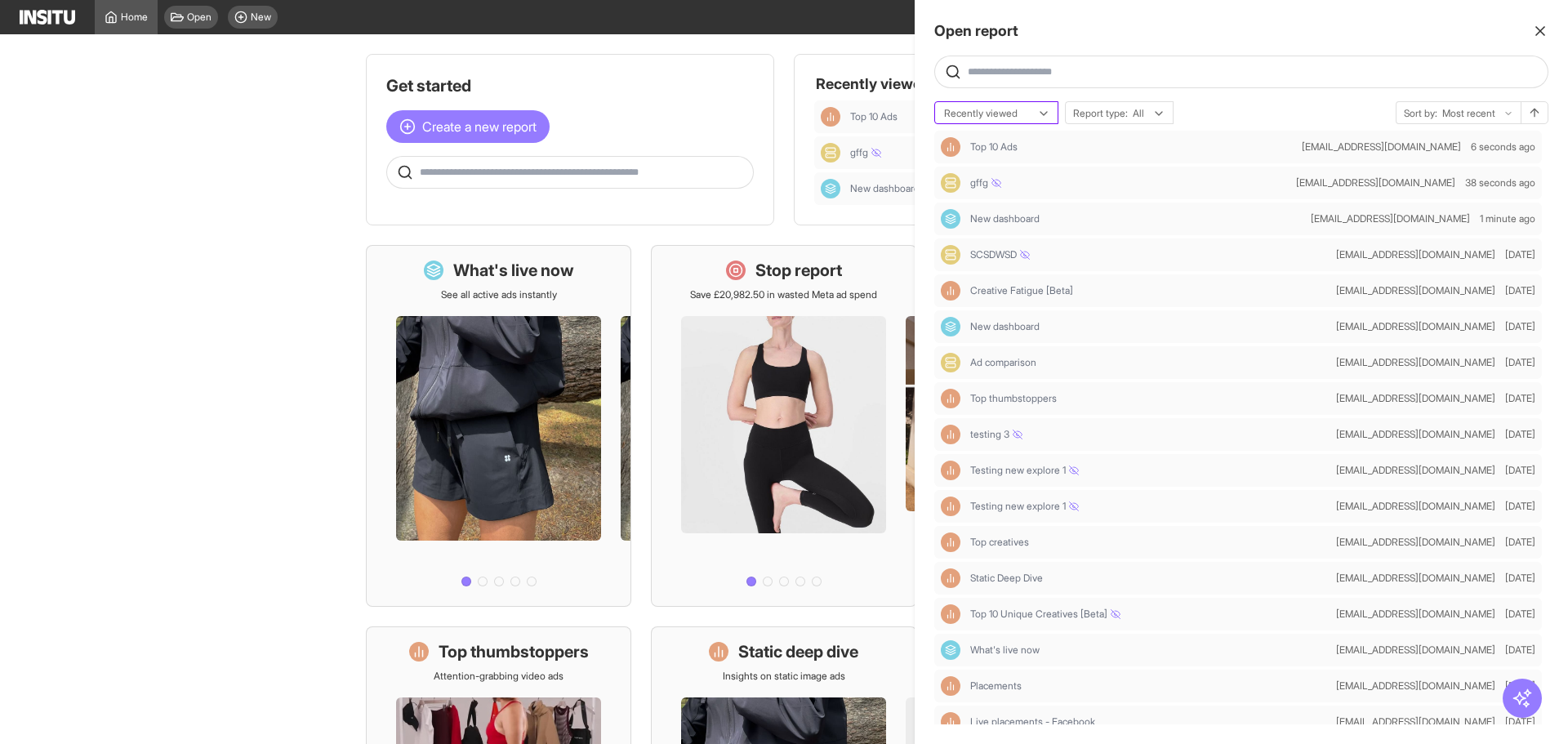
click at [985, 117] on div at bounding box center [985, 113] width 85 height 16
click at [994, 171] on span "Recently updated" at bounding box center [983, 176] width 78 height 15
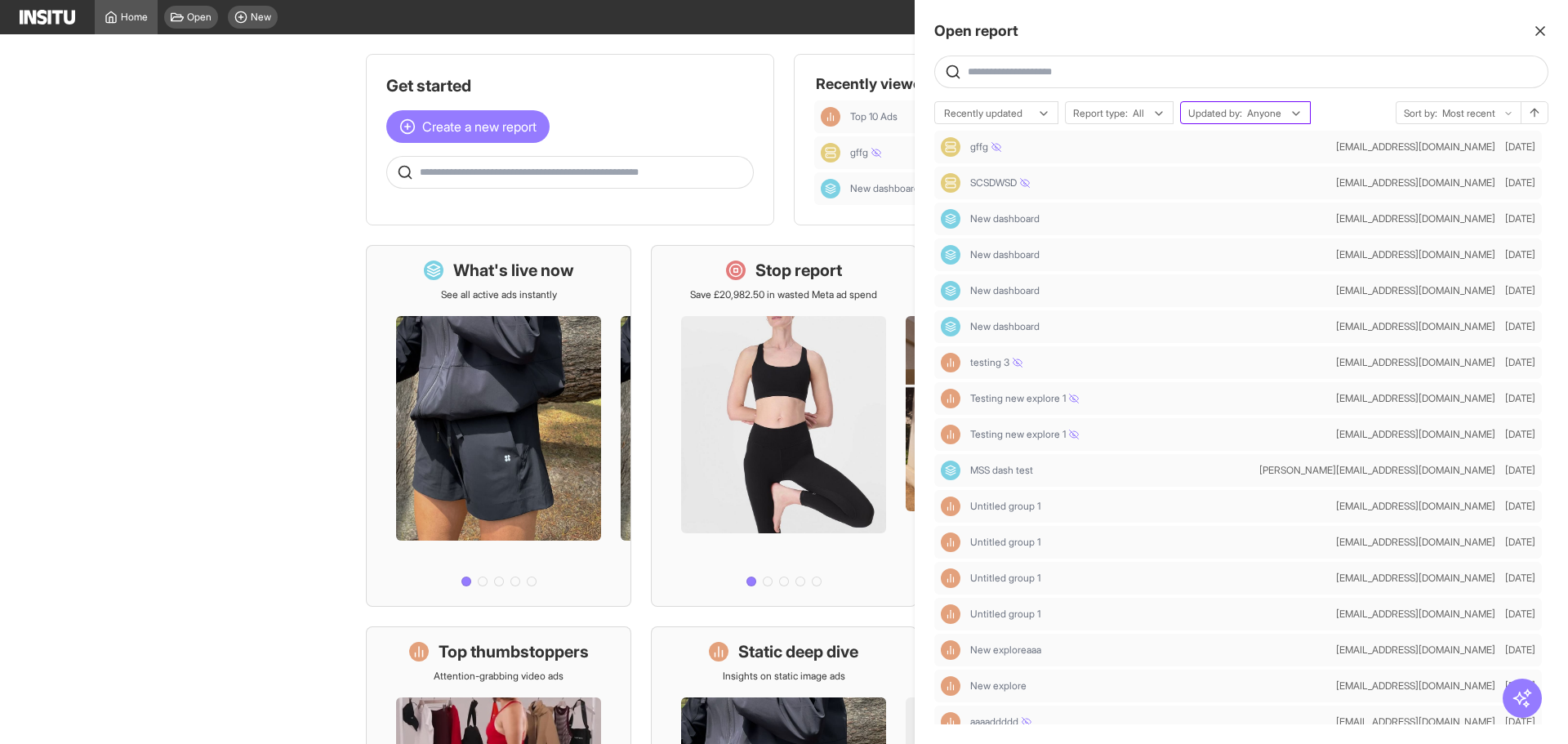
click at [1199, 120] on span "Updated by:" at bounding box center [1215, 113] width 54 height 13
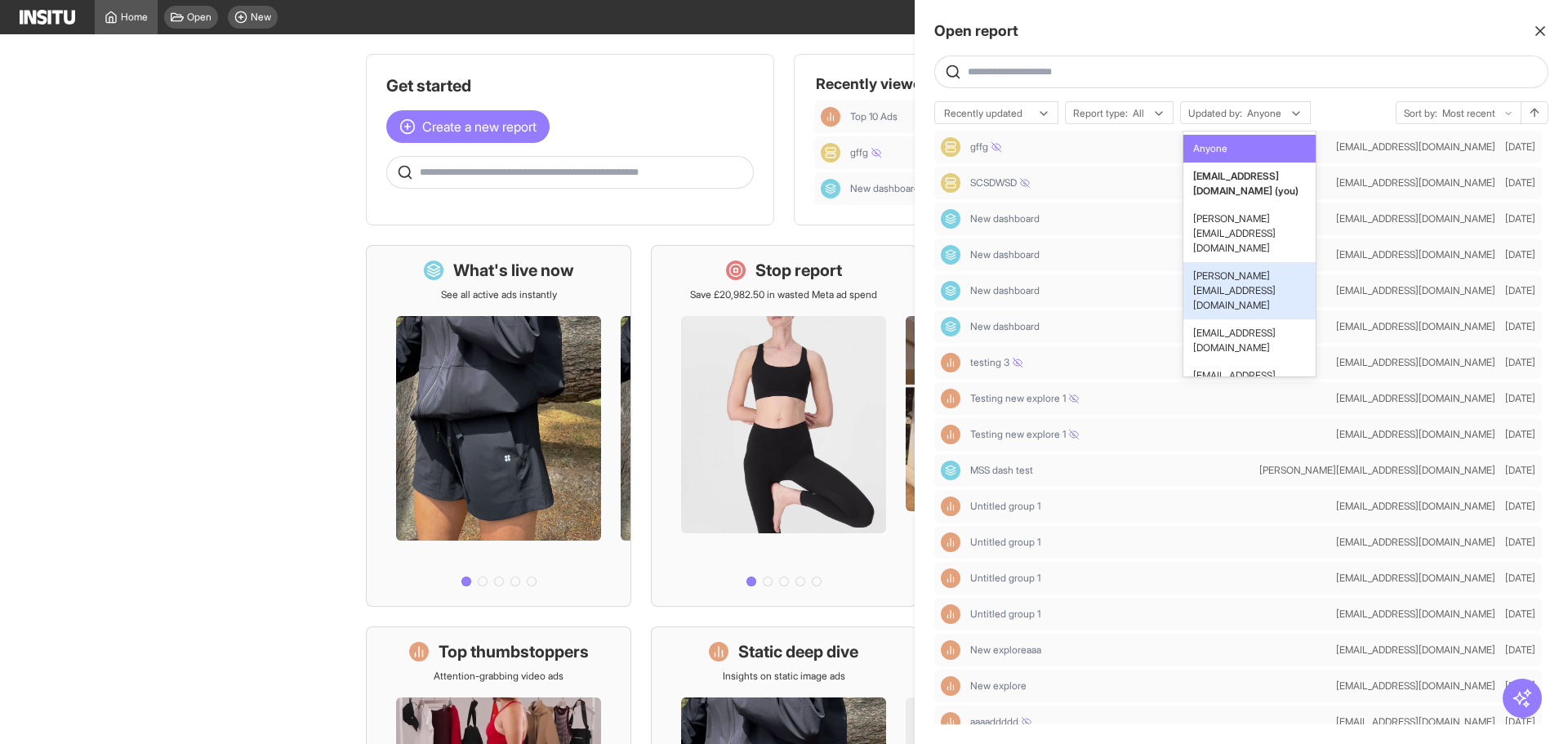
click at [1275, 268] on span "[PERSON_NAME][EMAIL_ADDRESS][DOMAIN_NAME]" at bounding box center [1249, 291] width 113 height 44
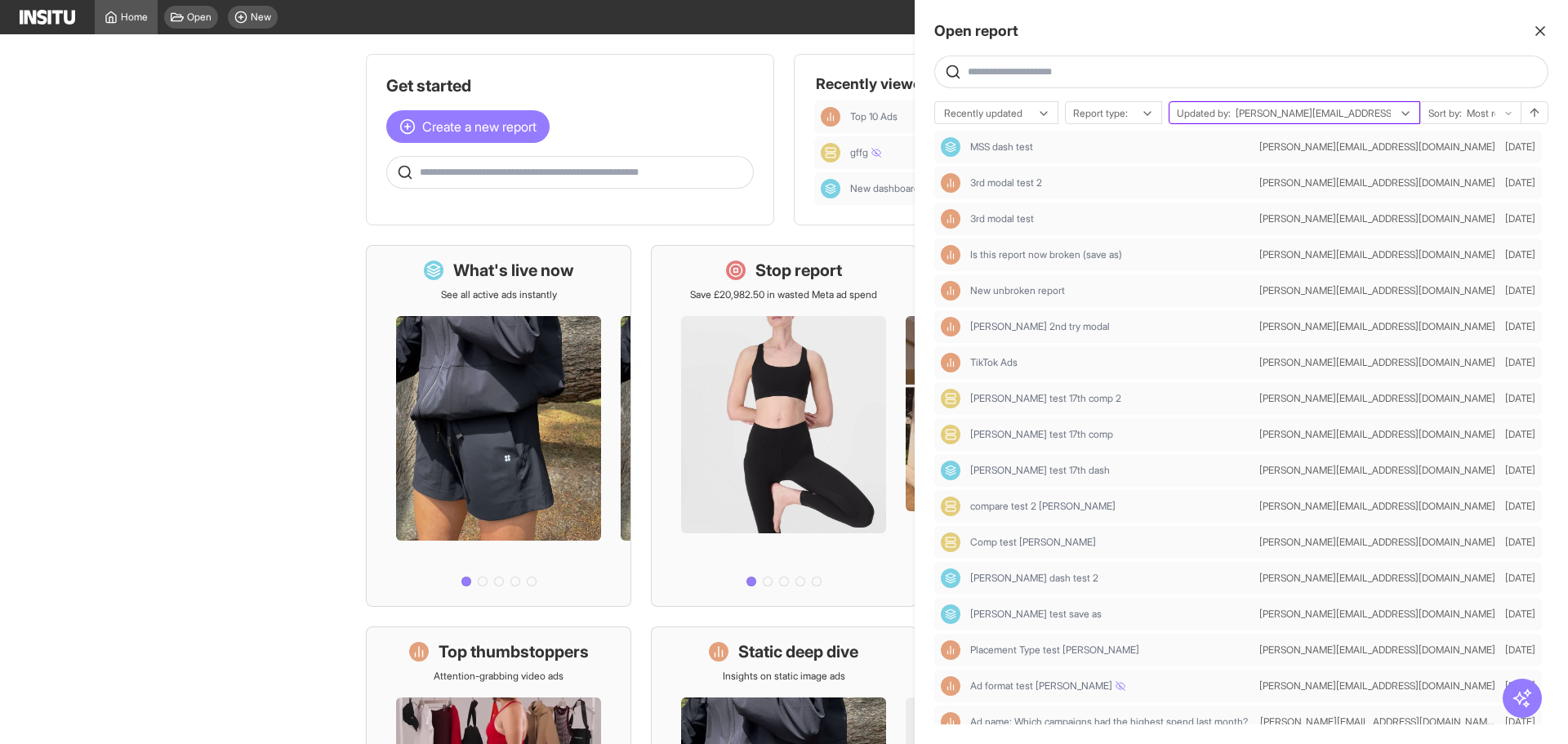
click at [1236, 120] on input "text" at bounding box center [1235, 113] width 3 height 13
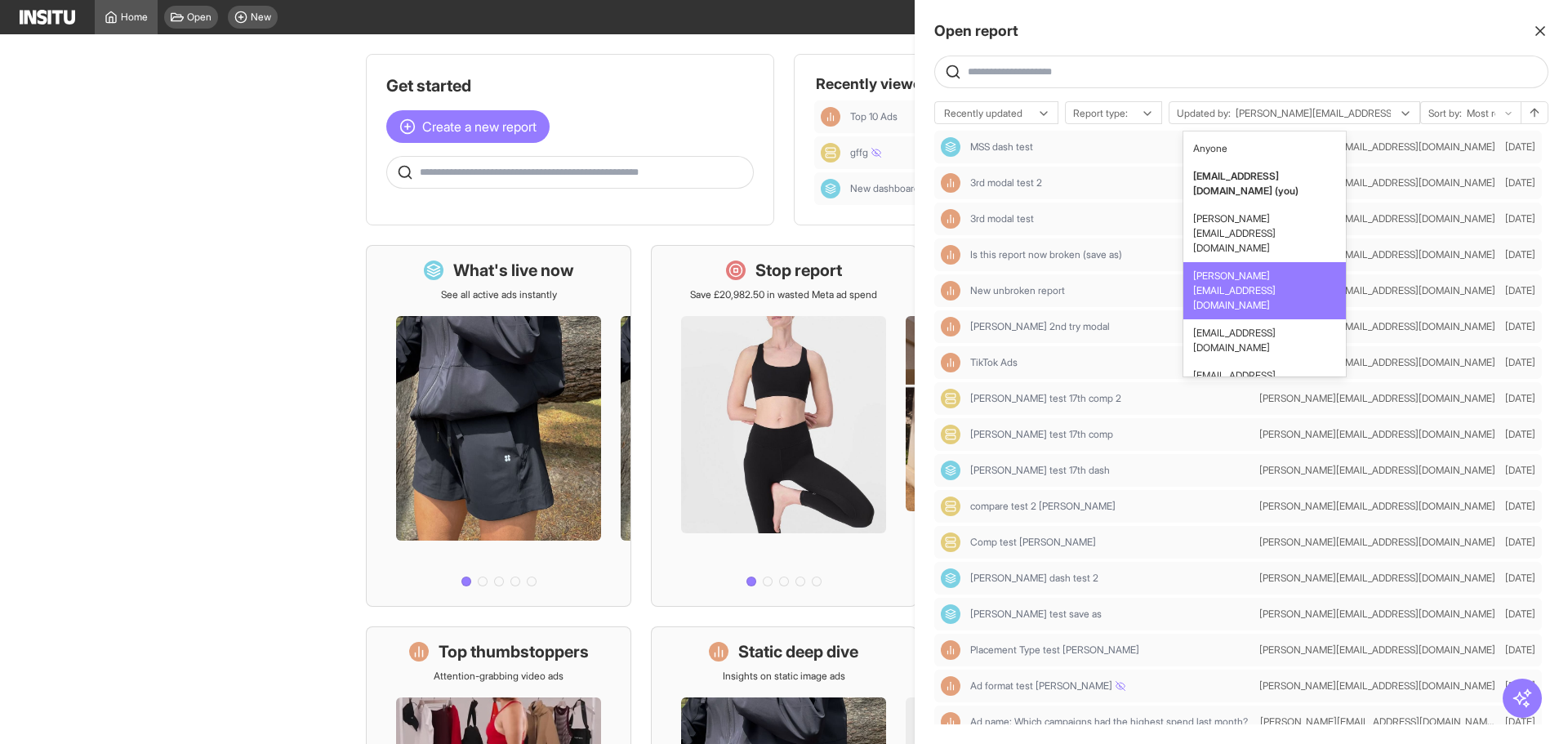
scroll to position [26, 0]
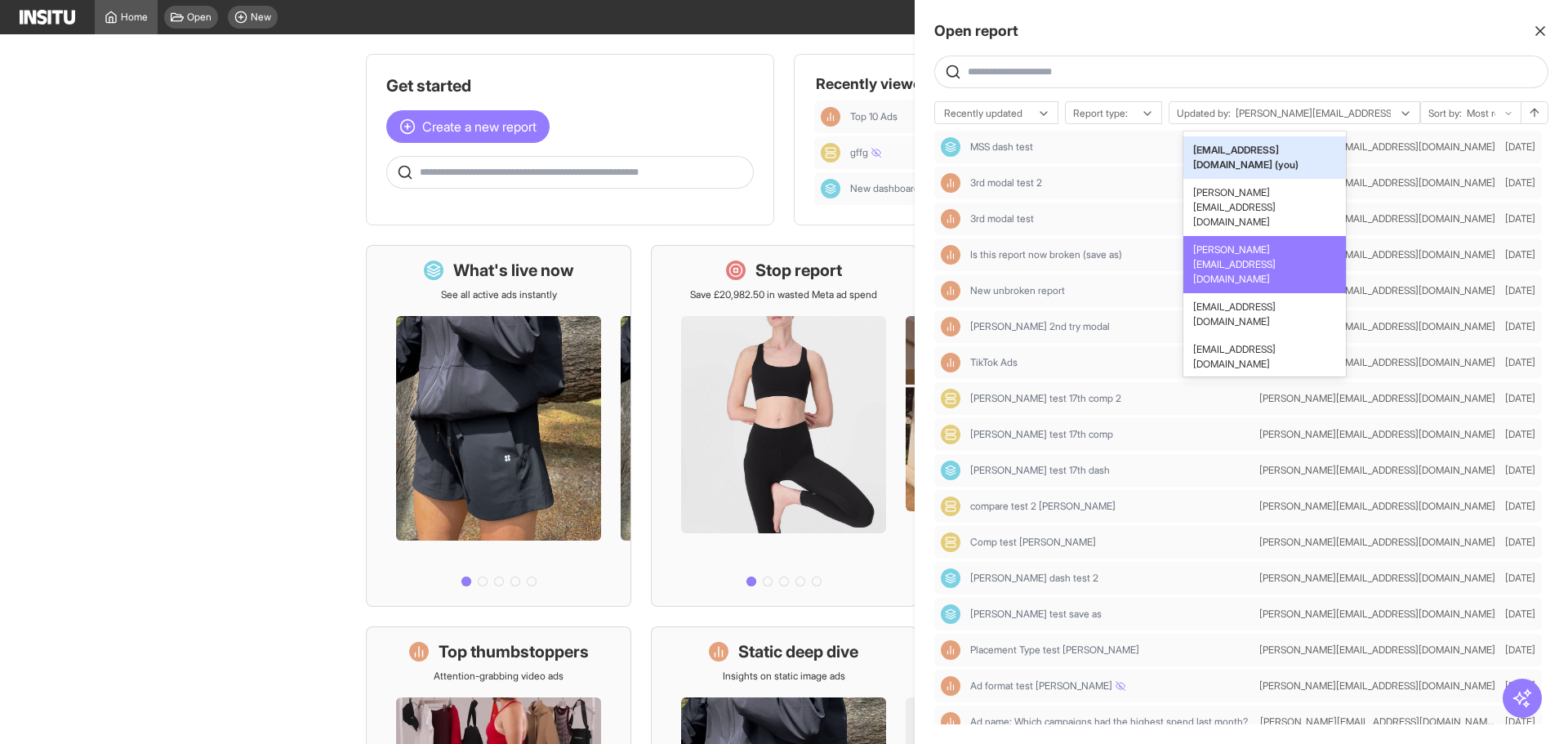
click at [798, 58] on div at bounding box center [784, 372] width 1568 height 744
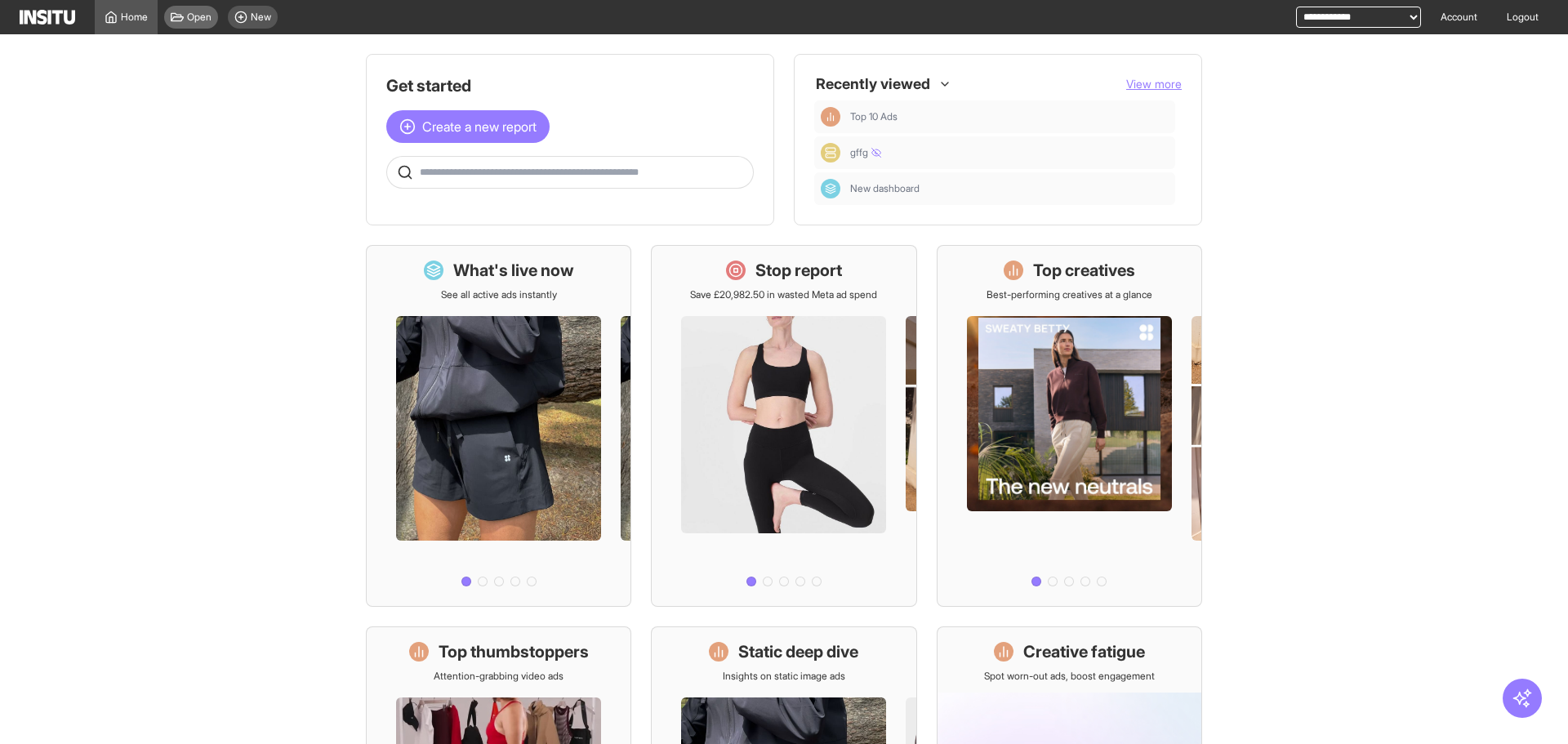
click at [203, 16] on span "Open" at bounding box center [199, 17] width 25 height 13
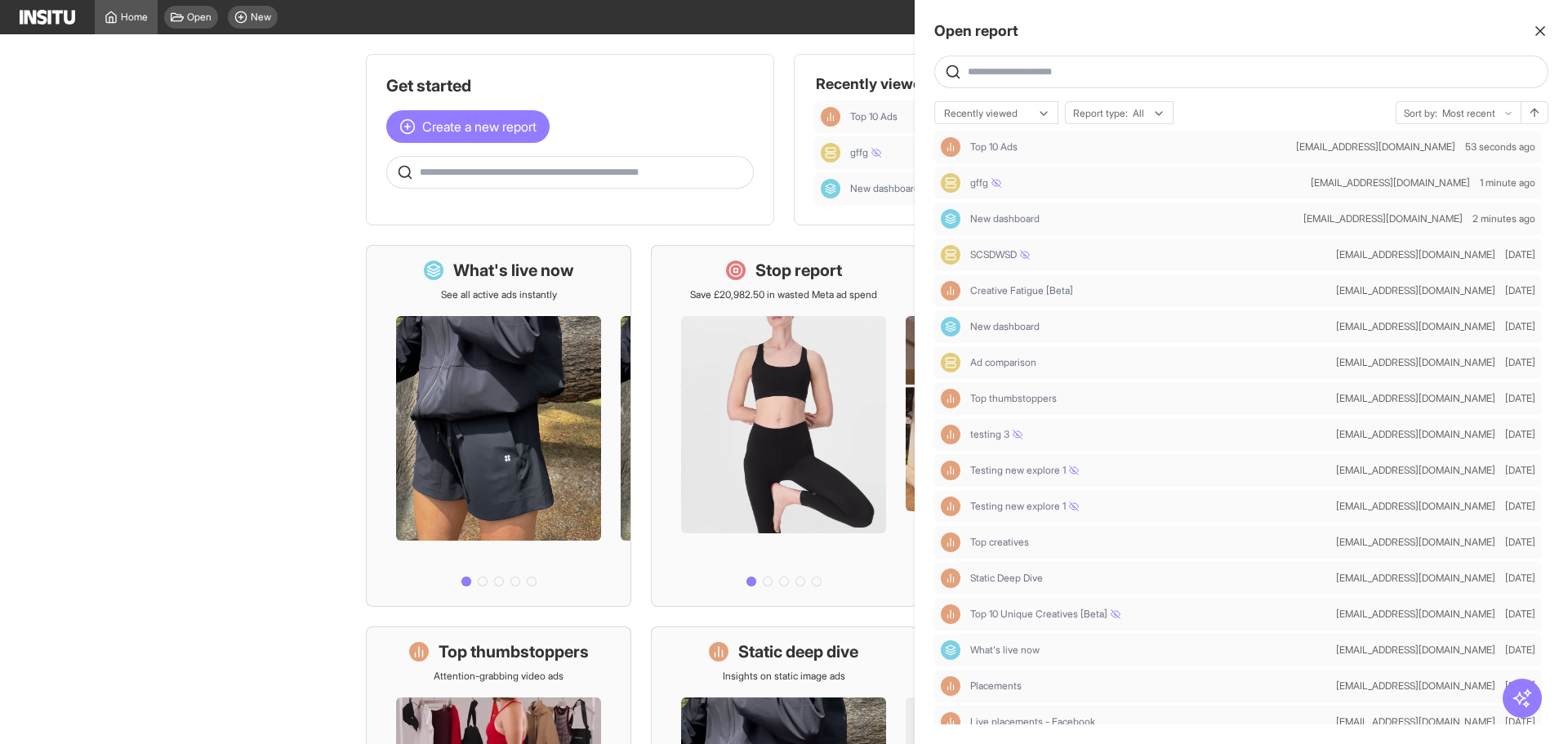
click at [198, 30] on div at bounding box center [784, 372] width 1568 height 744
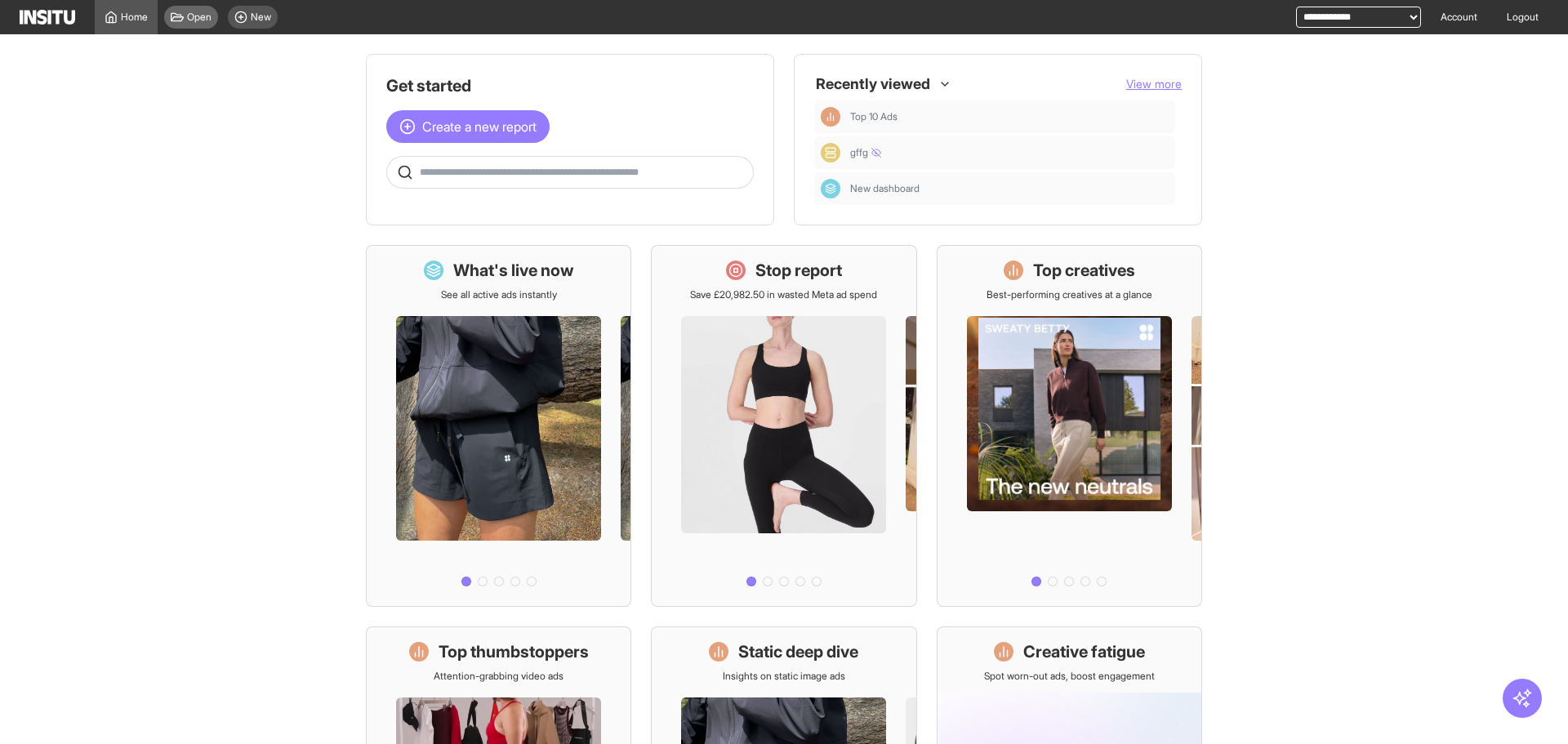
click at [197, 22] on span "Open" at bounding box center [199, 17] width 25 height 13
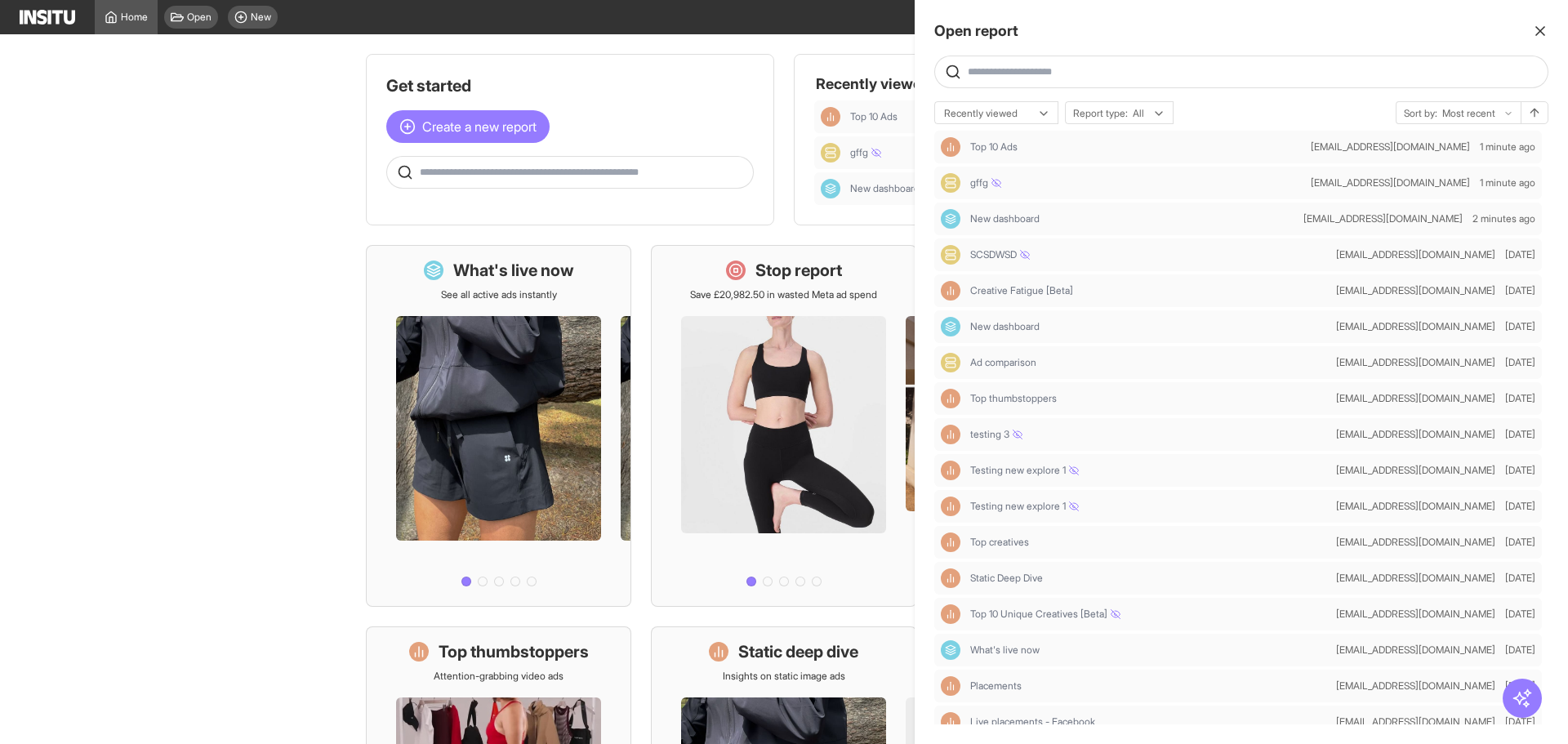
click at [1066, 80] on div at bounding box center [1240, 72] width 614 height 33
click at [1062, 68] on input "text" at bounding box center [1254, 72] width 573 height 13
click at [266, 151] on div at bounding box center [784, 372] width 1568 height 744
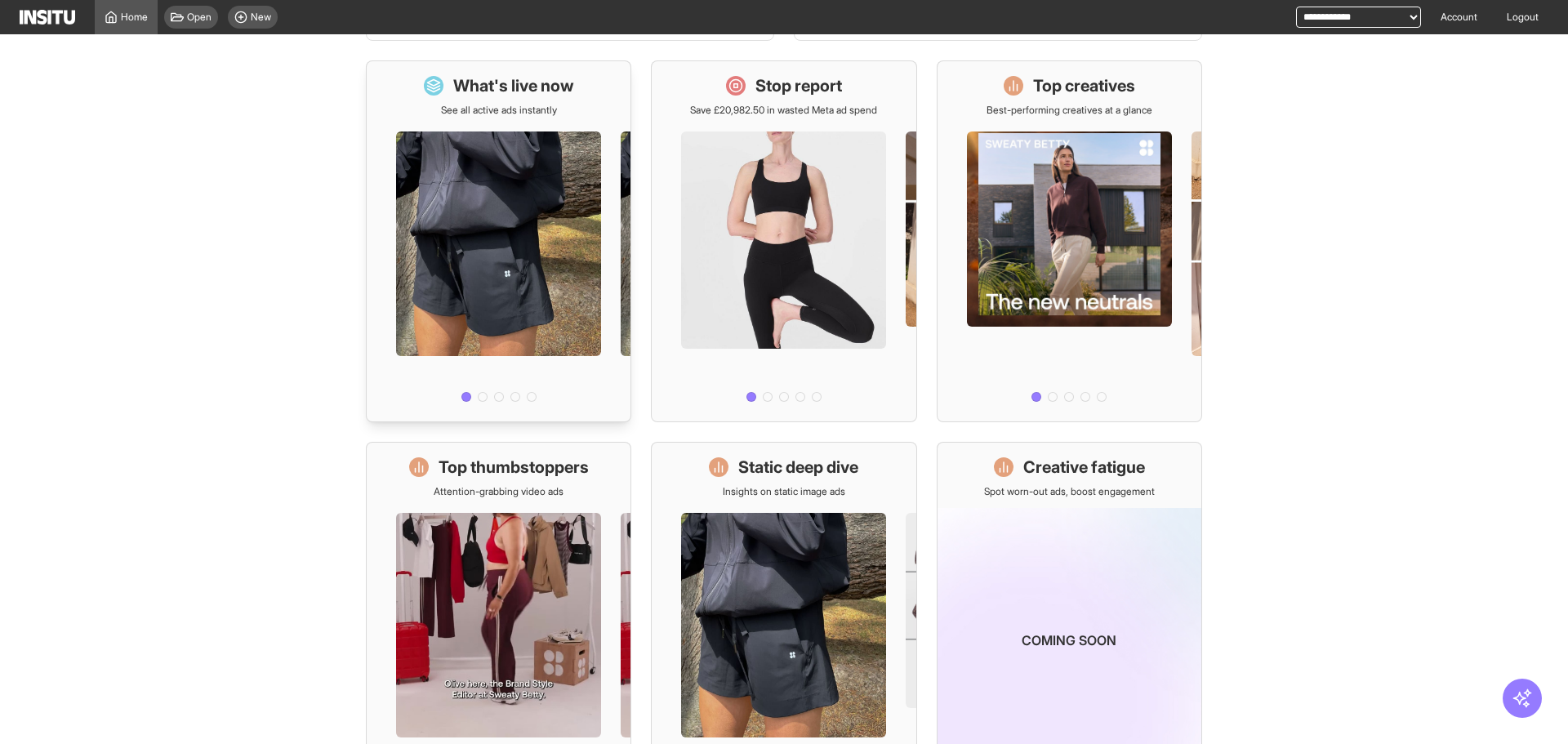
scroll to position [0, 0]
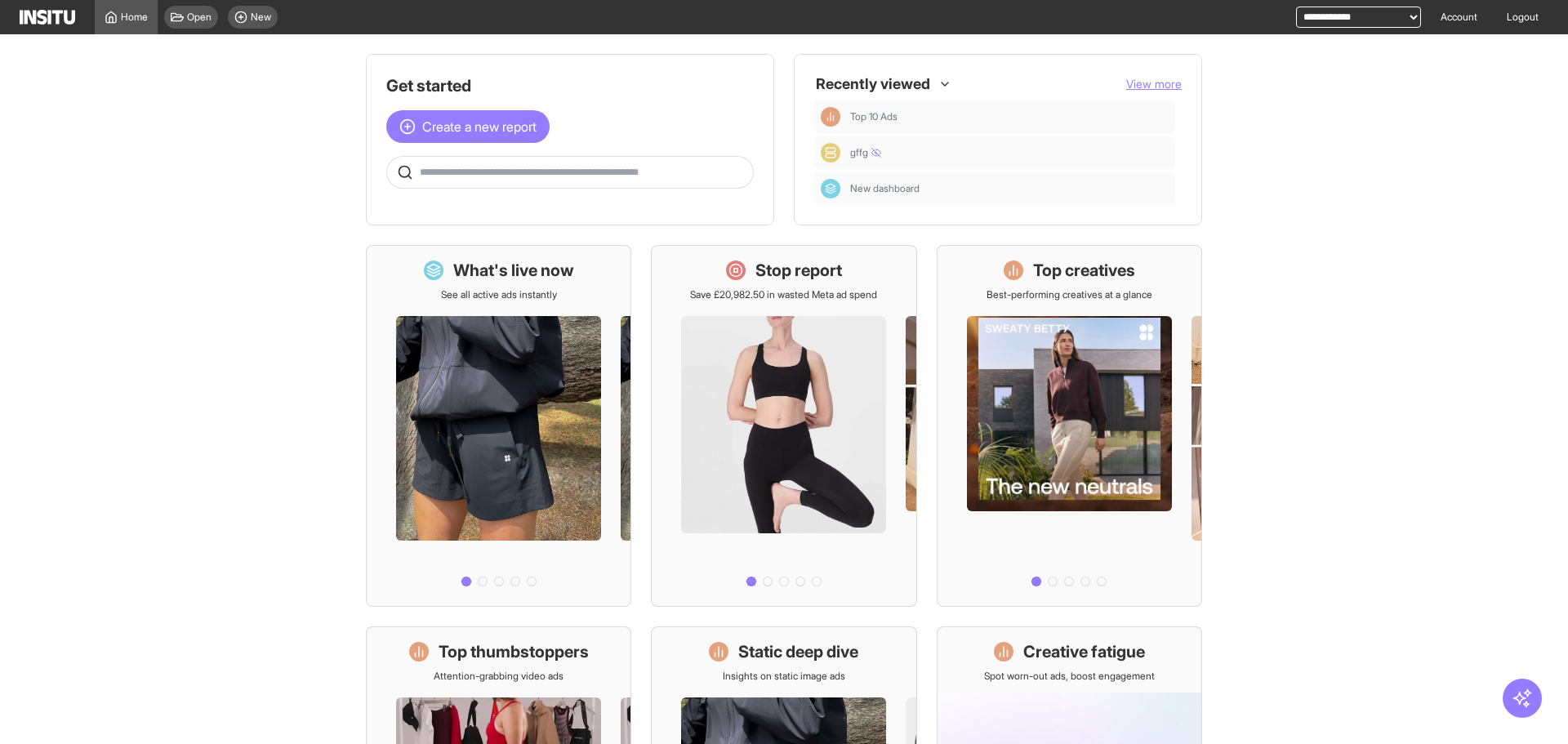
click at [569, 178] on input "text" at bounding box center [583, 172] width 327 height 13
click at [297, 236] on main "Get started Create a new report Ask questions like: Which campaigns had the hig…" at bounding box center [784, 389] width 1568 height 709
